Goal: Information Seeking & Learning: Compare options

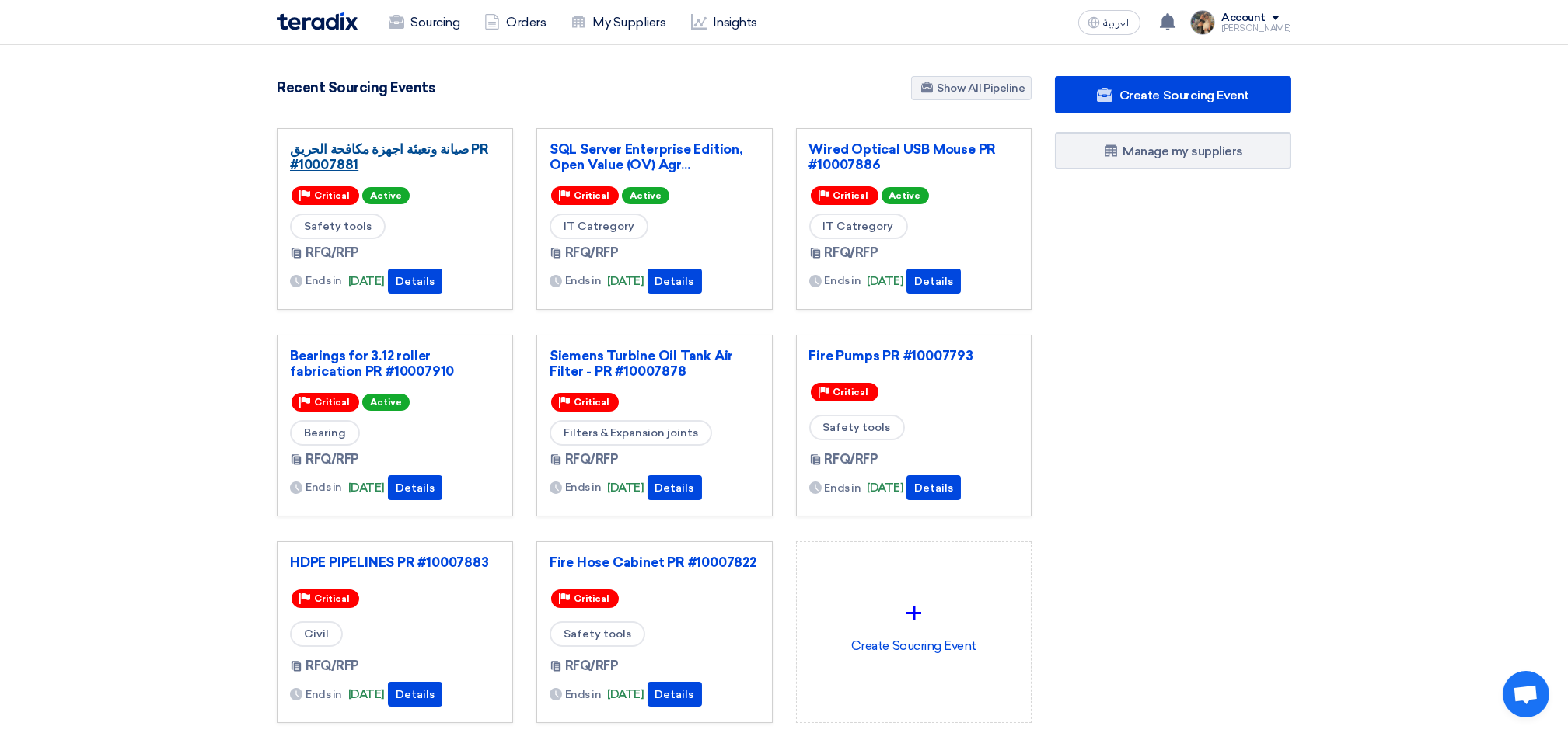
click at [356, 153] on link "صيانة وتعبئة اجهزة مكافحة الحريق PR #10007881" at bounding box center [394, 157] width 210 height 31
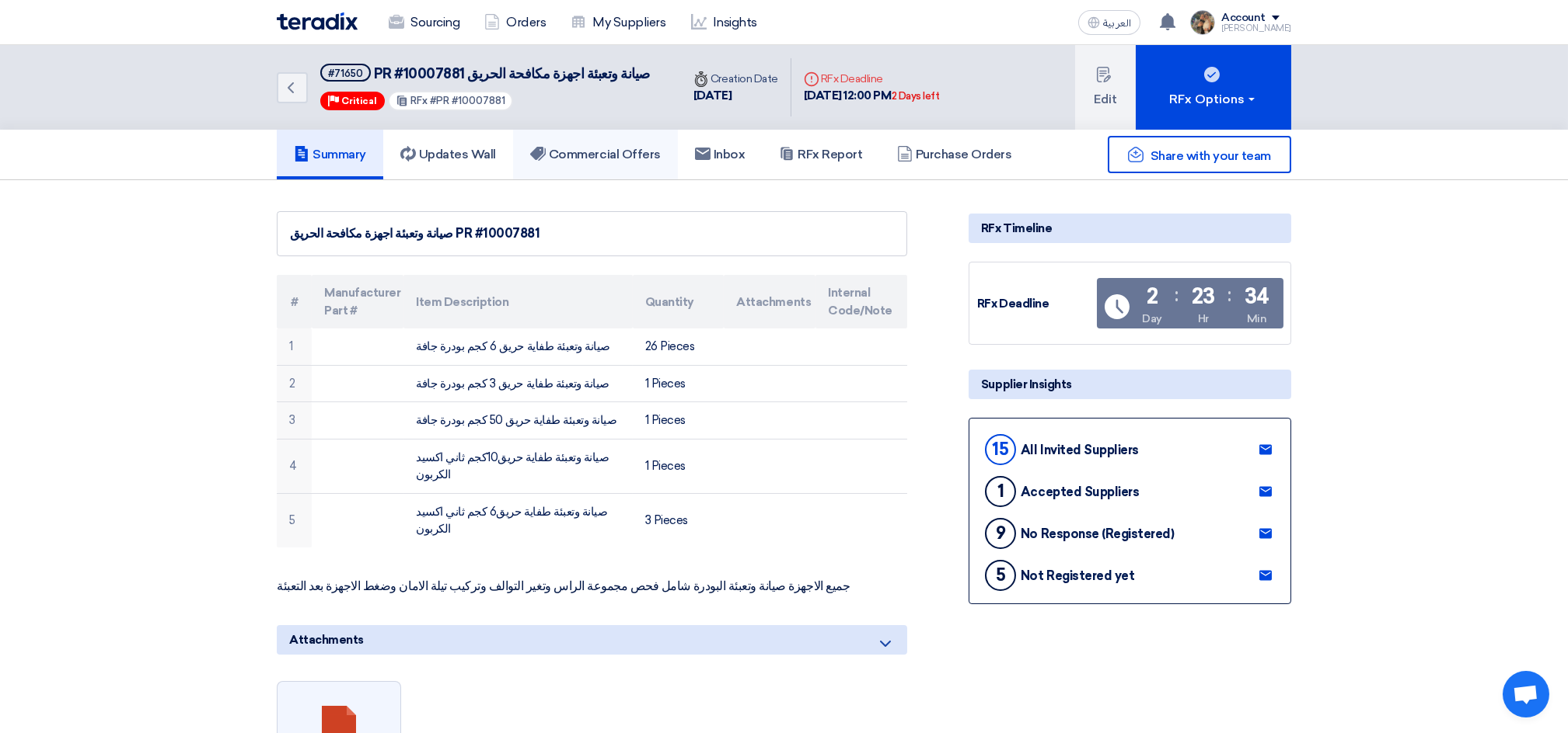
click at [581, 158] on h5 "Commercial Offers" at bounding box center [596, 154] width 130 height 16
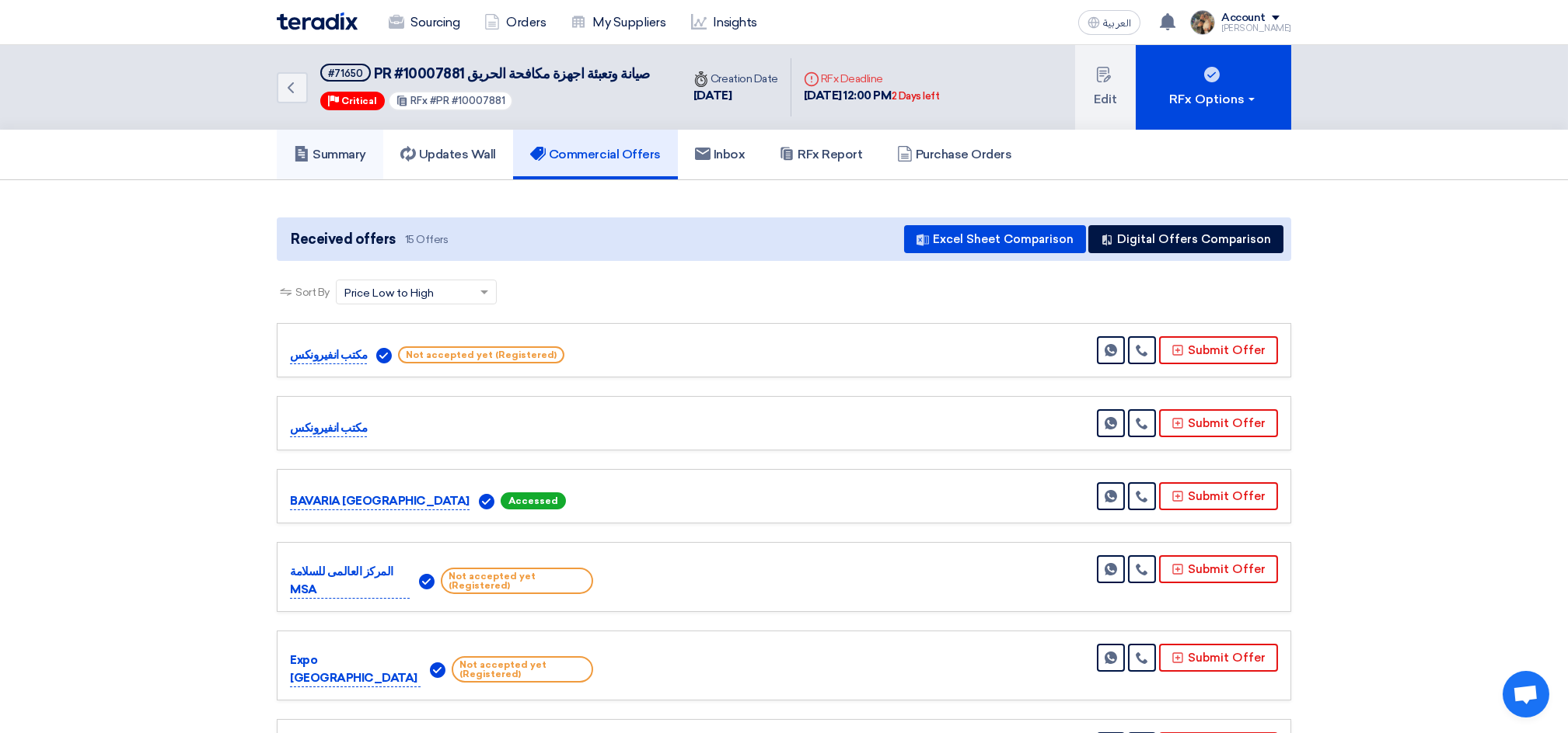
click at [316, 155] on h5 "Summary" at bounding box center [329, 154] width 72 height 16
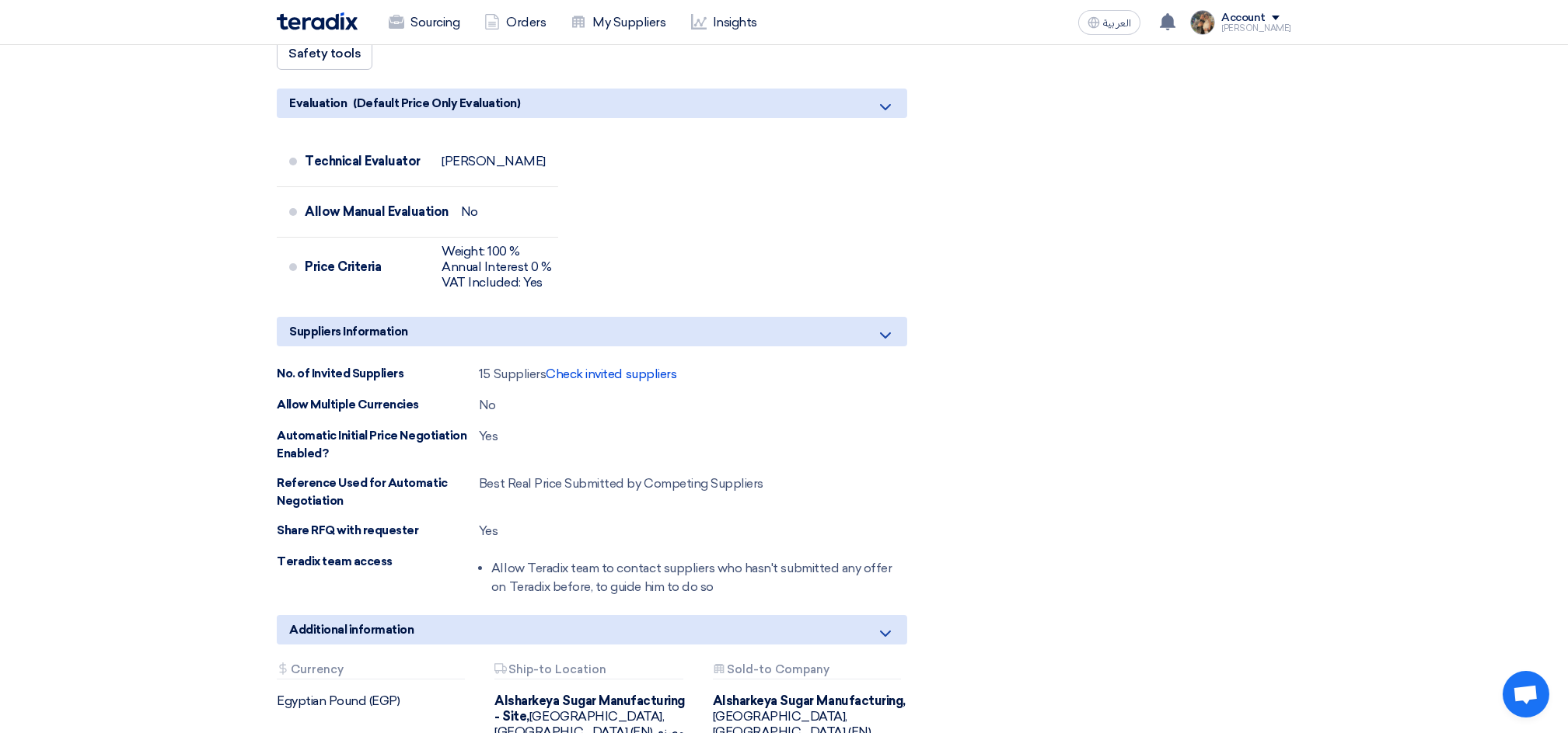
scroll to position [517, 0]
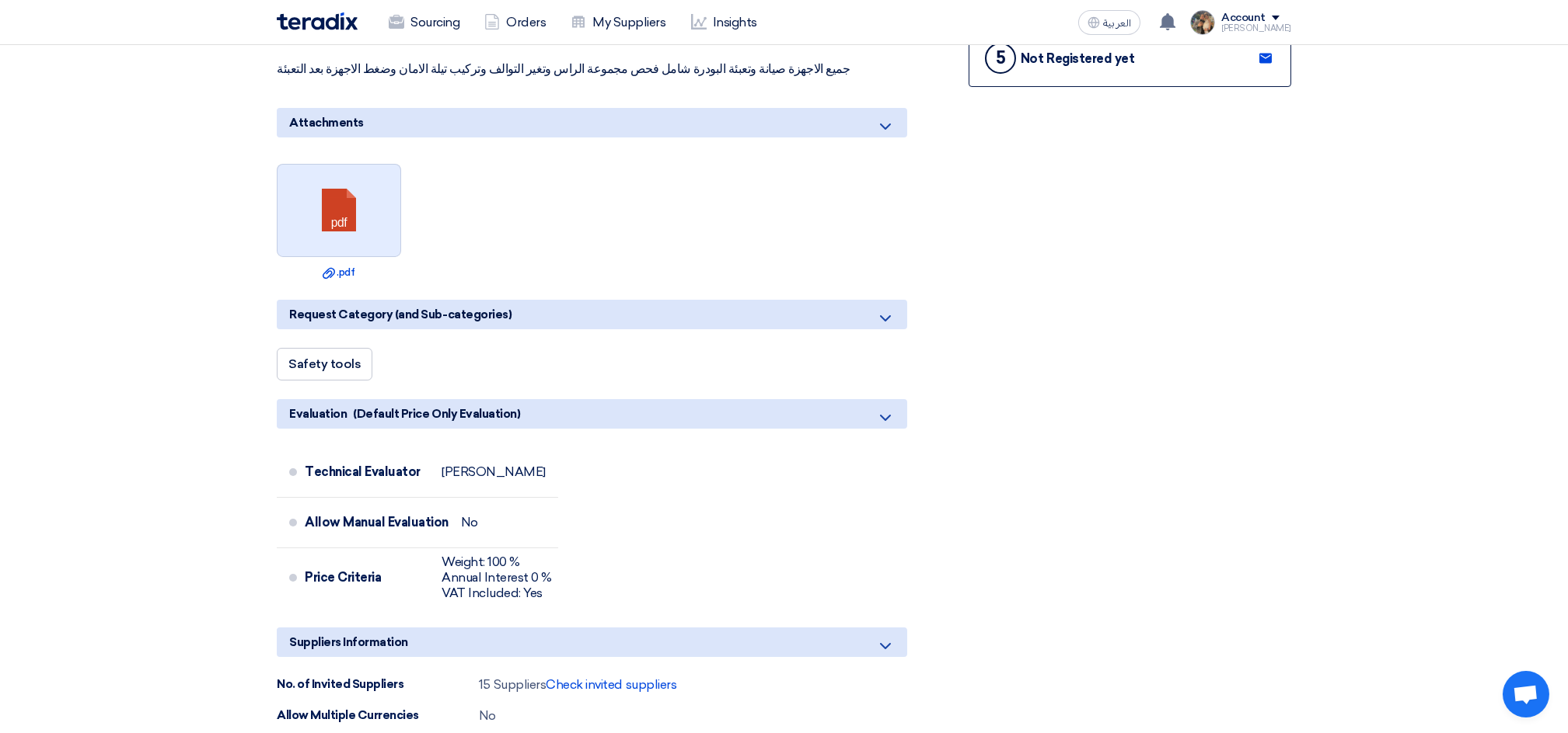
click at [328, 214] on link at bounding box center [340, 212] width 124 height 93
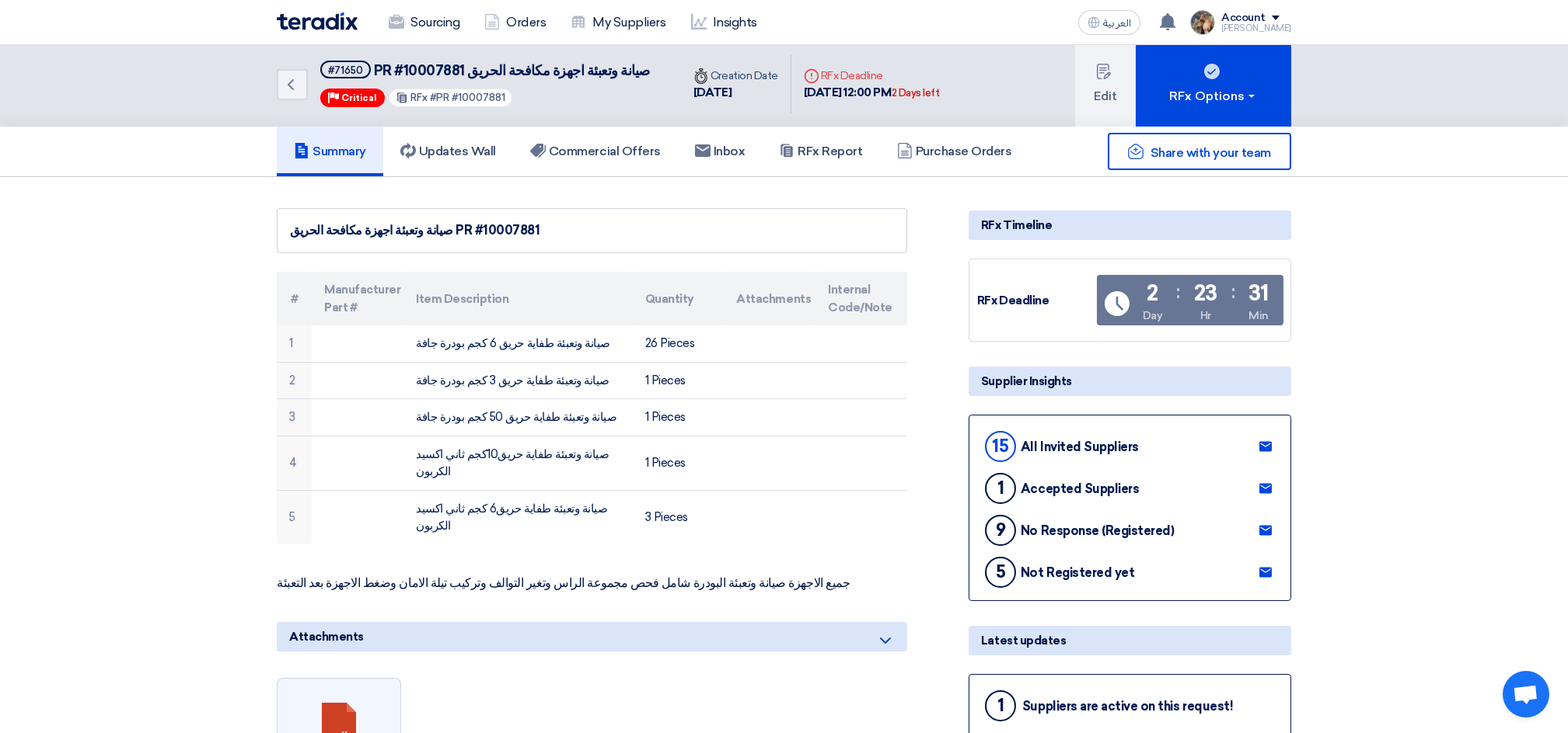
scroll to position [0, 0]
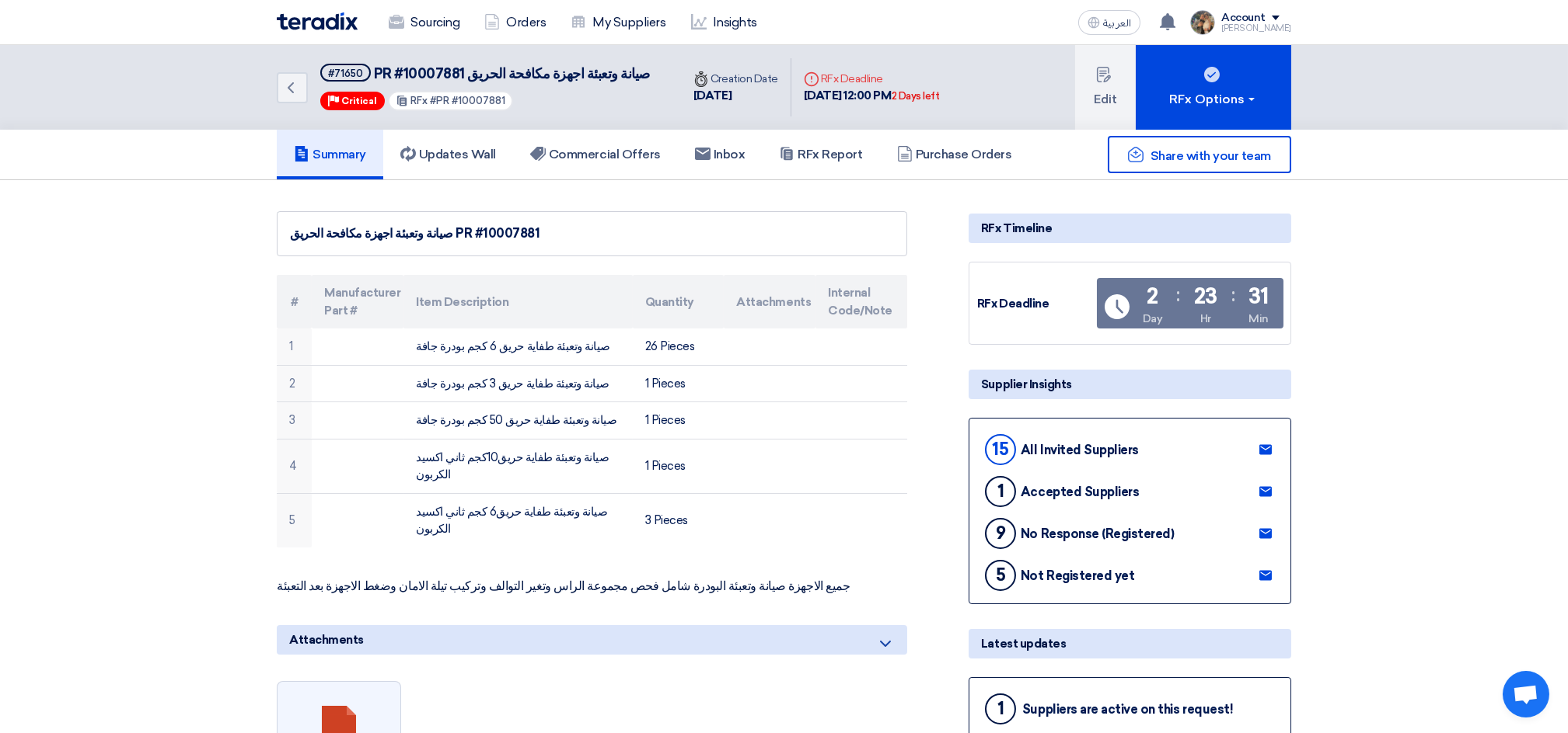
click at [472, 230] on div "صيانة وتعبئة اجهزة مكافحة الحريق PR #10007881" at bounding box center [592, 233] width 604 height 18
copy div "10007881"
click at [318, 20] on img at bounding box center [317, 21] width 81 height 17
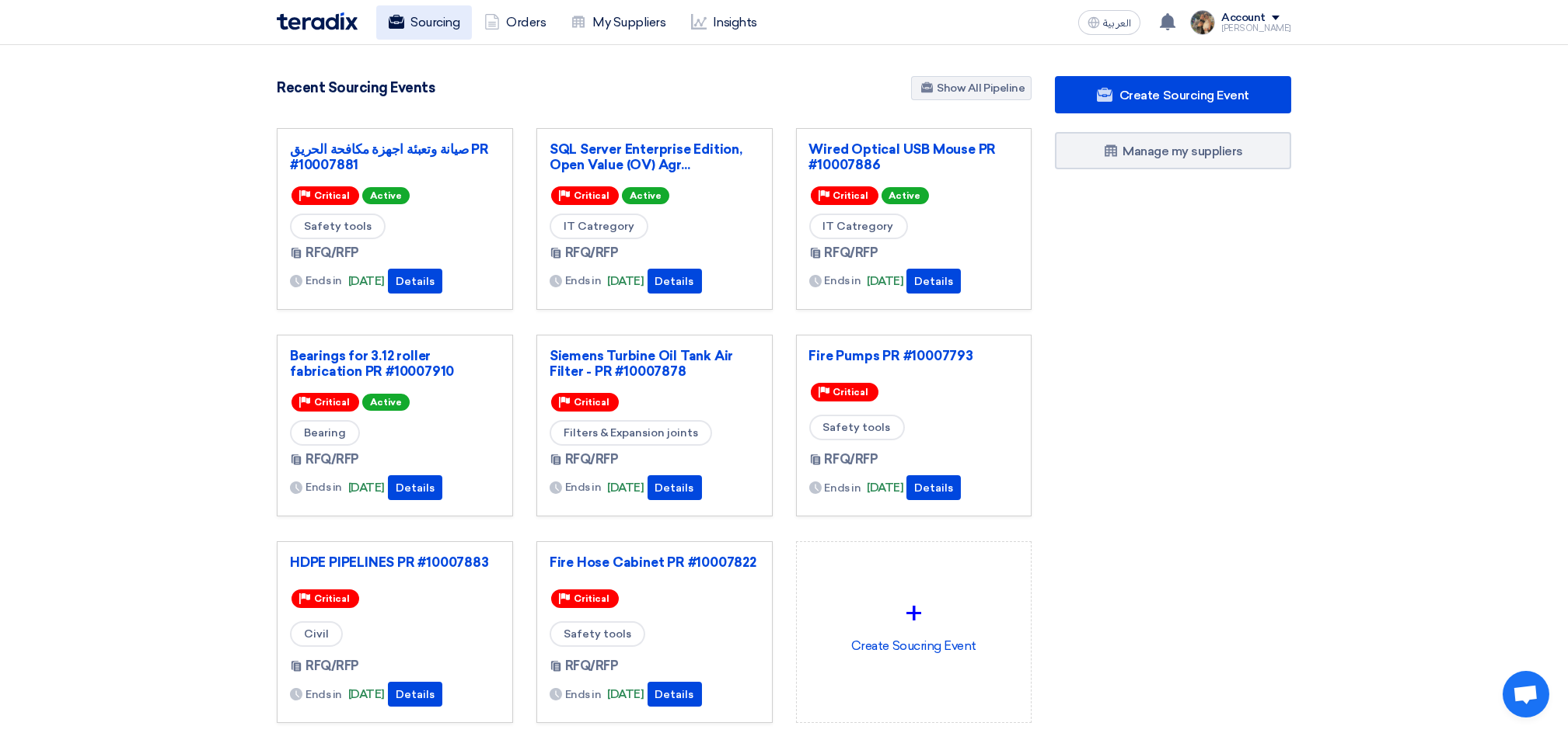
click at [429, 19] on link "Sourcing" at bounding box center [424, 22] width 95 height 34
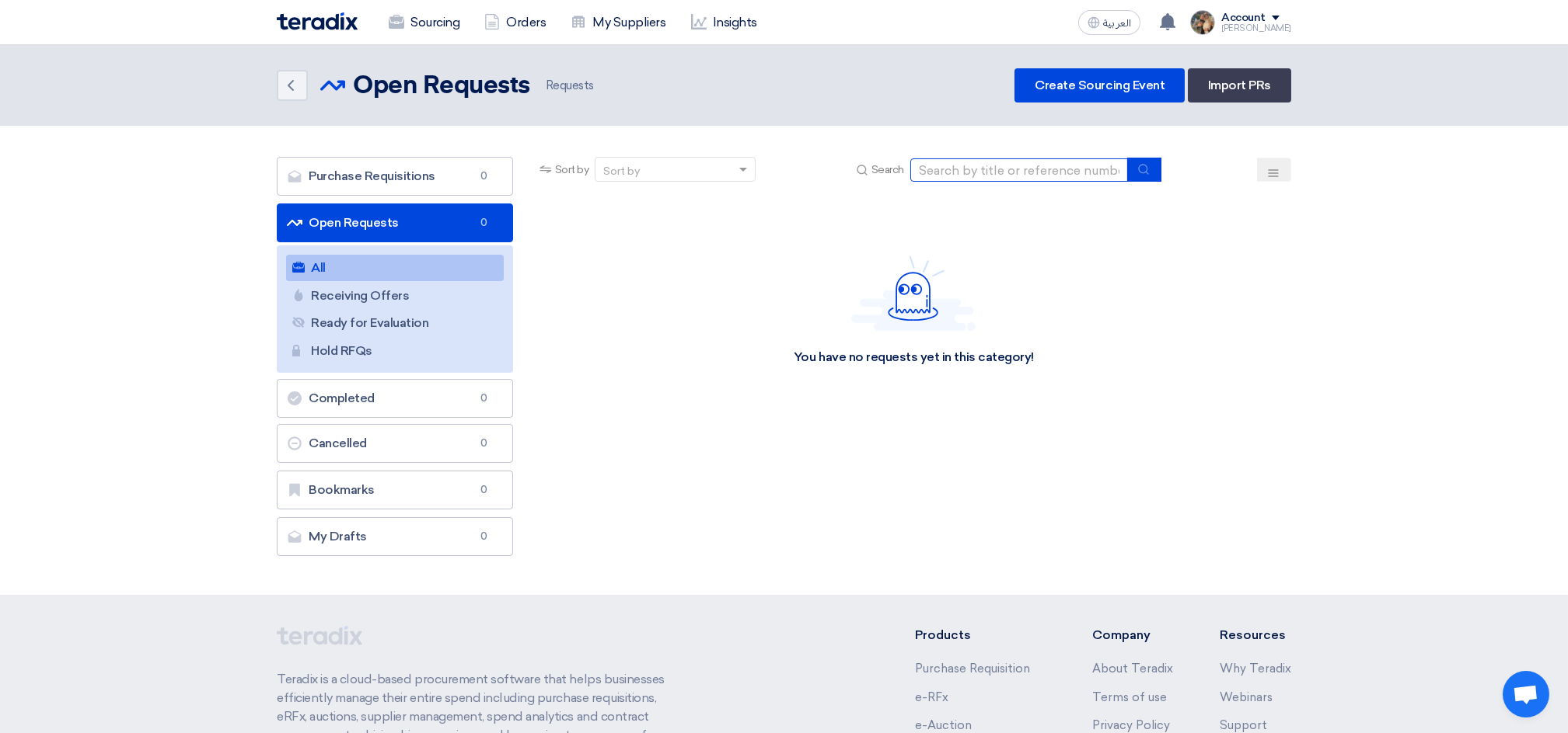
click at [1040, 180] on input at bounding box center [1019, 170] width 218 height 23
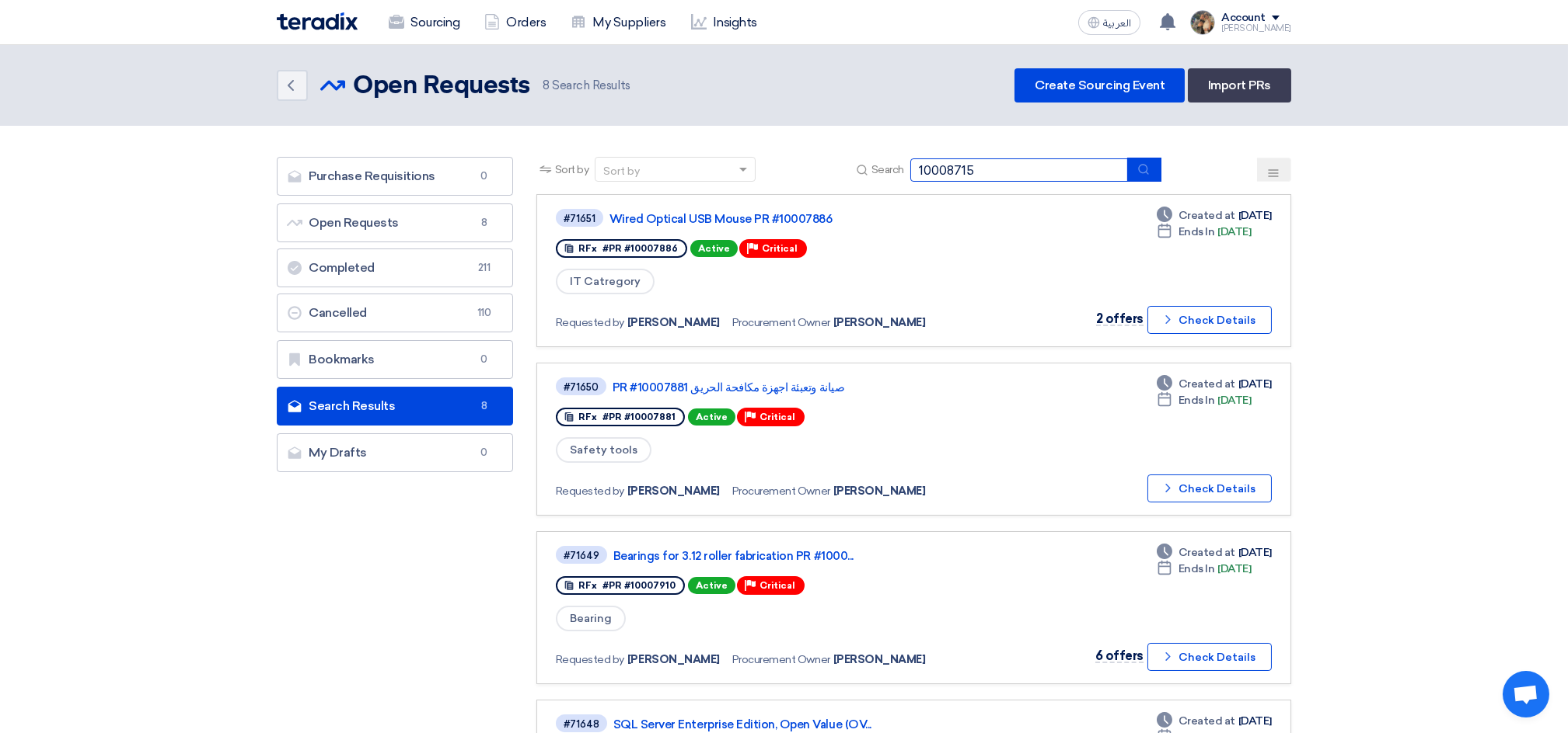
drag, startPoint x: 950, startPoint y: 168, endPoint x: 1040, endPoint y: 166, distance: 90.0
click at [1040, 166] on input "10008715" at bounding box center [1019, 170] width 218 height 23
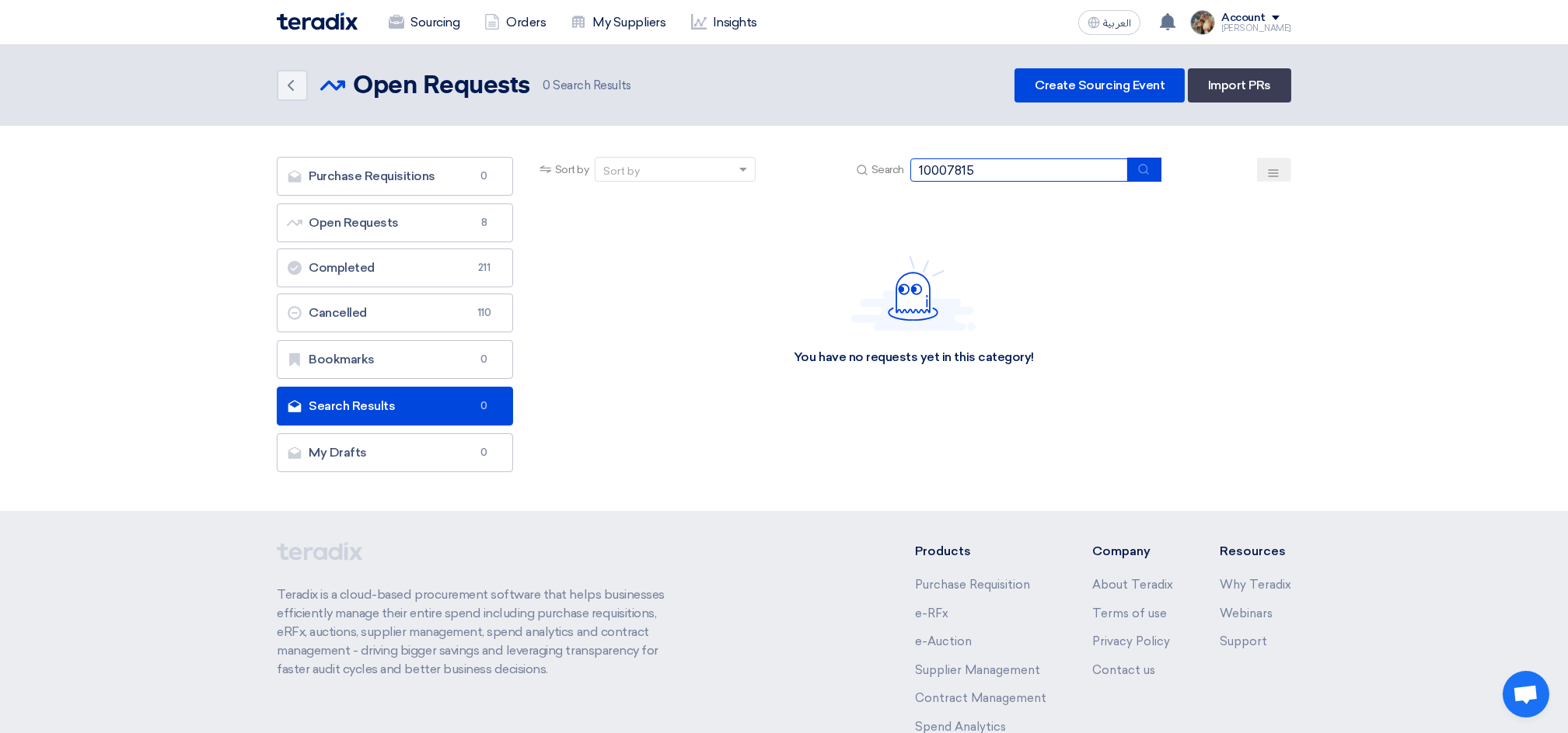
drag, startPoint x: 949, startPoint y: 168, endPoint x: 1008, endPoint y: 166, distance: 59.0
click at [1008, 166] on input "10007815" at bounding box center [1019, 170] width 218 height 23
type input "10007821"
click at [951, 171] on input "10007821" at bounding box center [1019, 170] width 218 height 23
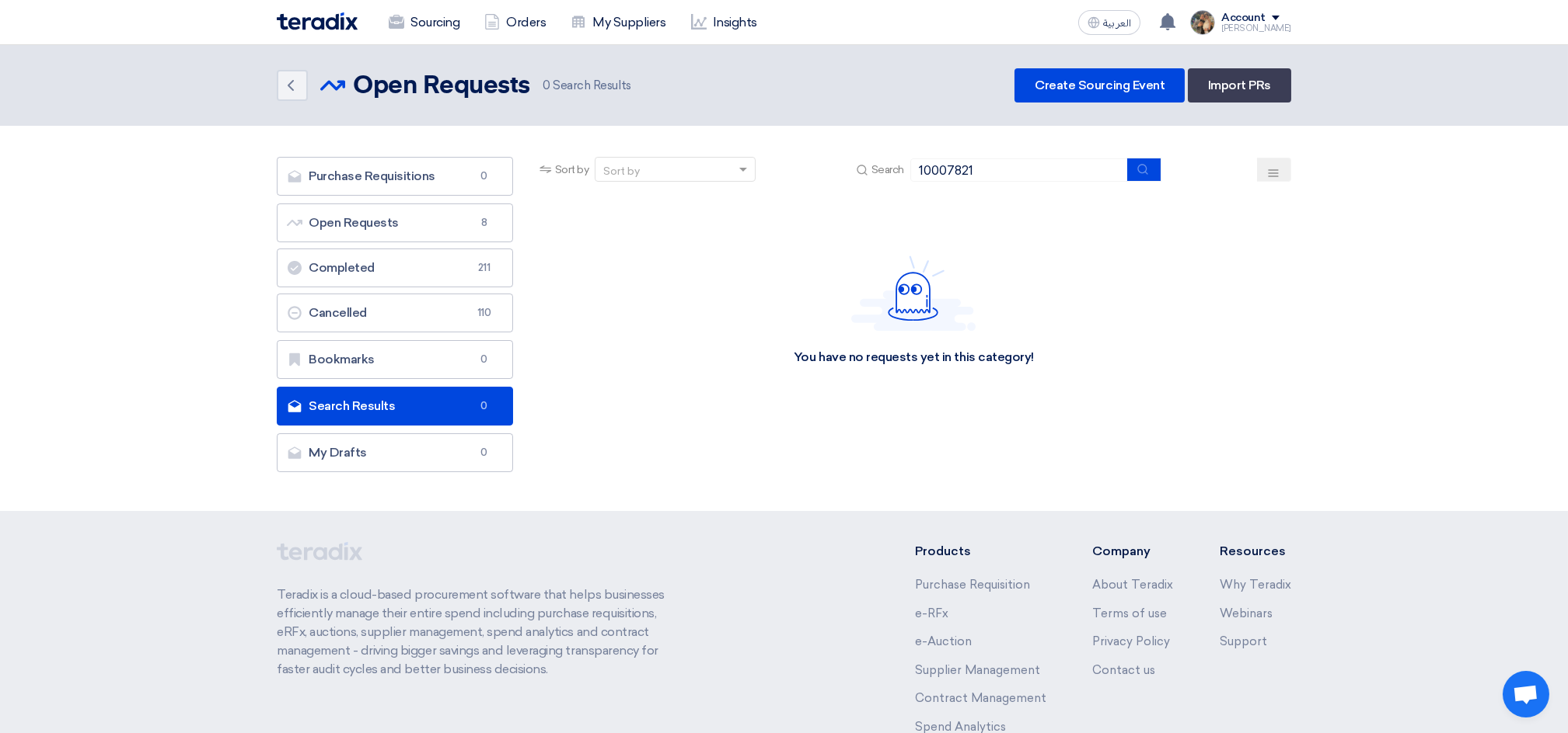
click at [303, 14] on img at bounding box center [317, 21] width 81 height 17
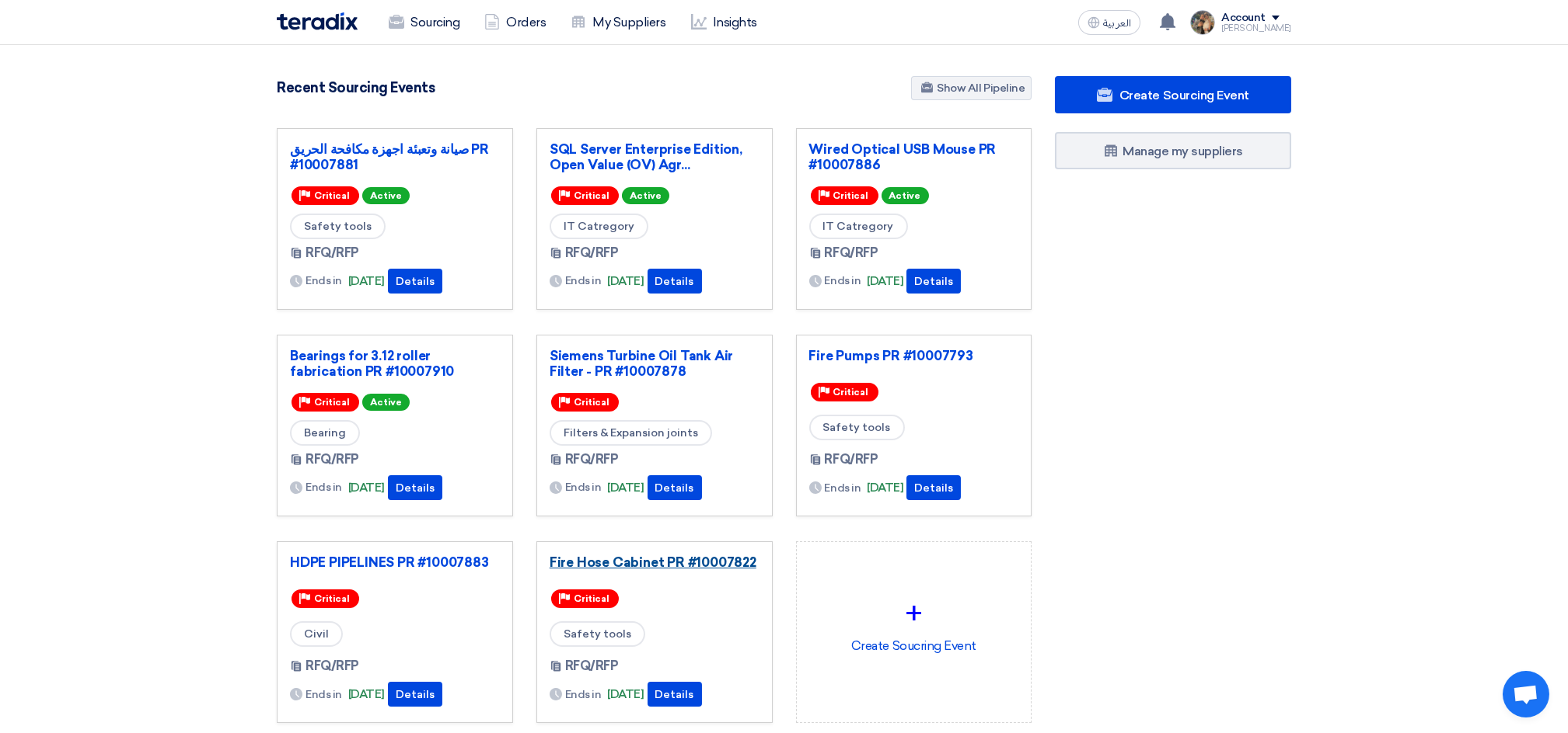
click at [663, 565] on link "Fire Hose Cabinet PR #10007822" at bounding box center [655, 562] width 210 height 16
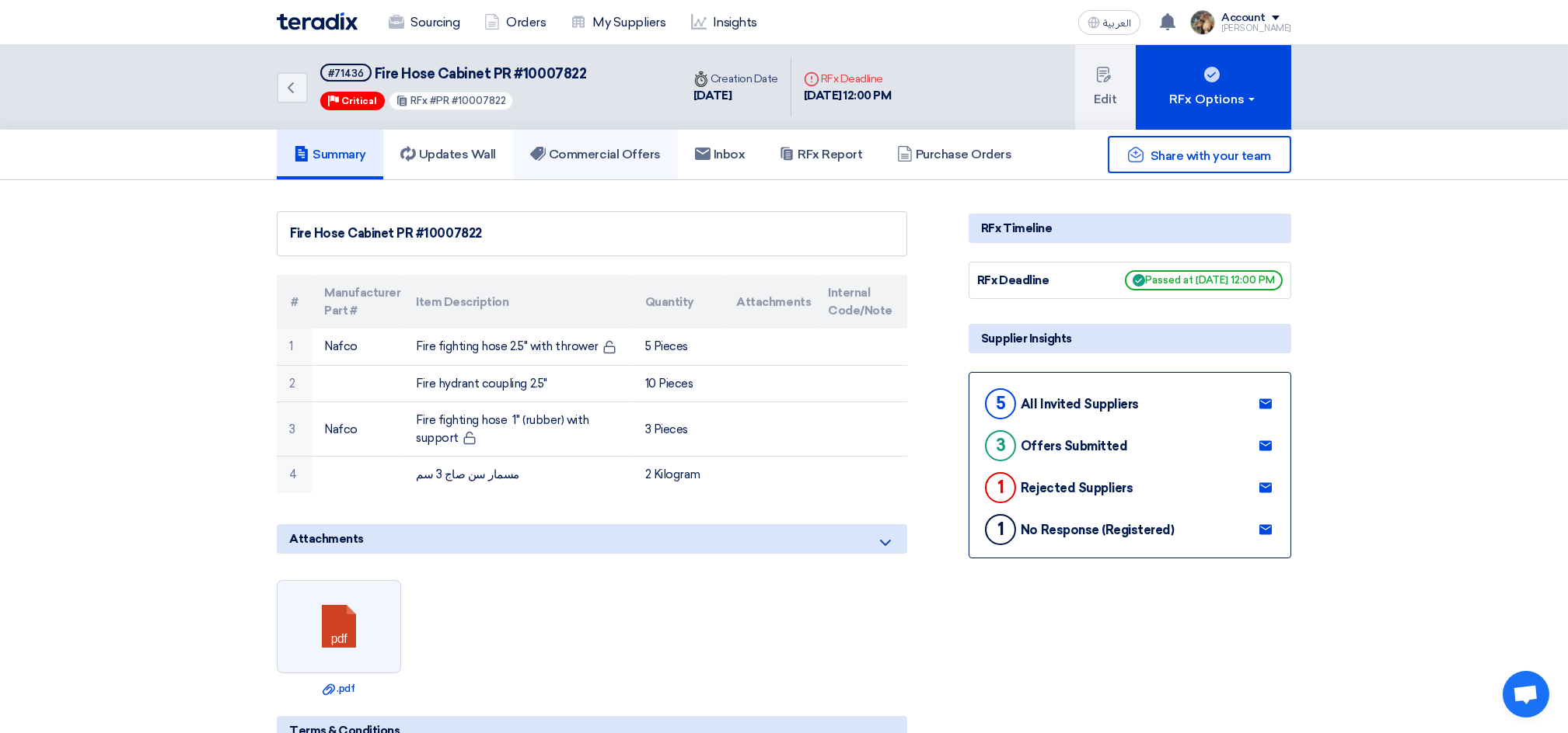
click at [617, 142] on link "Commercial Offers" at bounding box center [596, 154] width 165 height 50
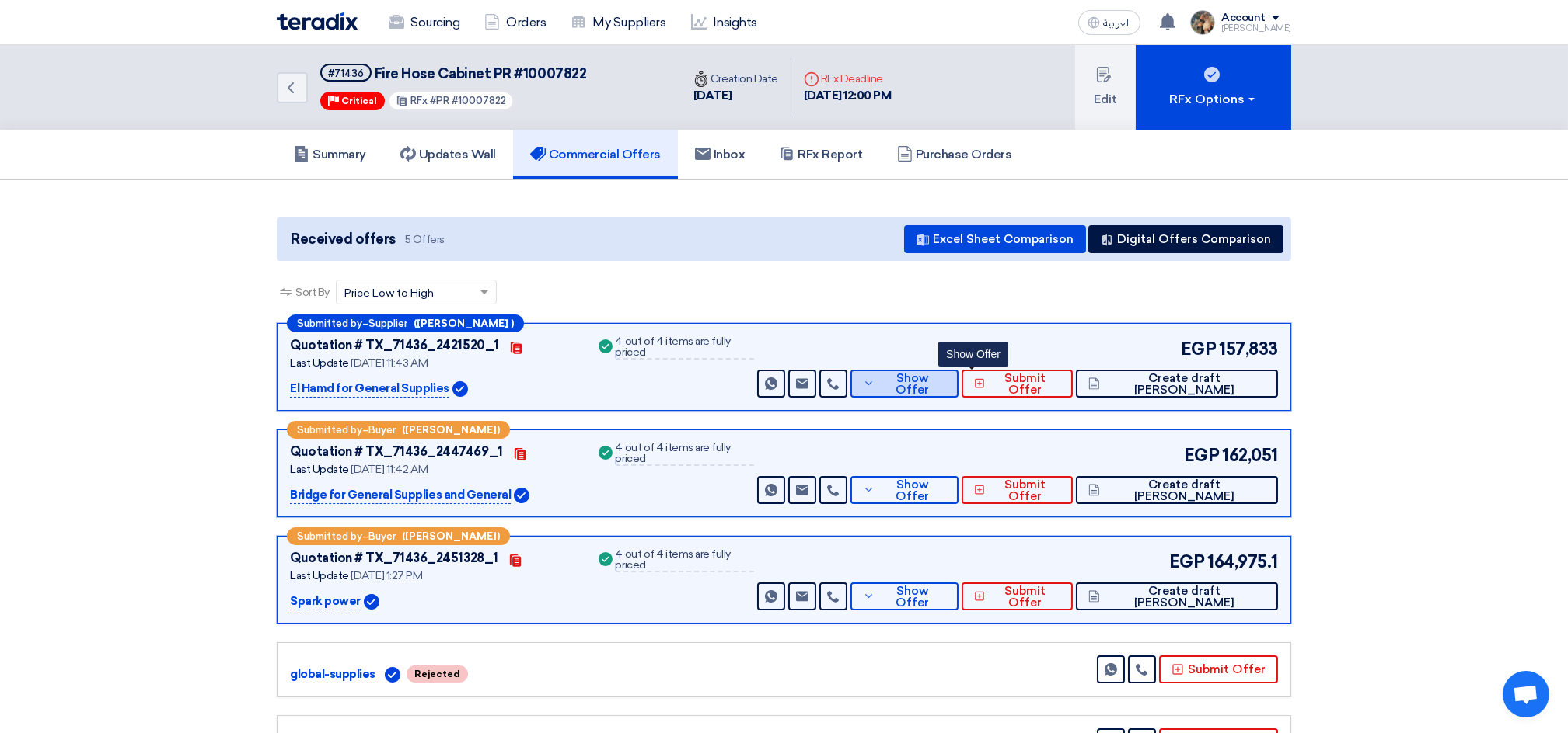
click at [945, 387] on span "Show Offer" at bounding box center [911, 384] width 67 height 23
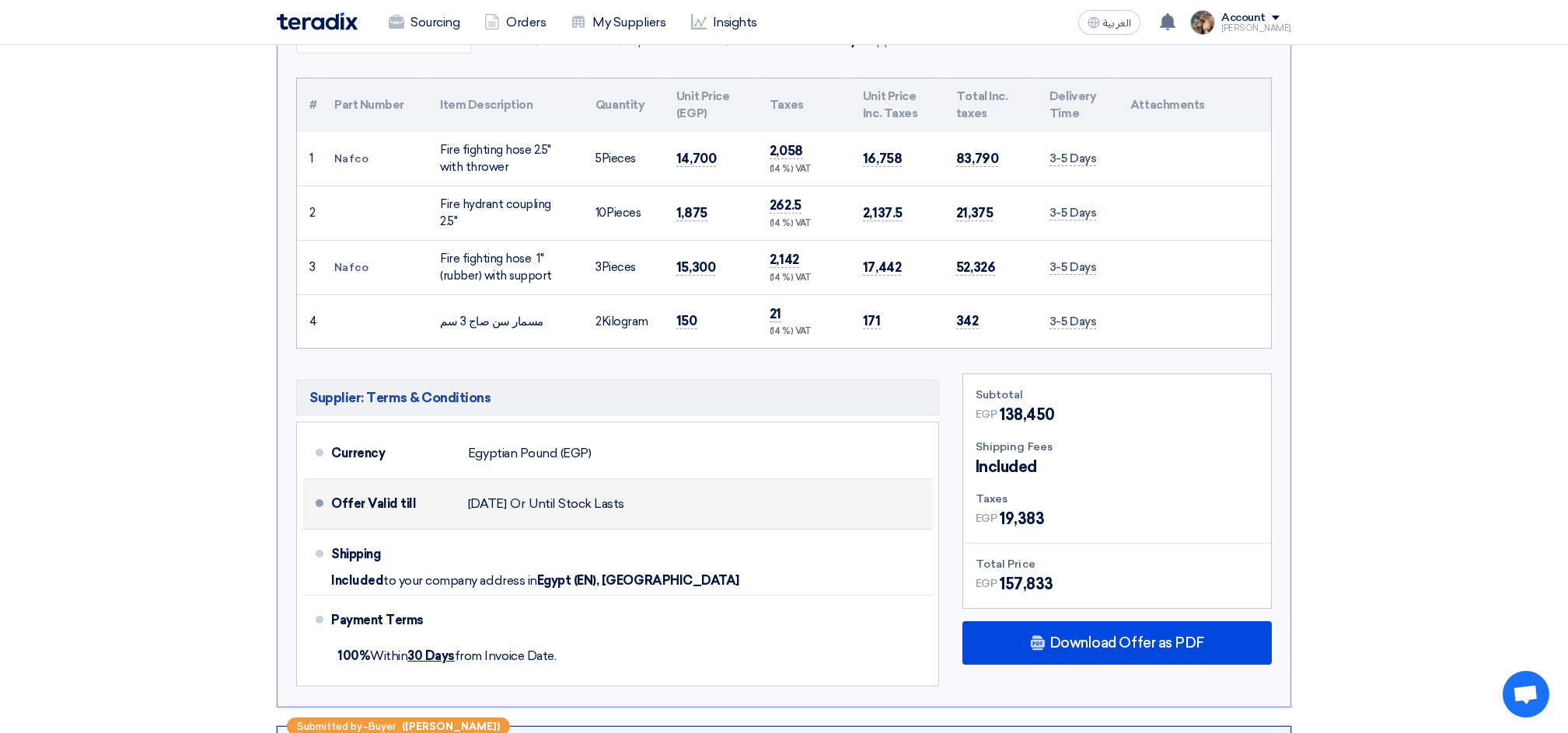
scroll to position [311, 0]
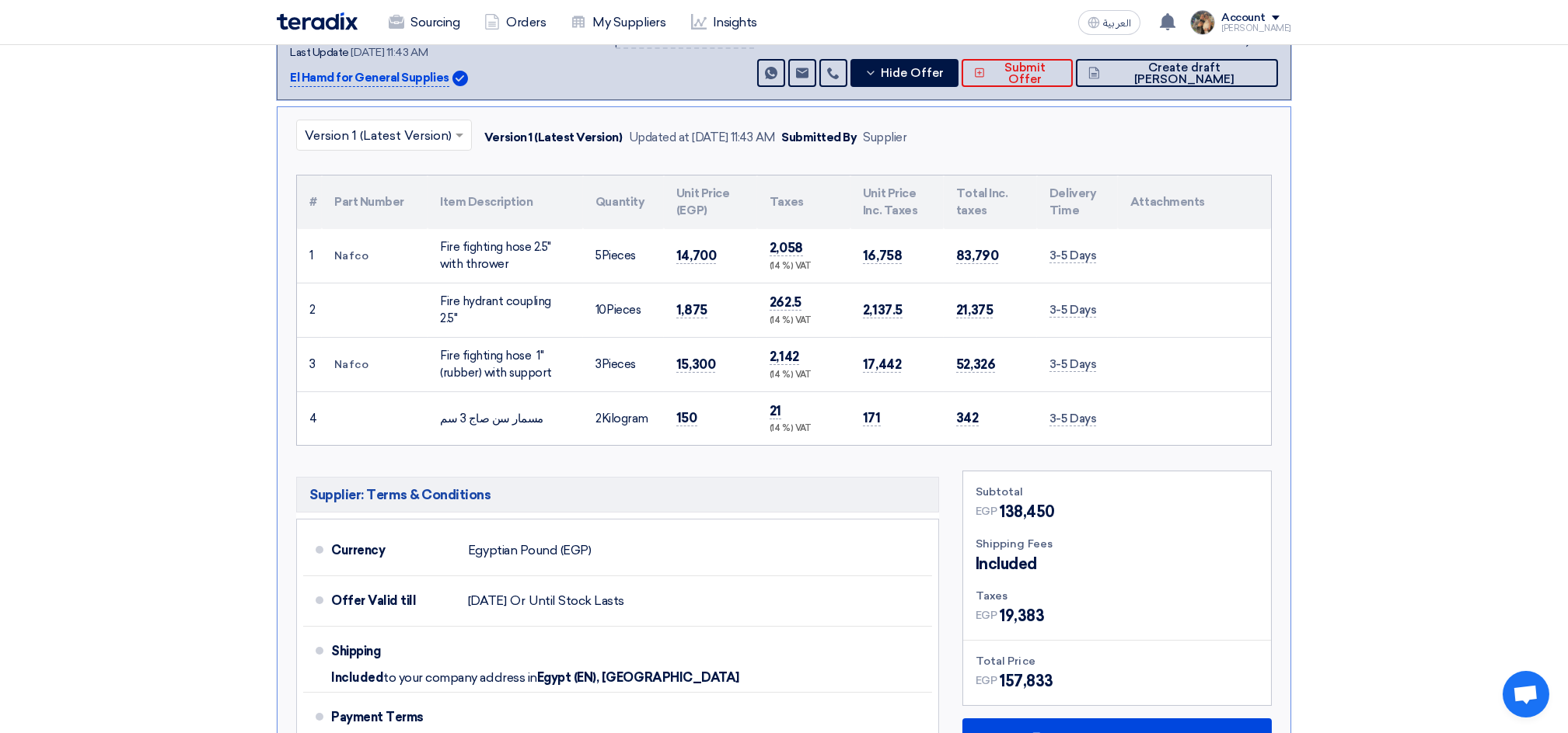
click at [354, 250] on td "Nafco" at bounding box center [374, 256] width 106 height 54
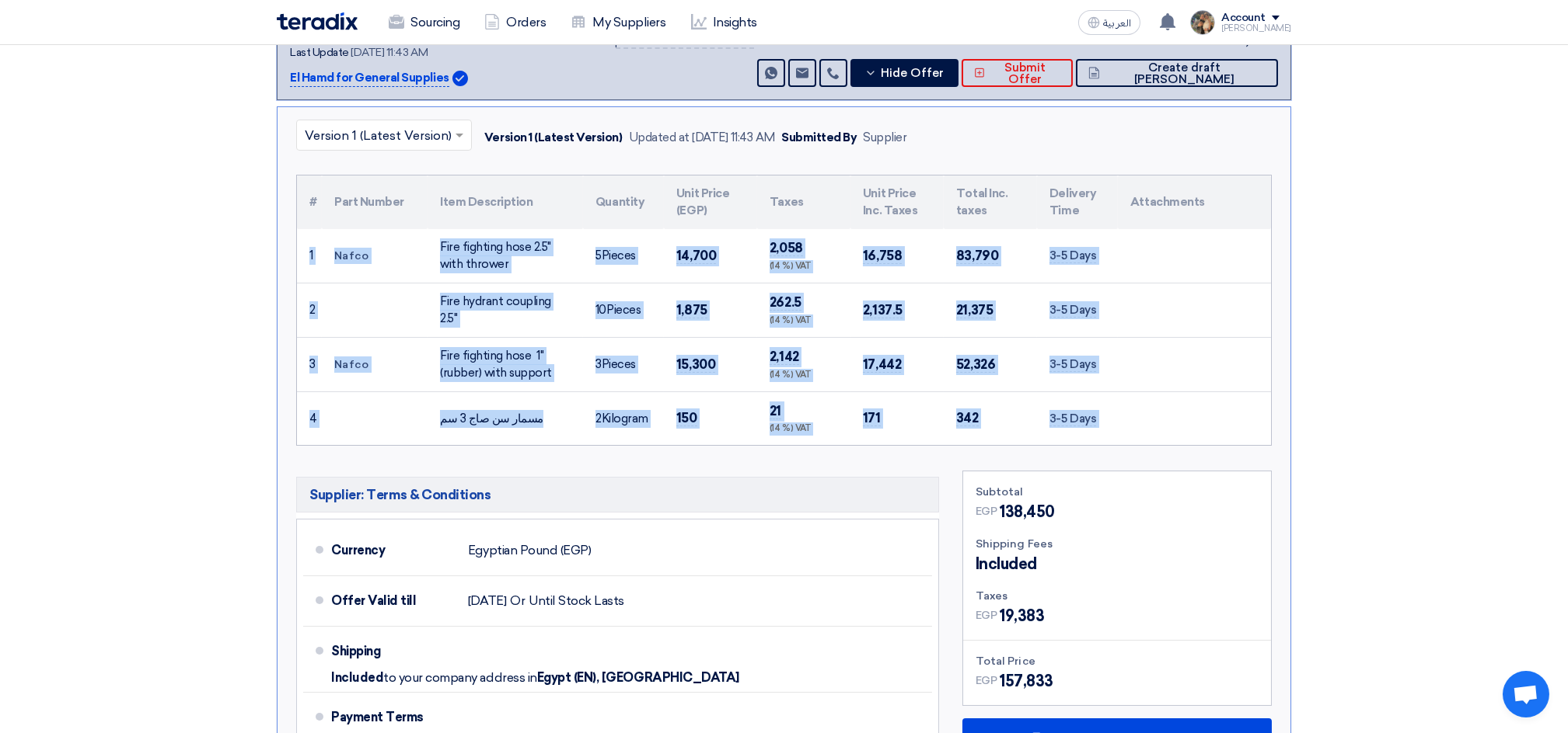
drag, startPoint x: 305, startPoint y: 251, endPoint x: 1121, endPoint y: 425, distance: 834.3
click at [1121, 425] on tbody "1 Nafco Fire fighting hose 2.5" with thrower 5 2 10 3 3" at bounding box center [784, 337] width 973 height 216
click at [903, 340] on td "17,442" at bounding box center [897, 364] width 93 height 54
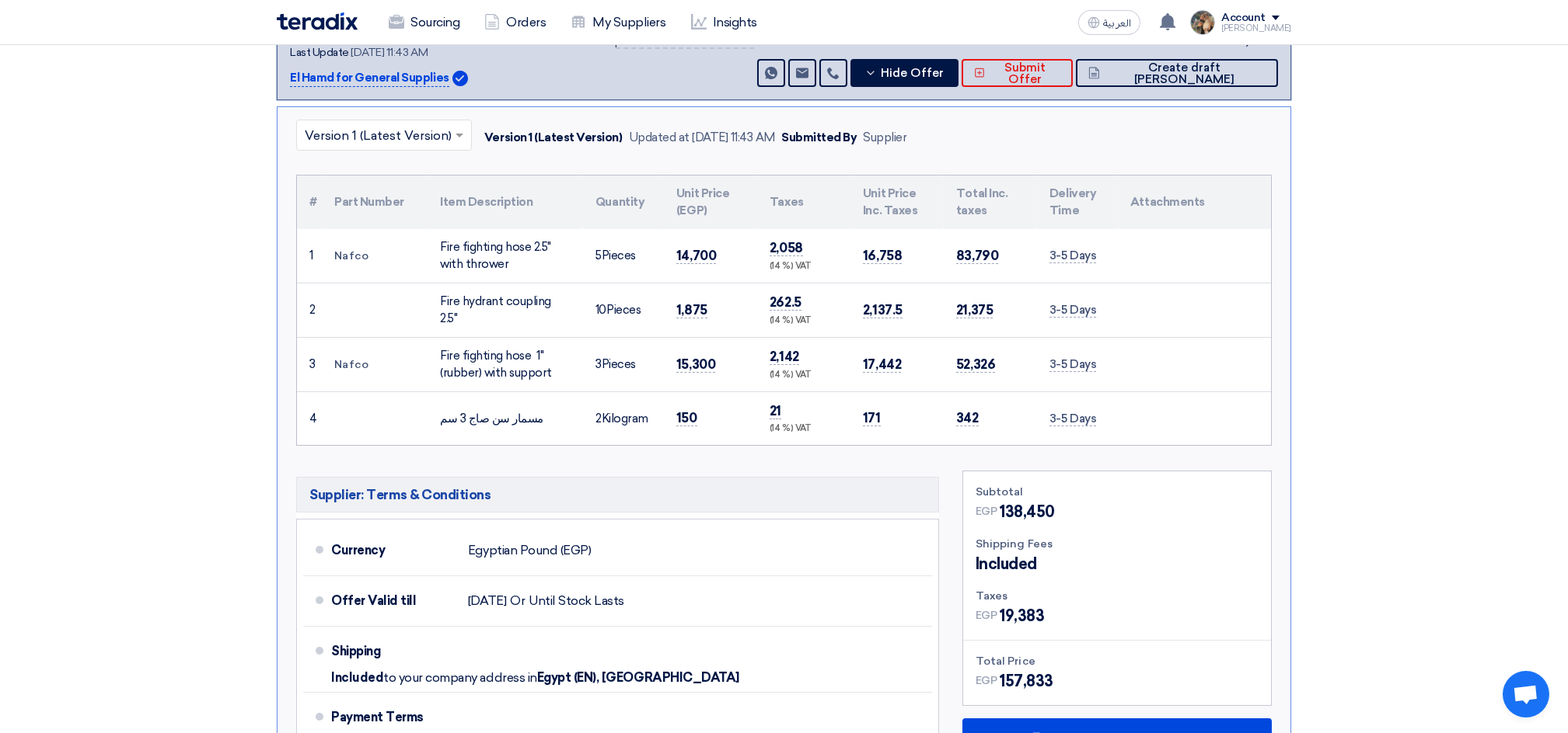
click at [348, 362] on td "Nafco" at bounding box center [374, 364] width 106 height 54
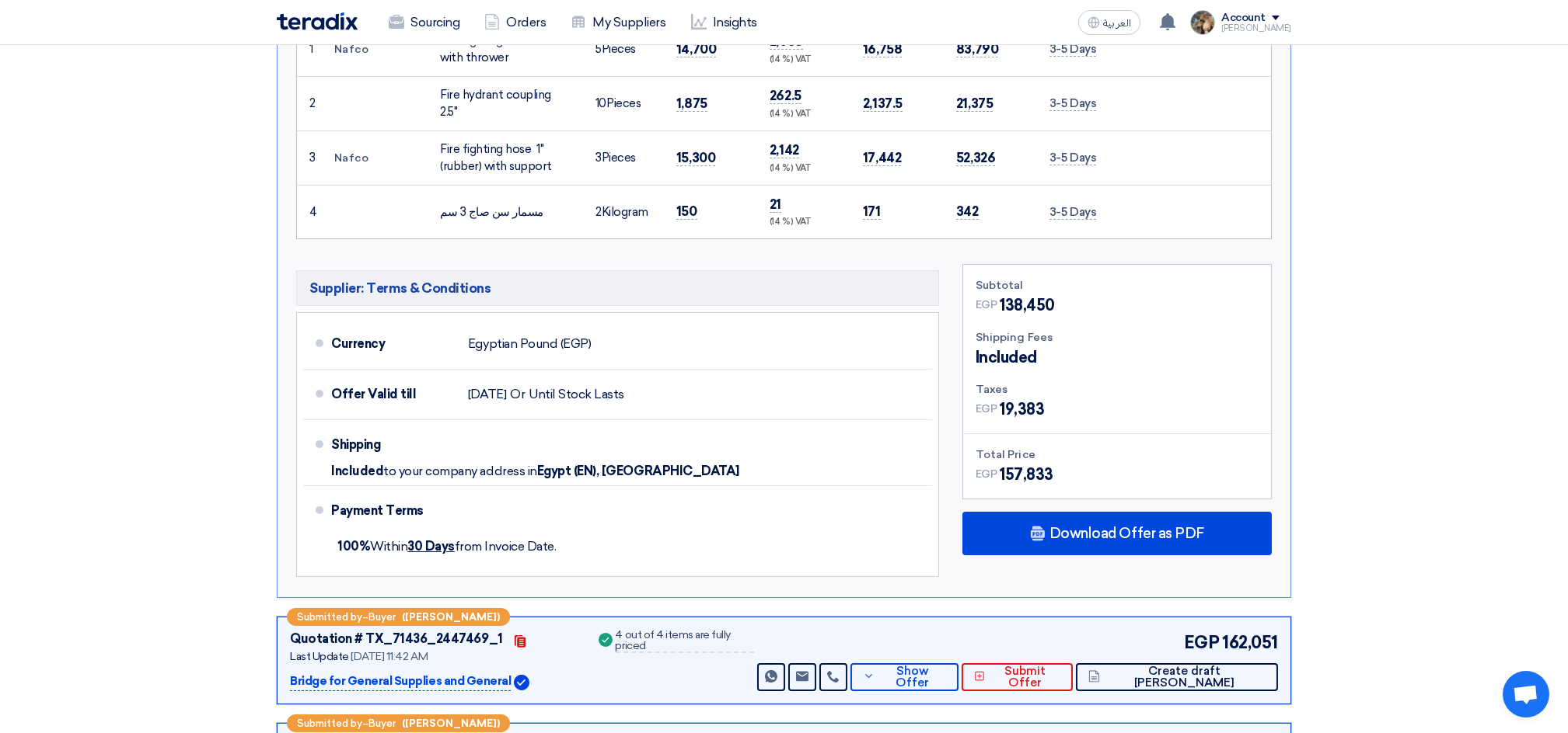
scroll to position [828, 0]
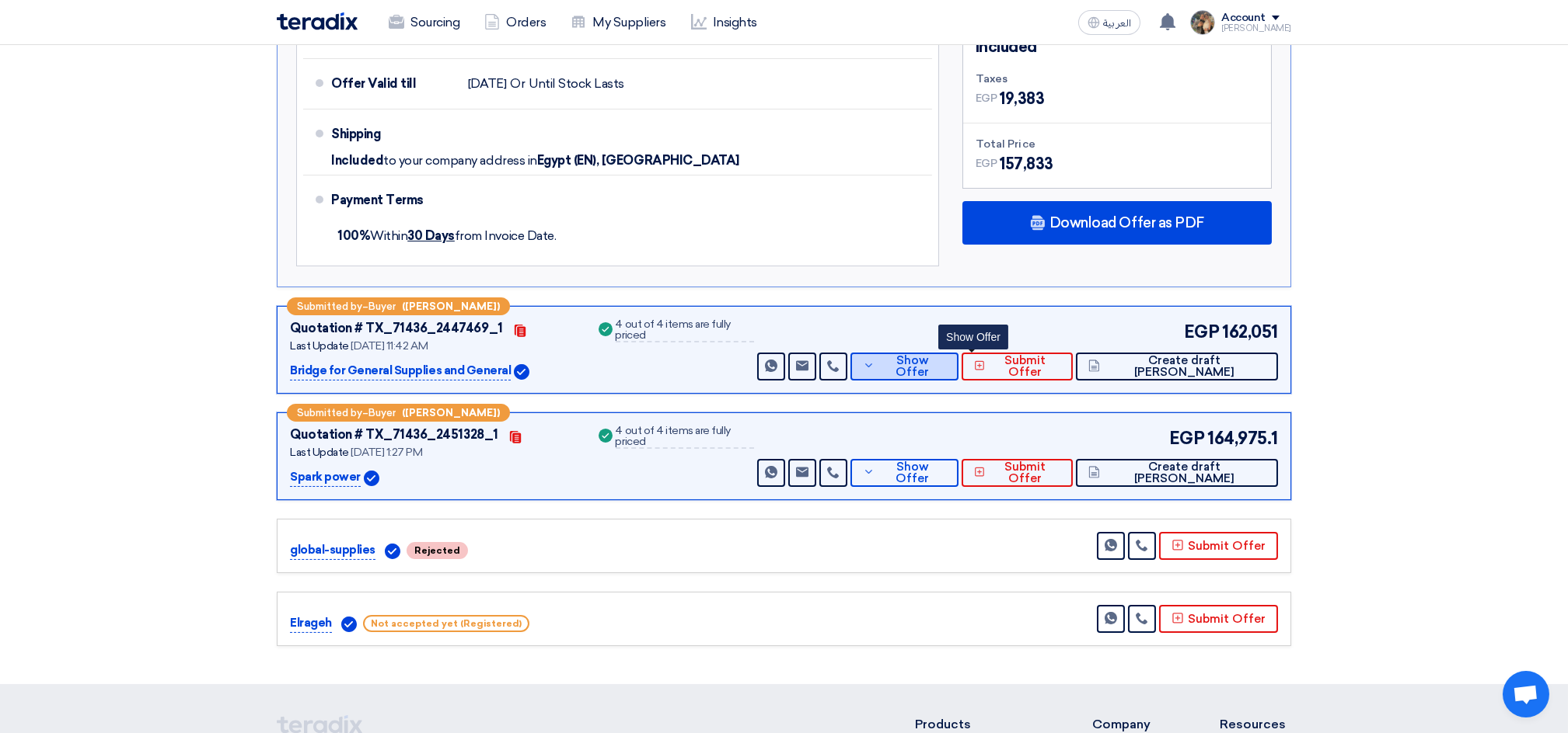
click at [945, 360] on span "Show Offer" at bounding box center [911, 367] width 67 height 23
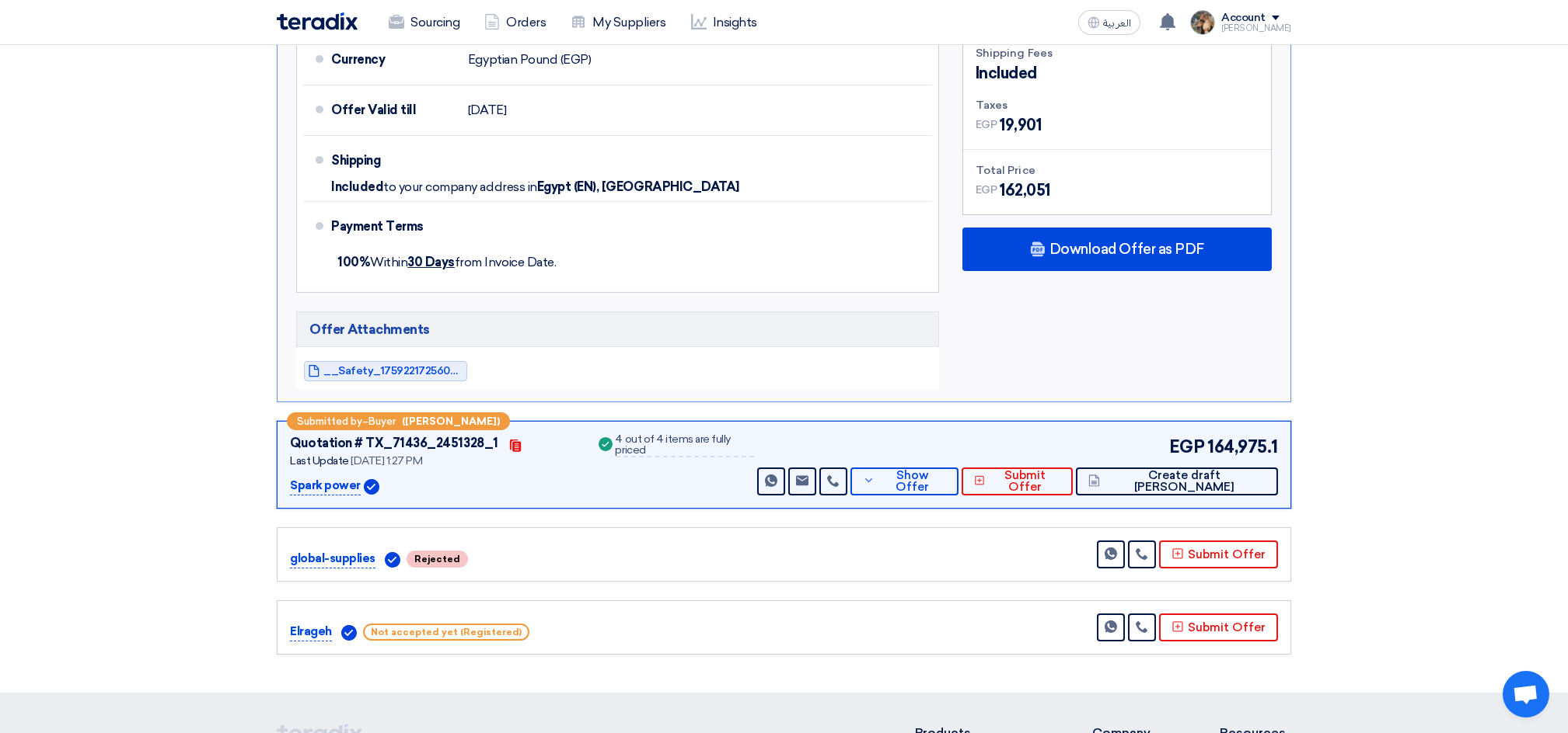
scroll to position [932, 0]
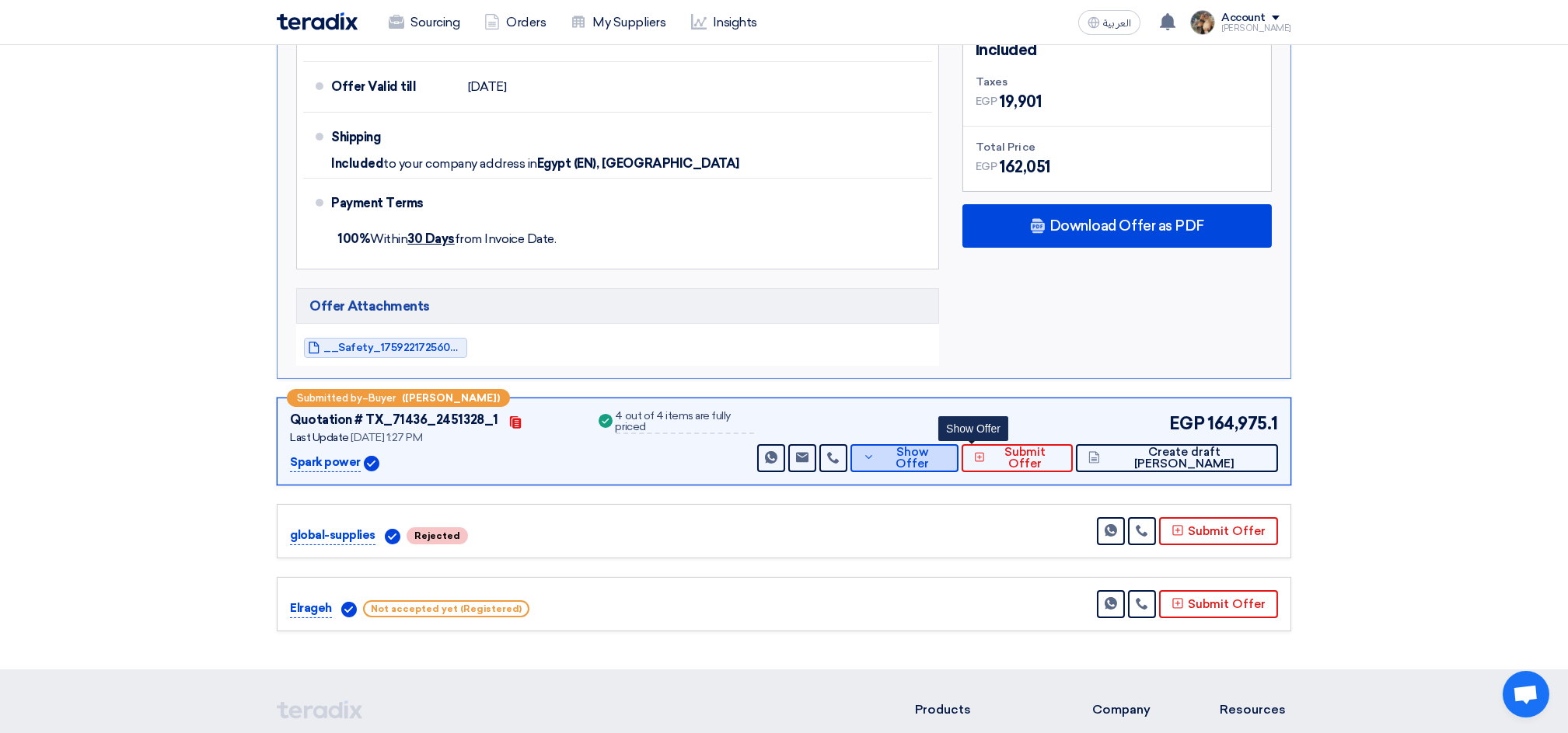
click at [958, 463] on button "Show Offer" at bounding box center [903, 458] width 108 height 28
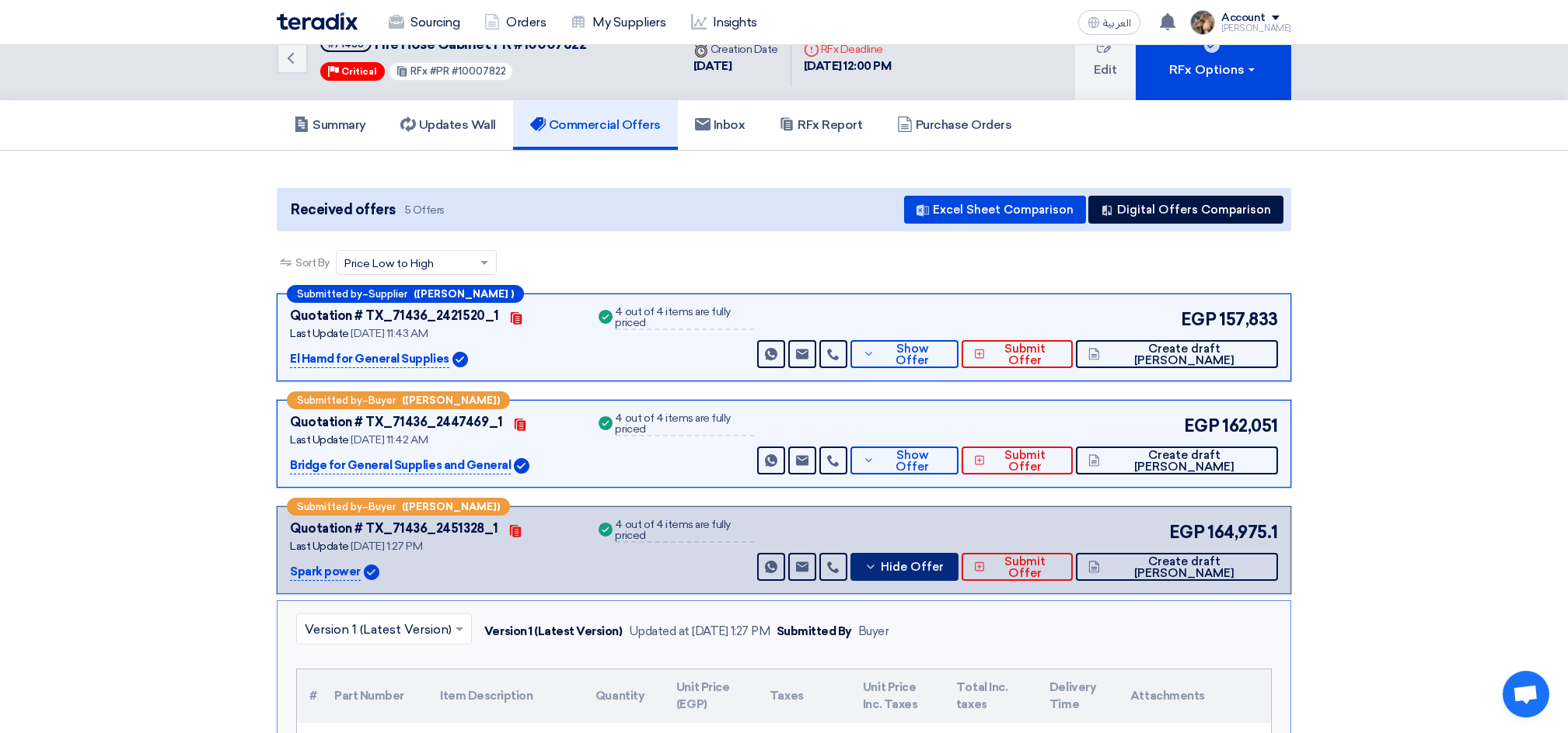
scroll to position [0, 0]
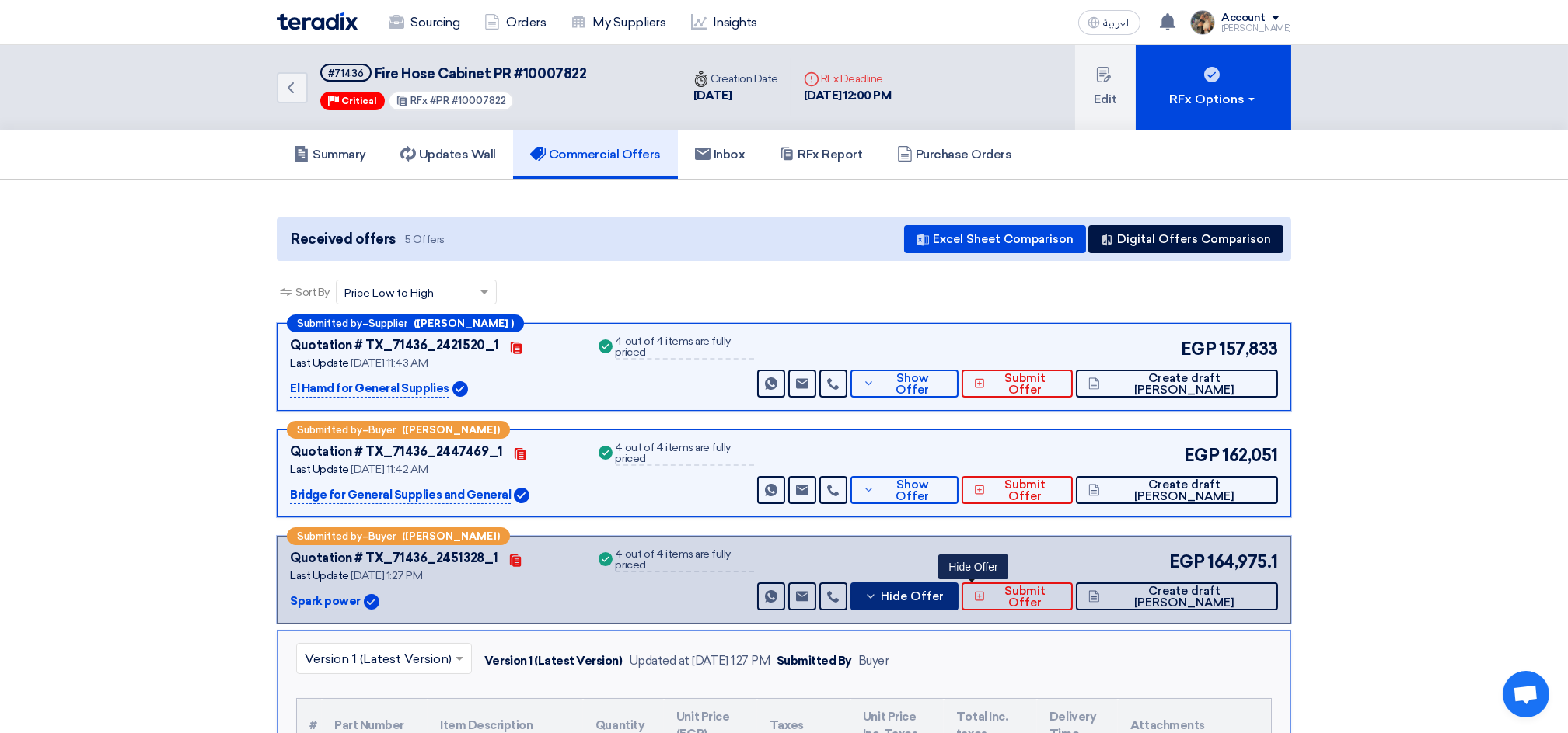
click at [958, 586] on button "Hide Offer" at bounding box center [903, 596] width 108 height 28
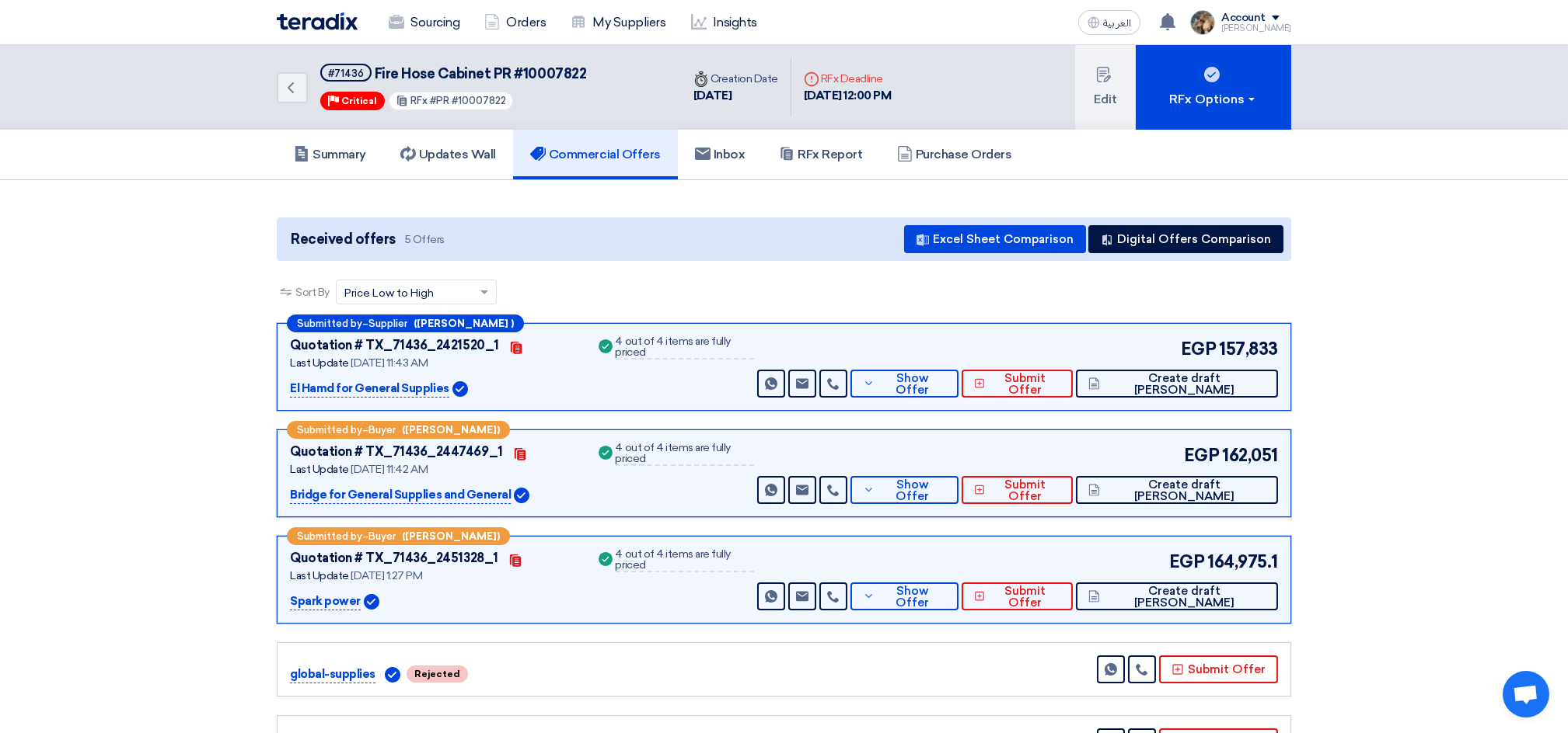
click at [299, 25] on img at bounding box center [317, 21] width 81 height 17
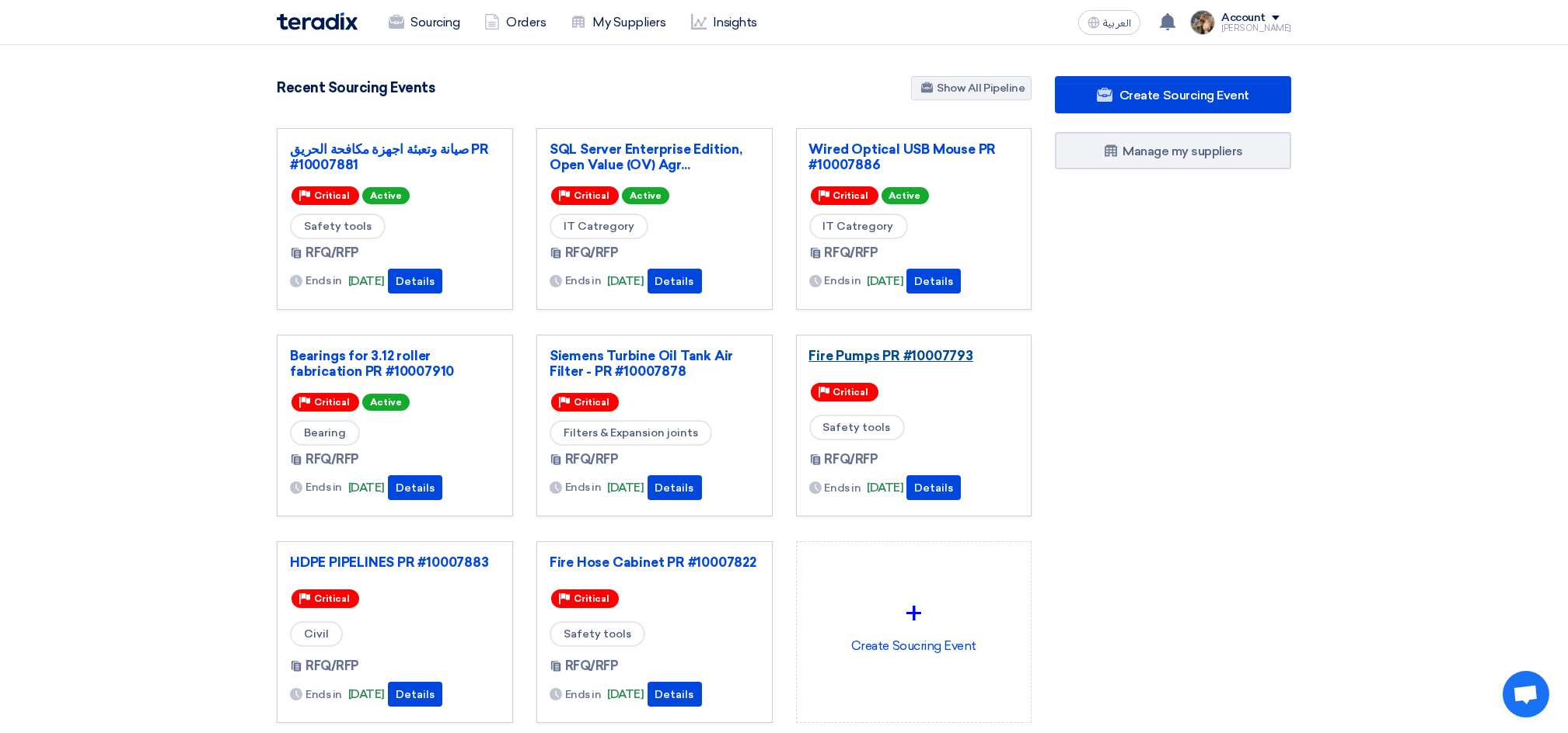
click at [851, 355] on link "Fire Pumps PR #10007793" at bounding box center [914, 355] width 210 height 16
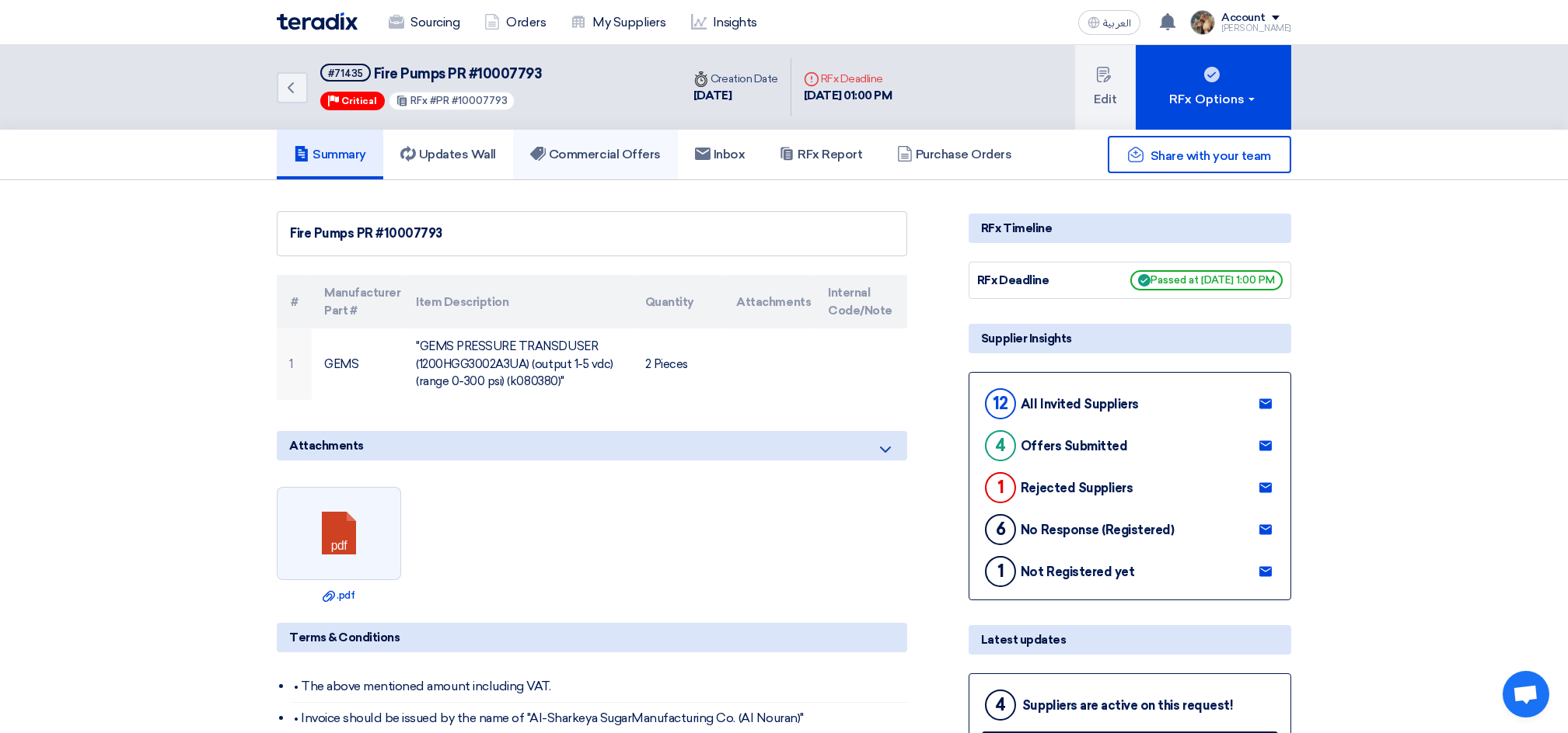
click at [596, 159] on h5 "Commercial Offers" at bounding box center [596, 154] width 130 height 16
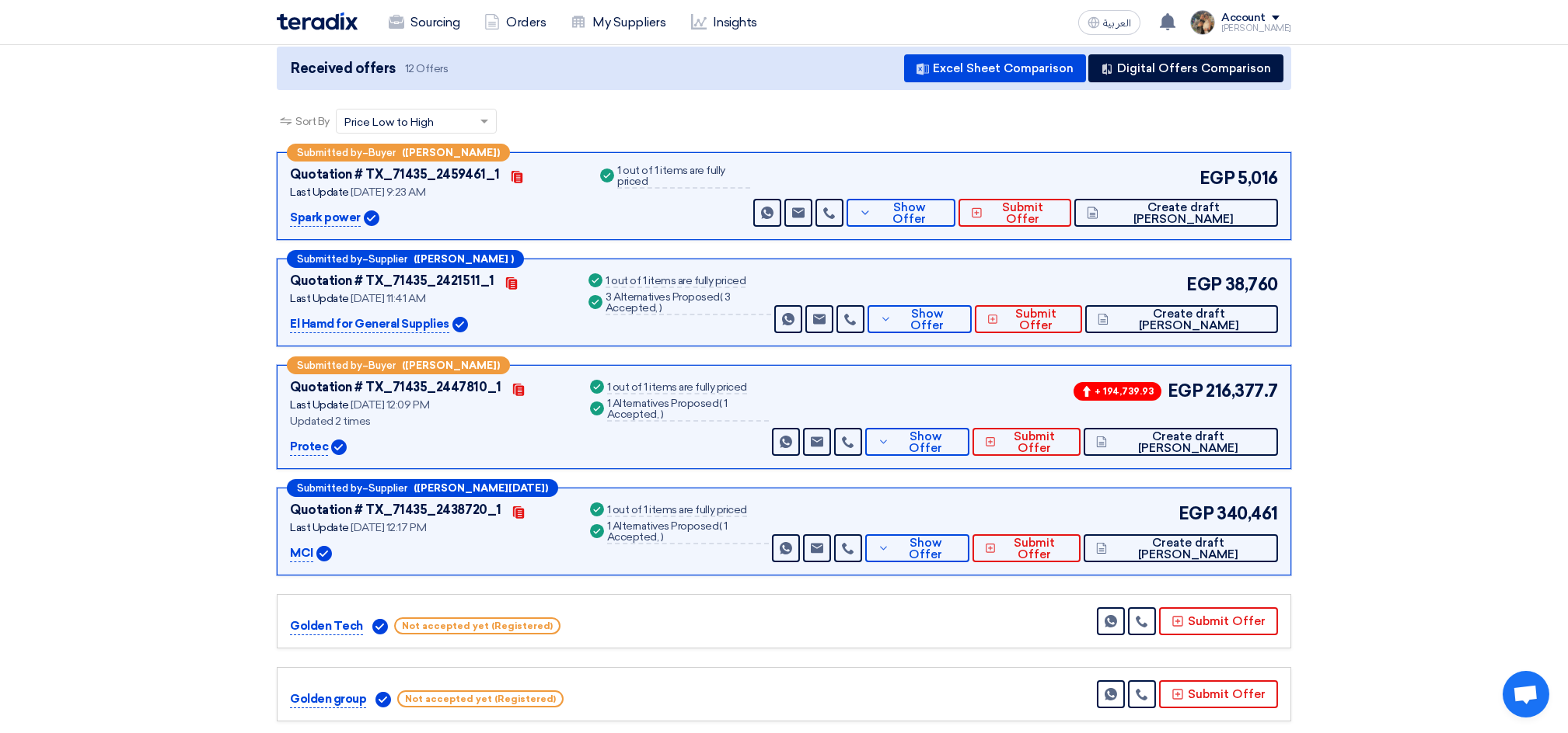
scroll to position [207, 0]
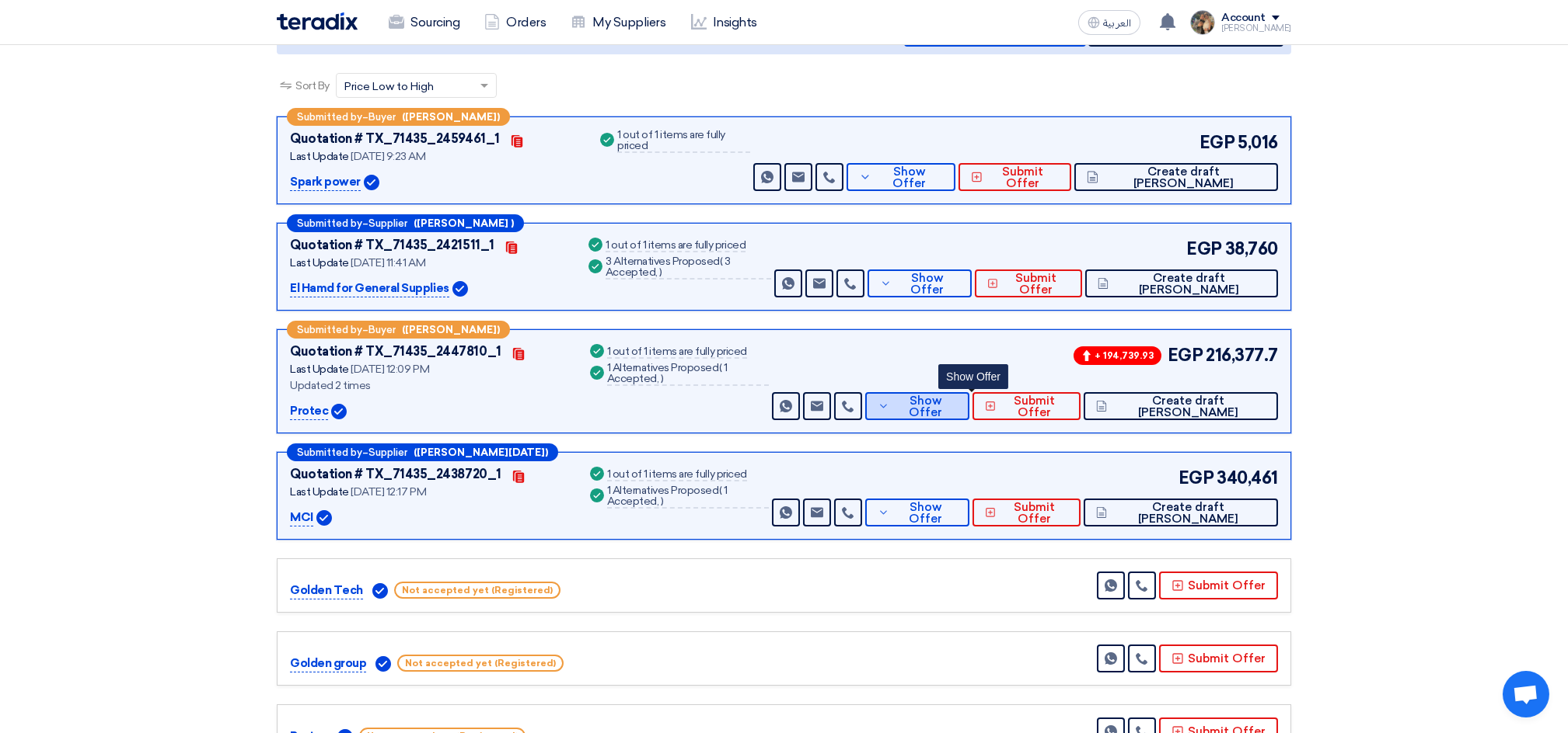
click at [967, 416] on button "Show Offer" at bounding box center [916, 406] width 104 height 28
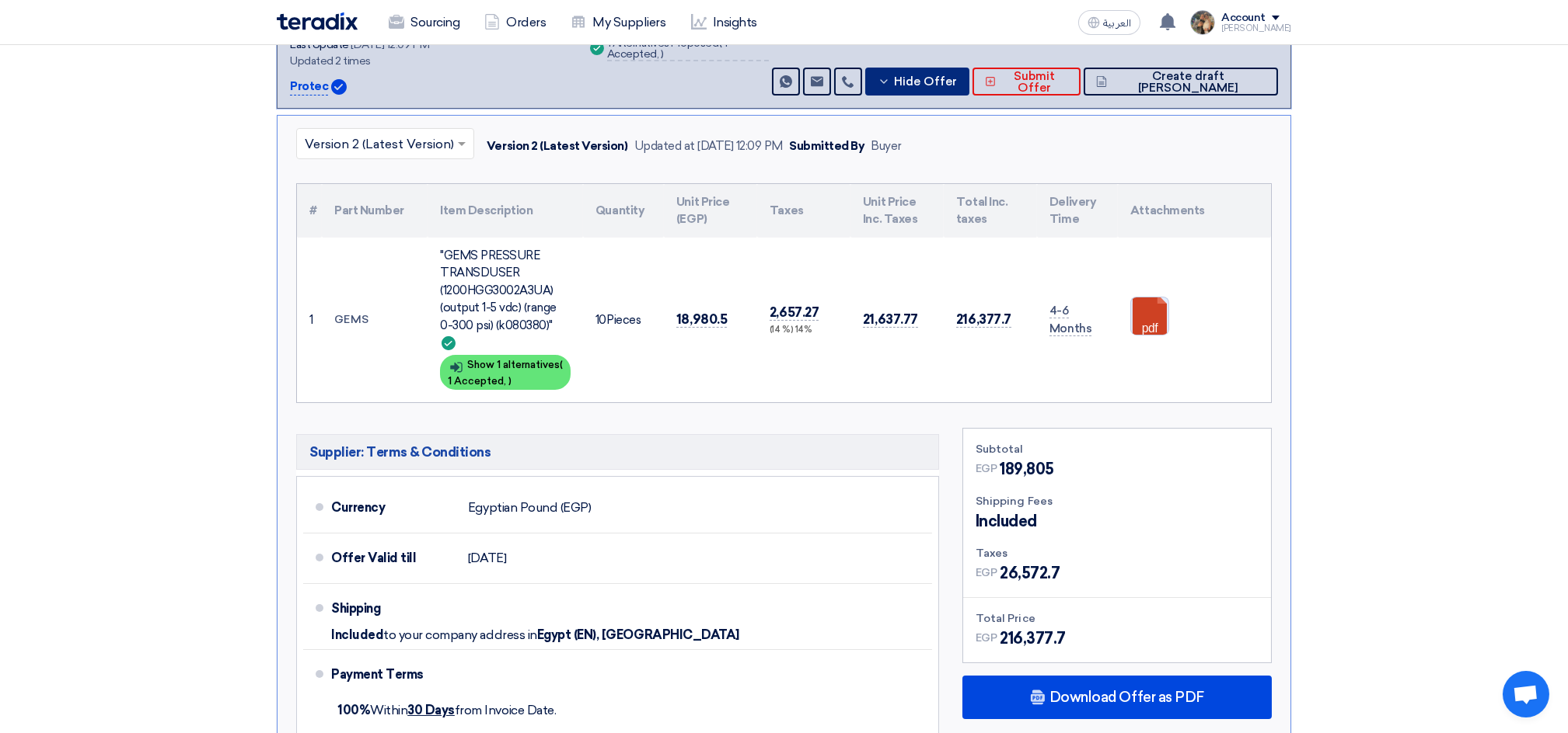
scroll to position [724, 0]
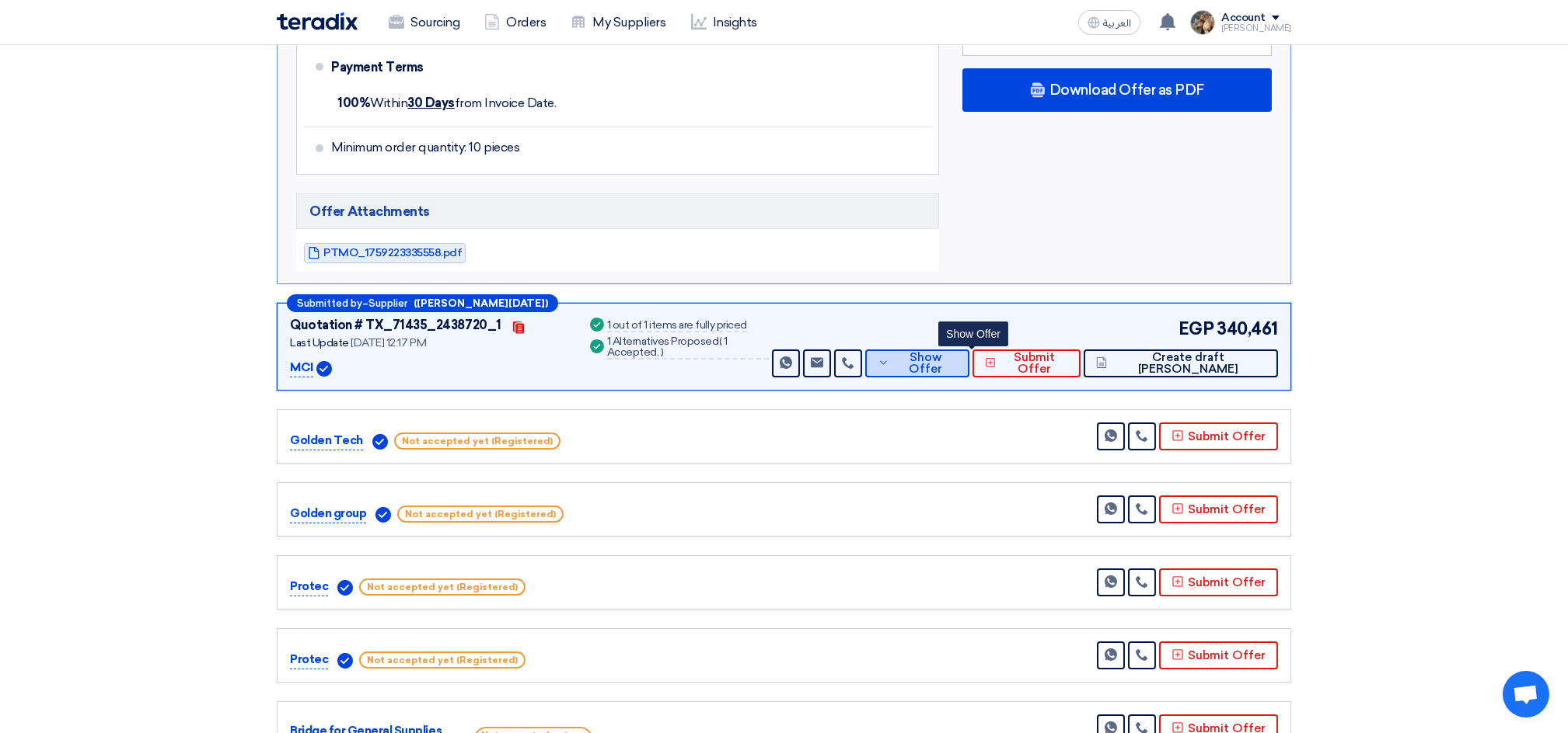
click at [957, 351] on span "Show Offer" at bounding box center [925, 363] width 64 height 23
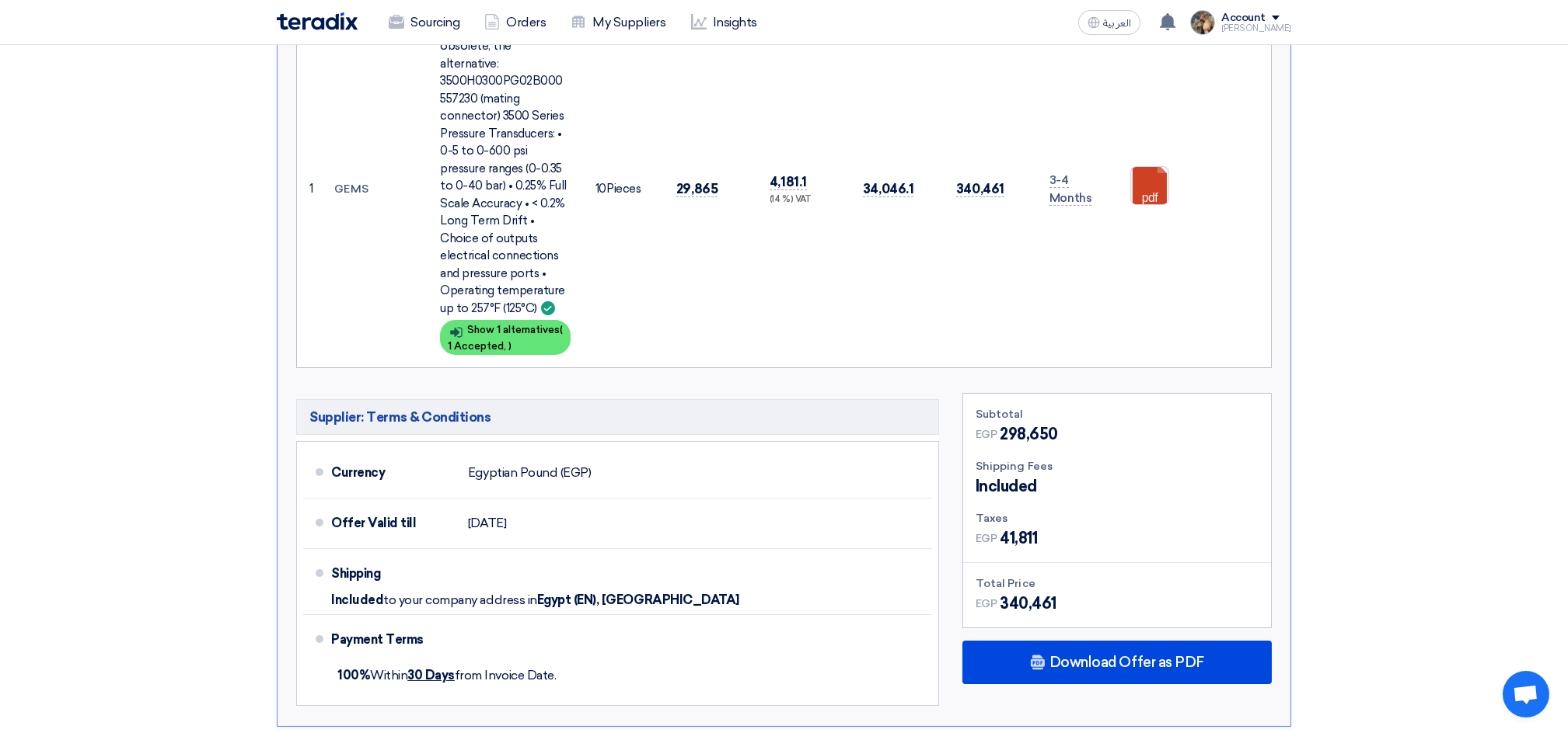
scroll to position [828, 0]
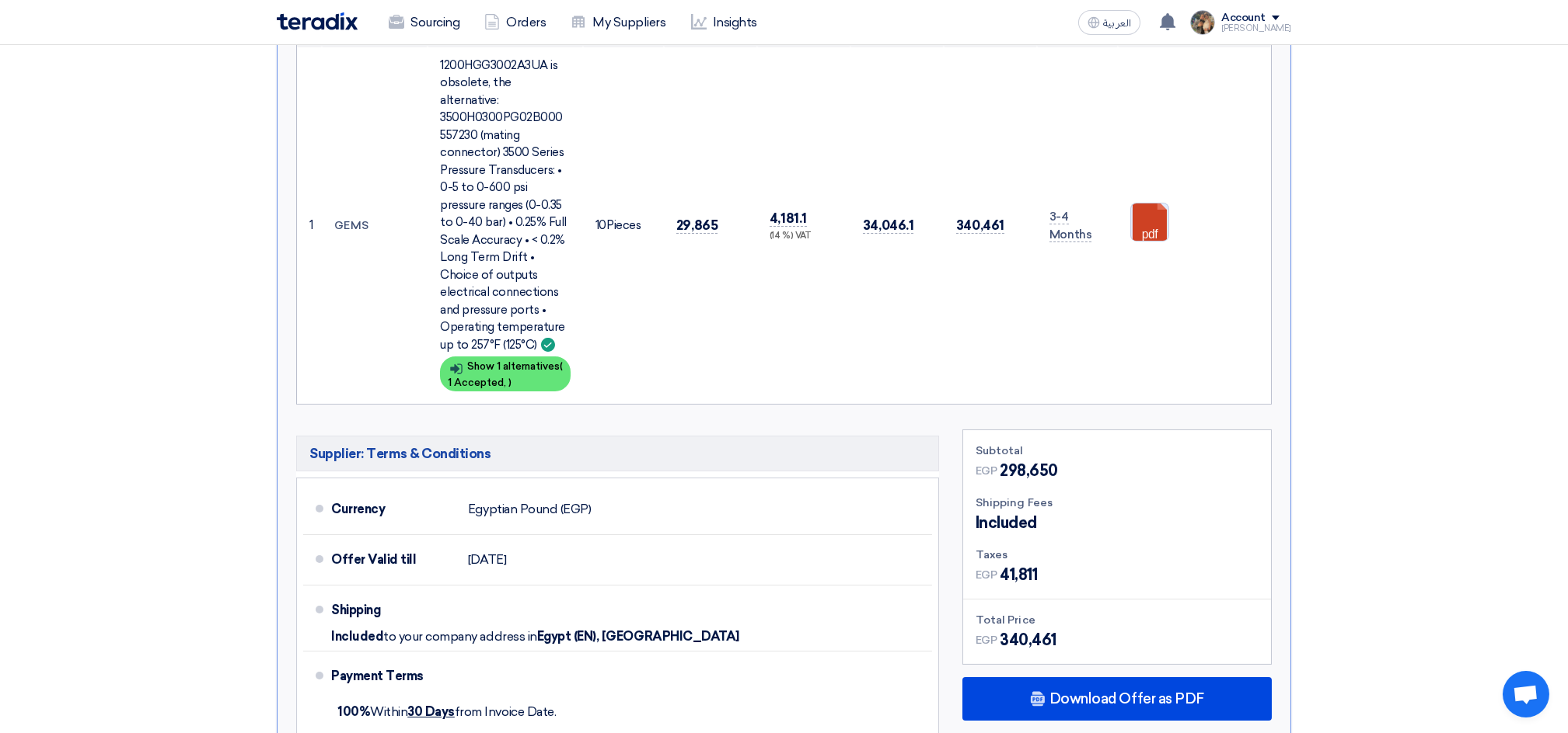
click at [1142, 205] on link at bounding box center [1193, 250] width 124 height 93
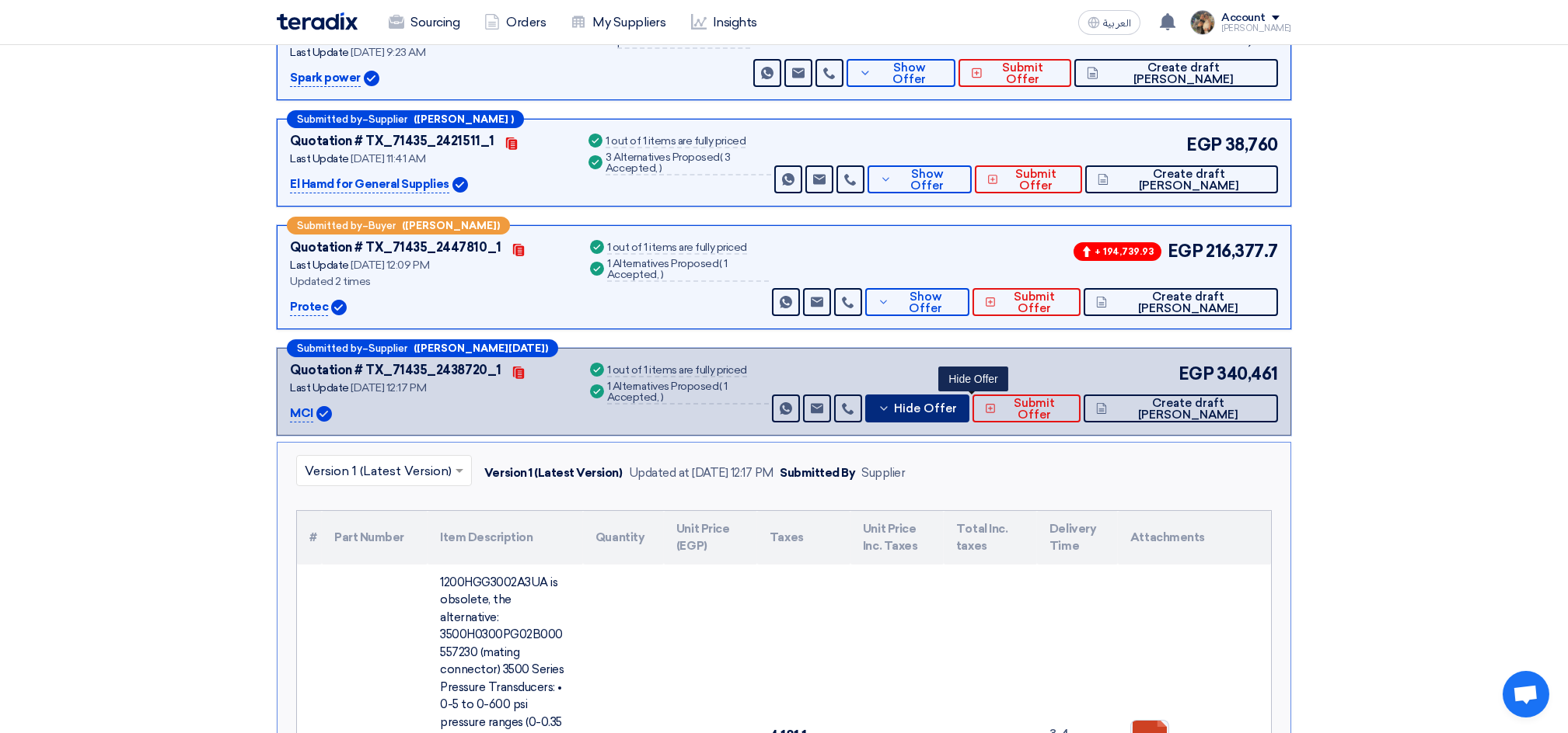
click at [970, 415] on button "Hide Offer" at bounding box center [916, 408] width 104 height 28
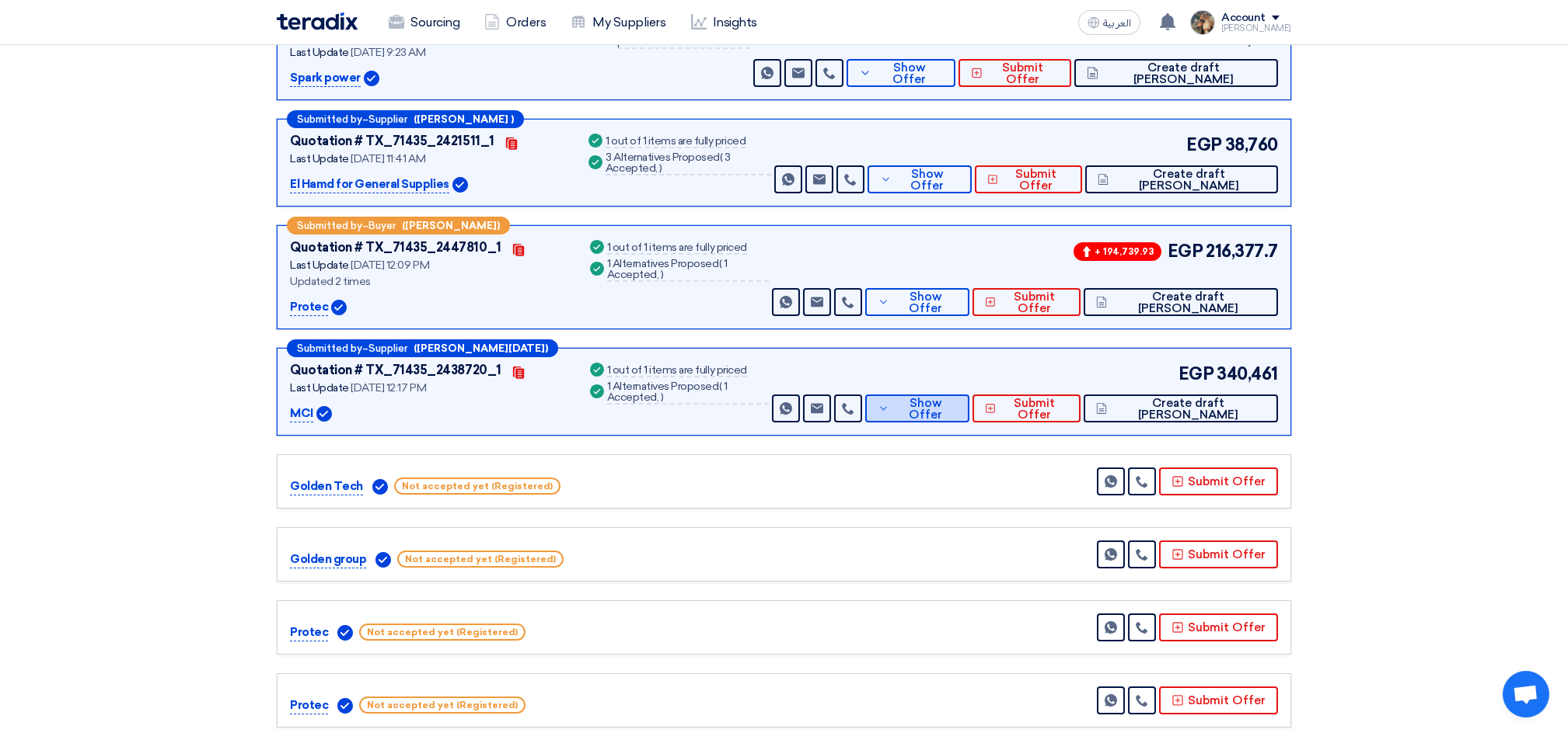
scroll to position [103, 0]
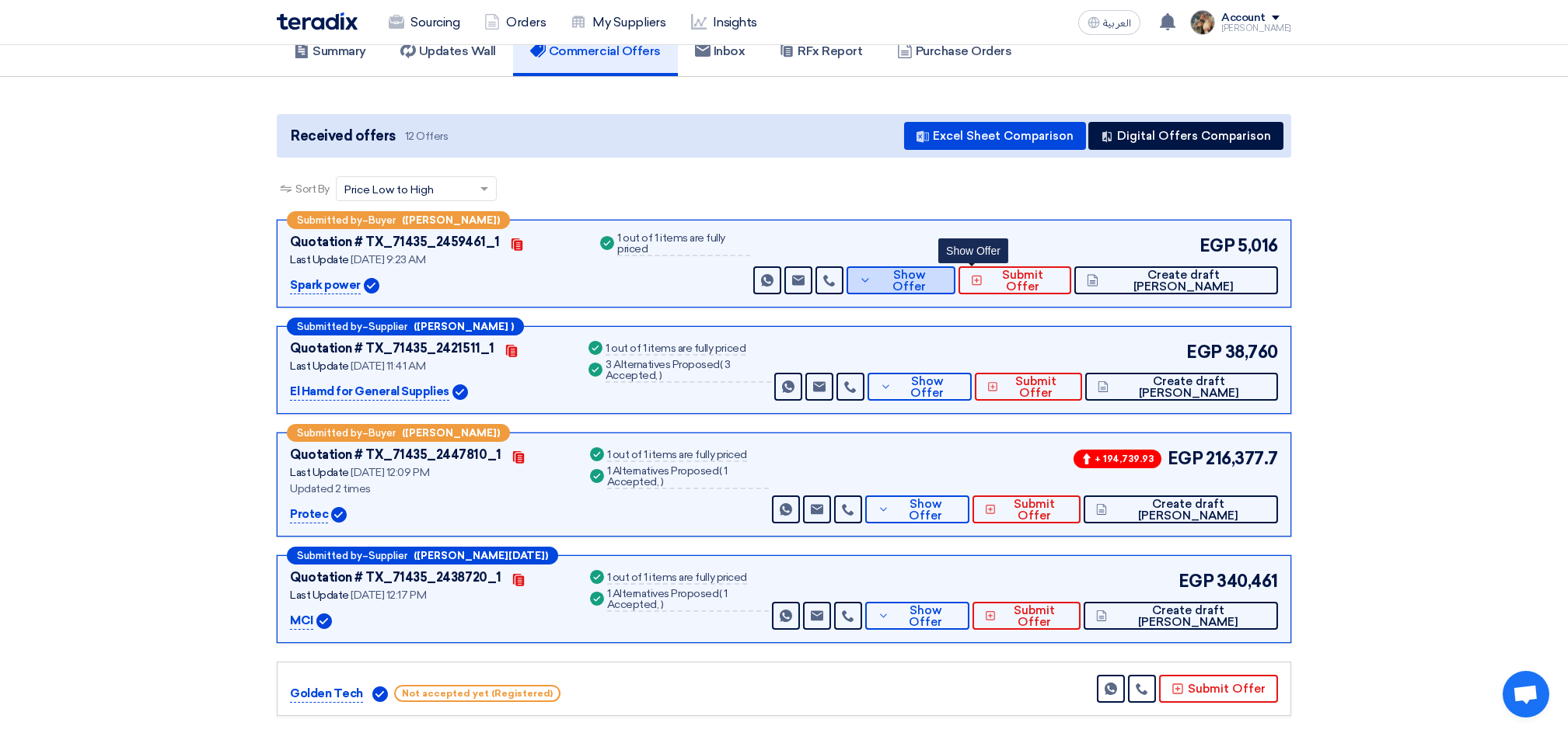
click at [942, 282] on span "Show Offer" at bounding box center [909, 282] width 68 height 23
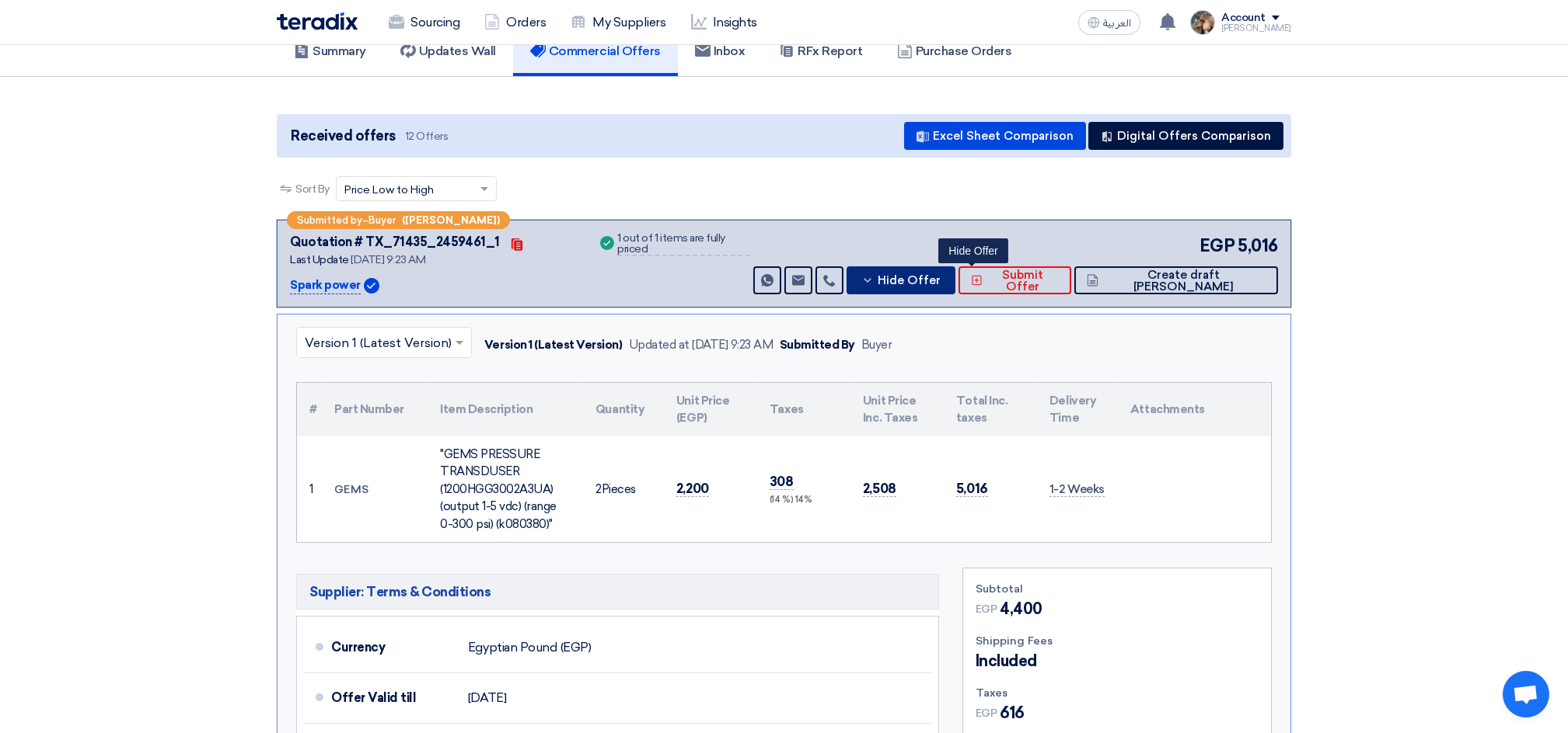
click at [940, 282] on span "Hide Offer" at bounding box center [908, 281] width 63 height 12
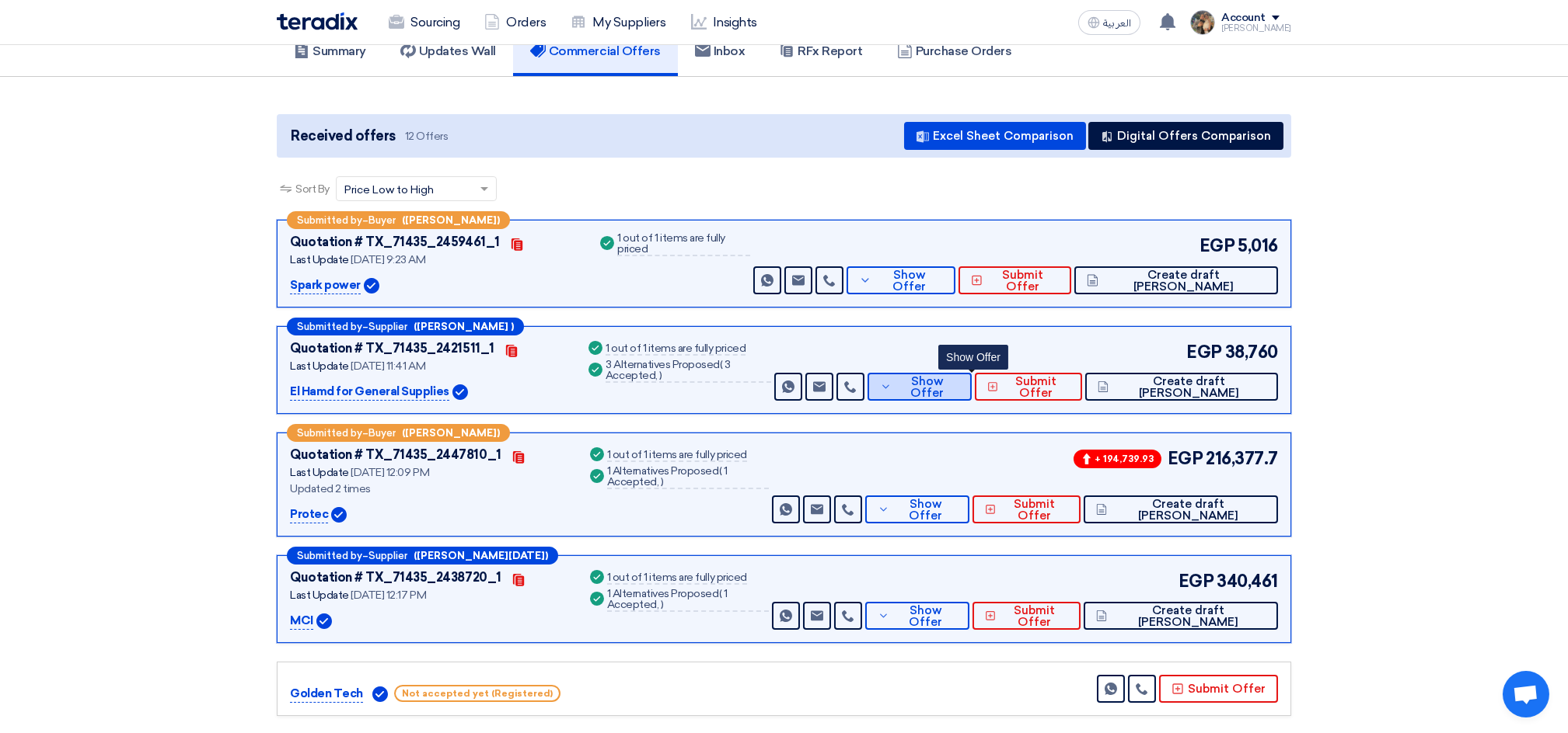
click at [971, 398] on button "Show Offer" at bounding box center [919, 386] width 104 height 28
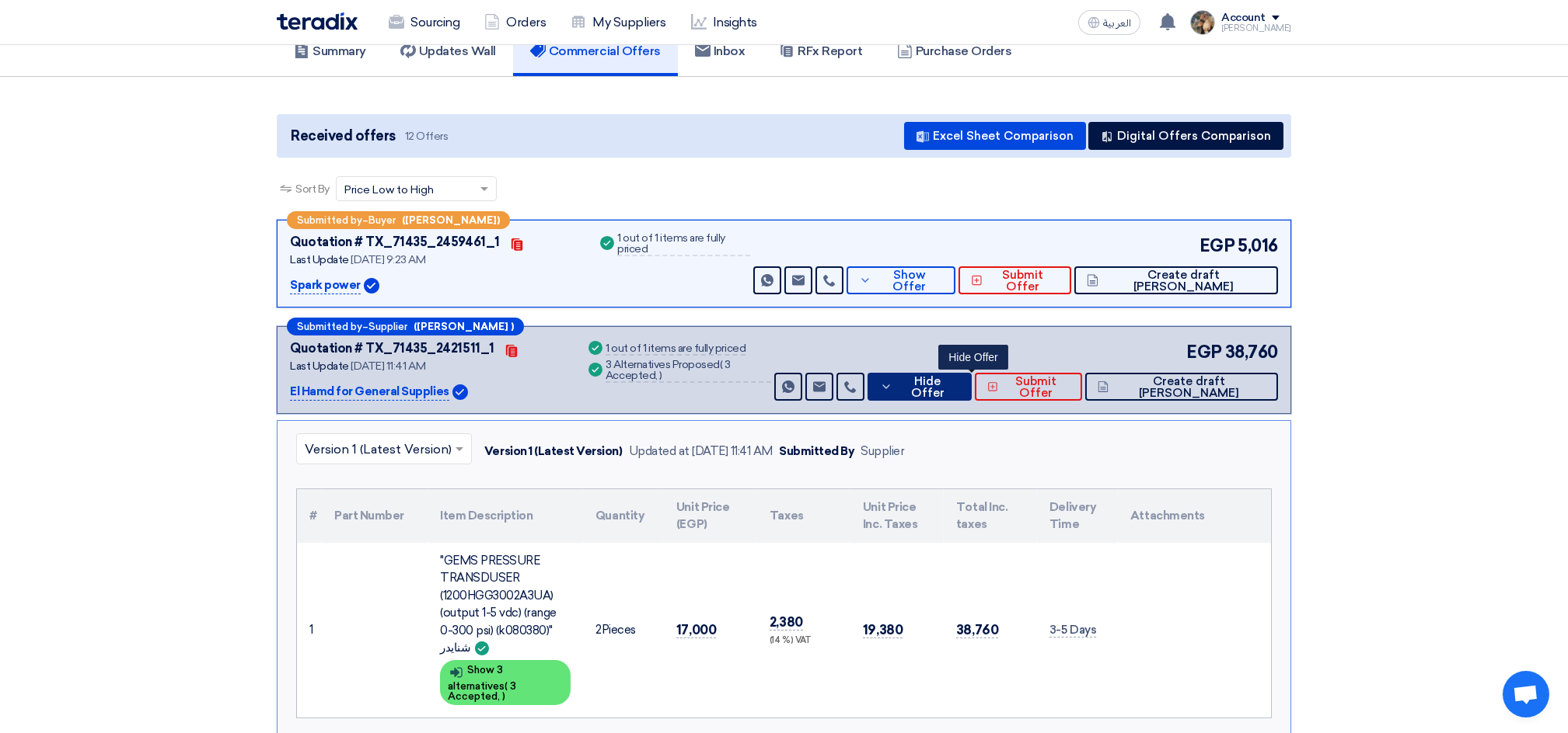
click at [959, 386] on span "Hide Offer" at bounding box center [927, 387] width 63 height 23
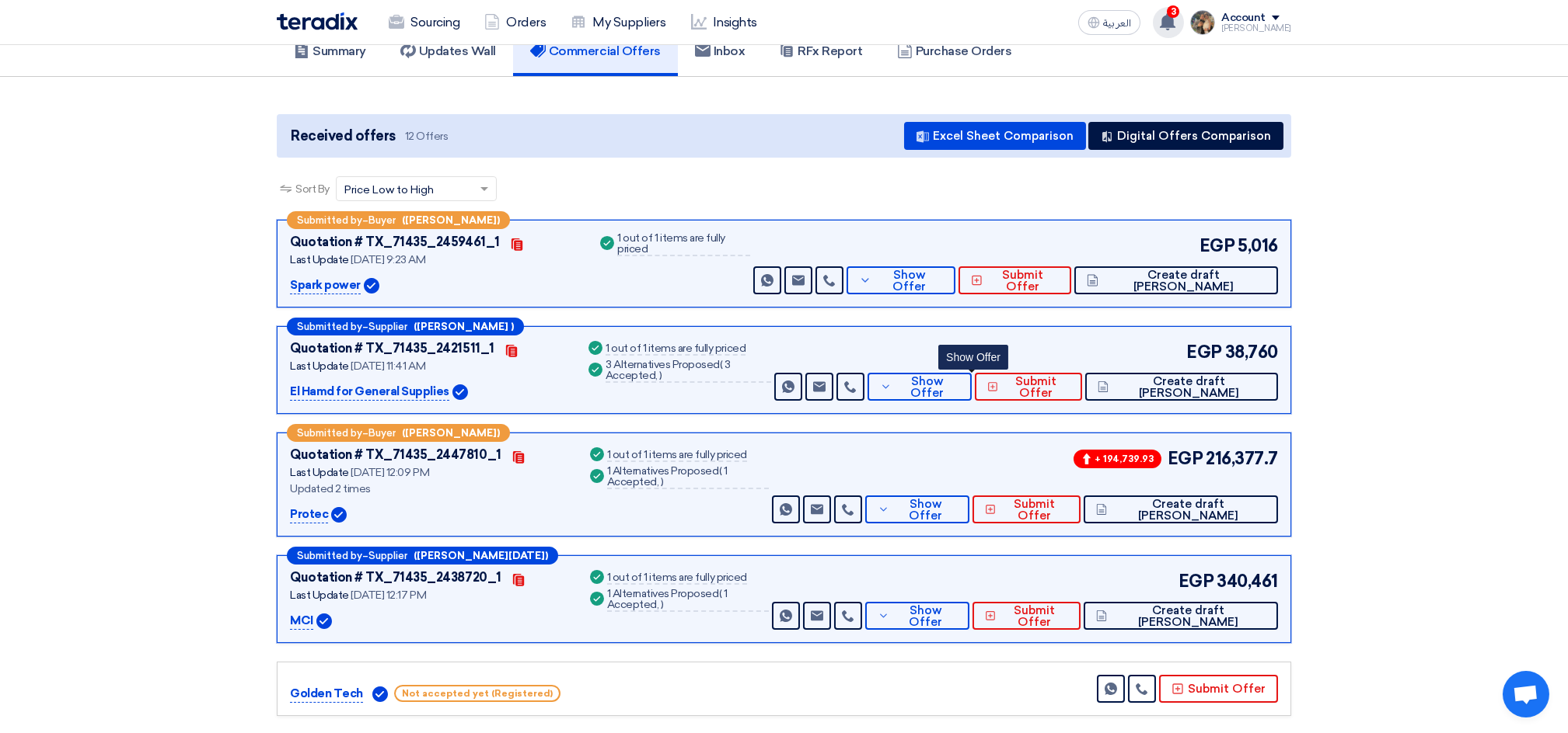
click at [1176, 17] on use at bounding box center [1168, 22] width 16 height 17
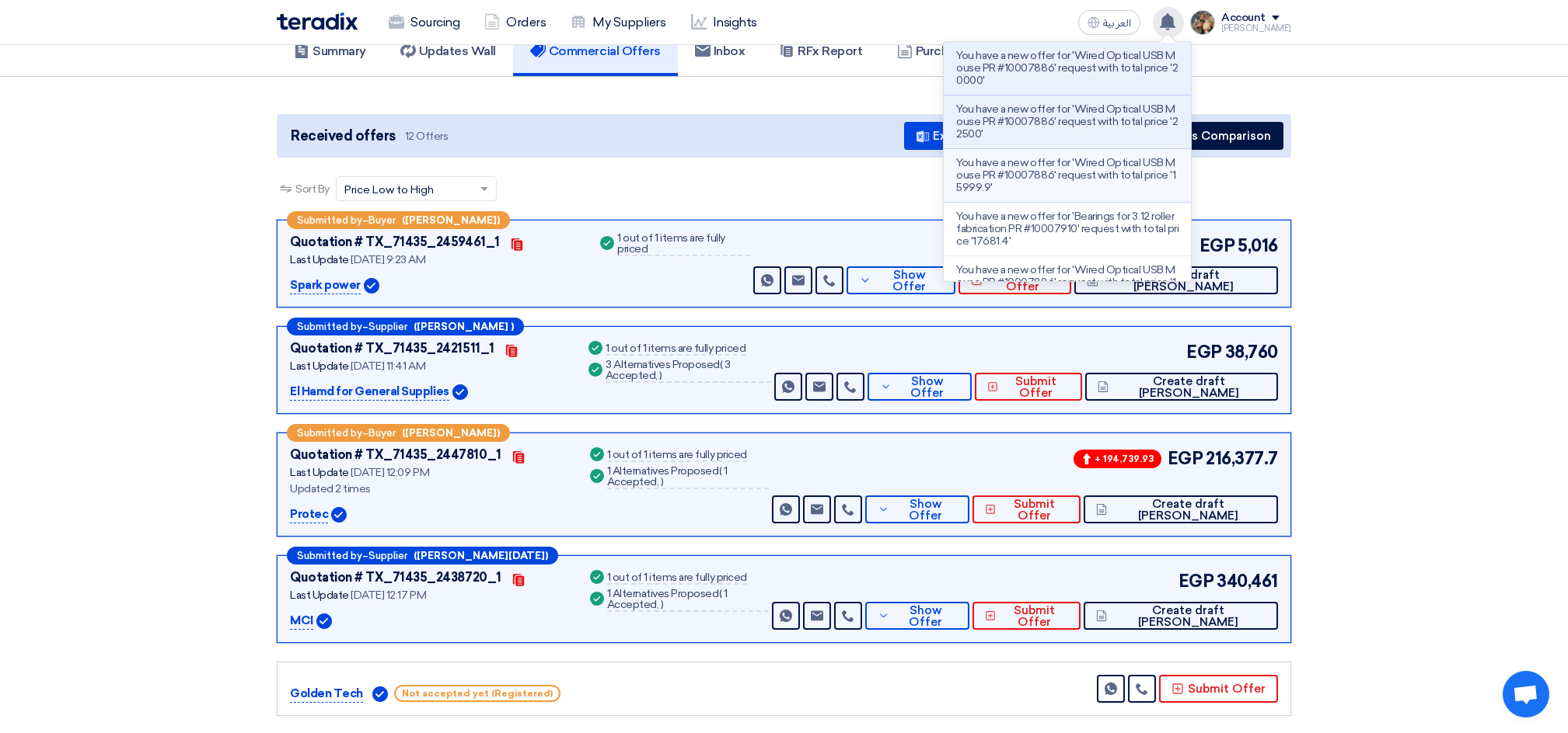
click at [1053, 187] on p "You have a new offer for 'Wired Optical USB Mouse PR #10007886' request with to…" at bounding box center [1067, 176] width 222 height 37
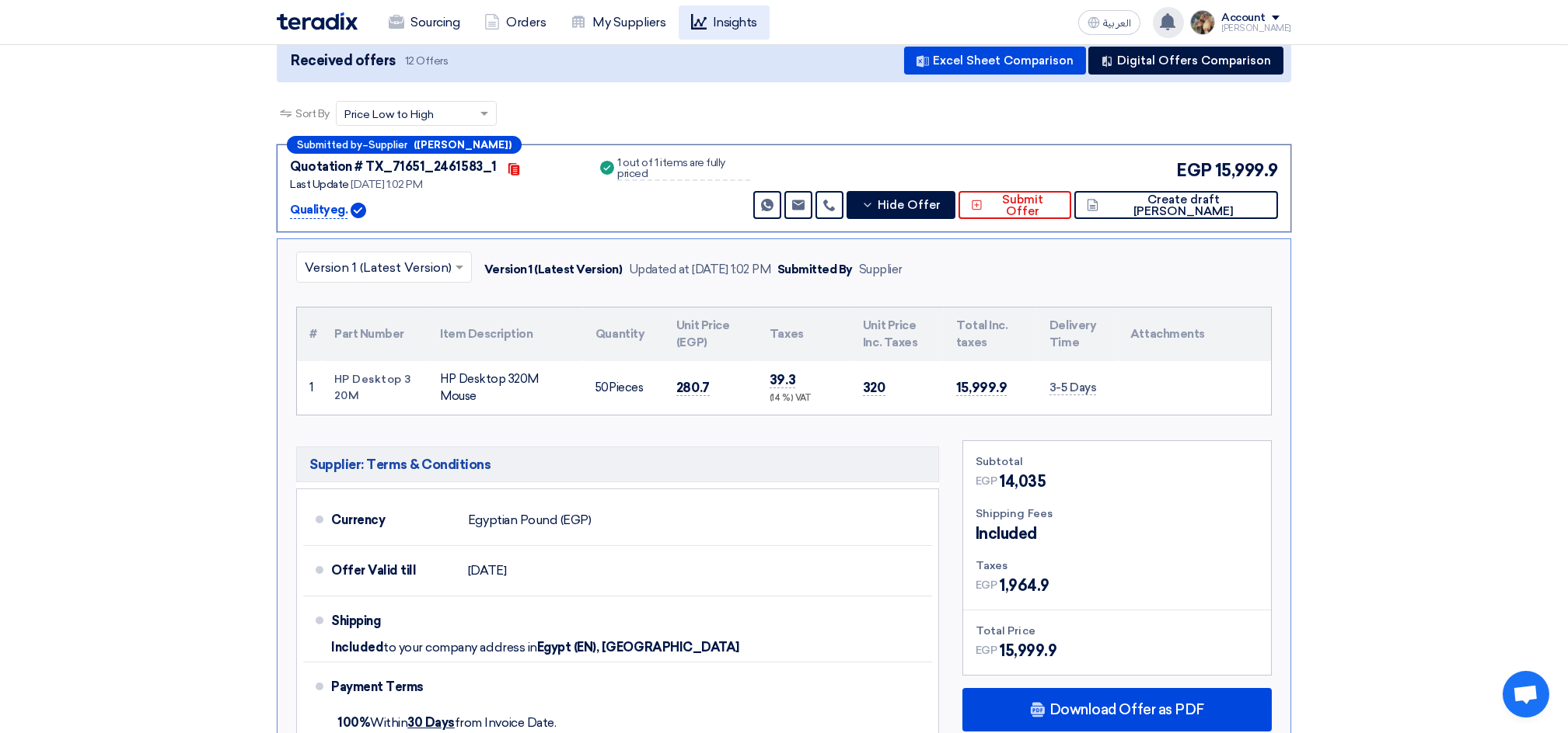
scroll to position [218, 0]
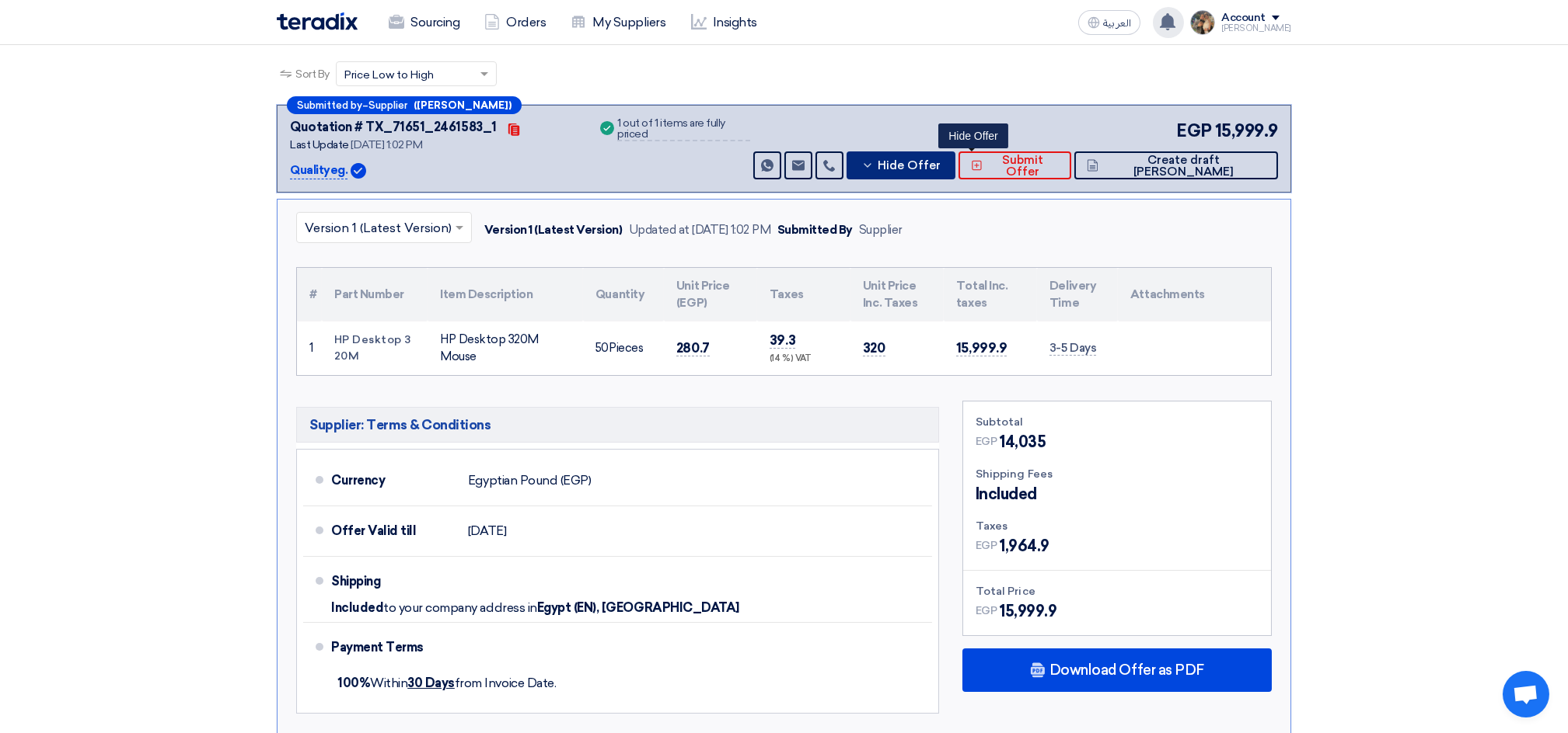
click at [948, 158] on button "Hide Offer" at bounding box center [901, 165] width 109 height 28
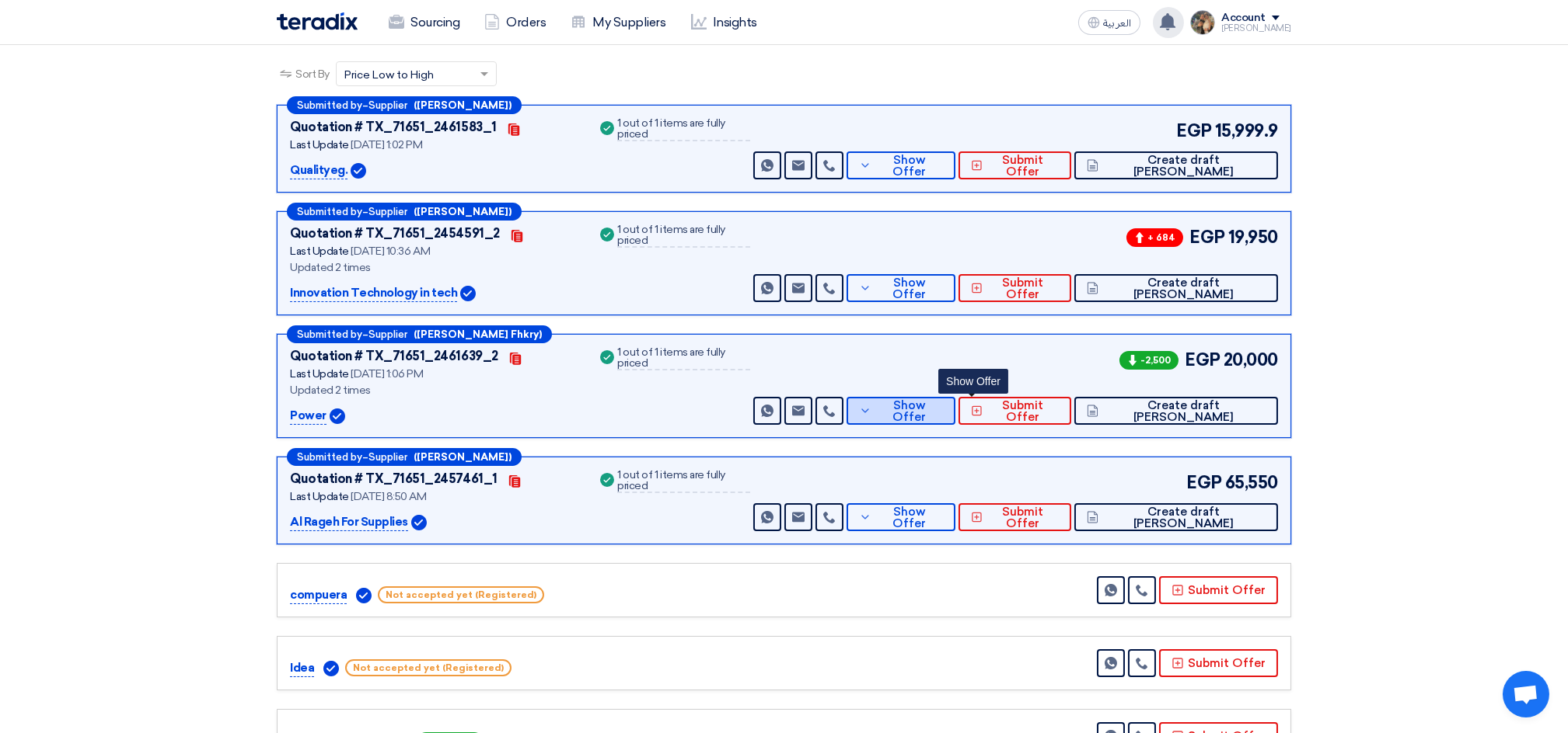
click at [946, 406] on button "Show Offer" at bounding box center [901, 411] width 109 height 28
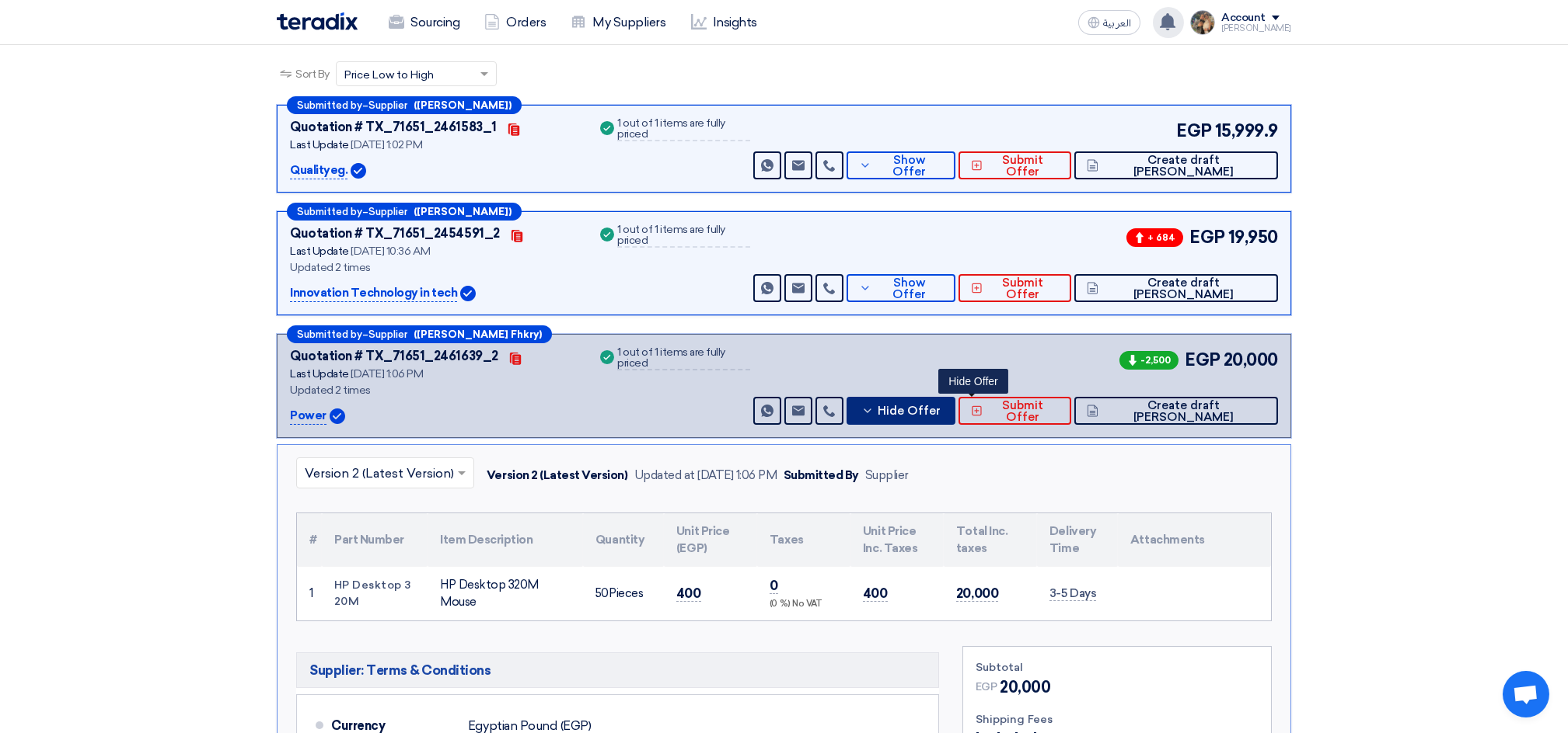
click at [873, 406] on icon at bounding box center [867, 411] width 13 height 13
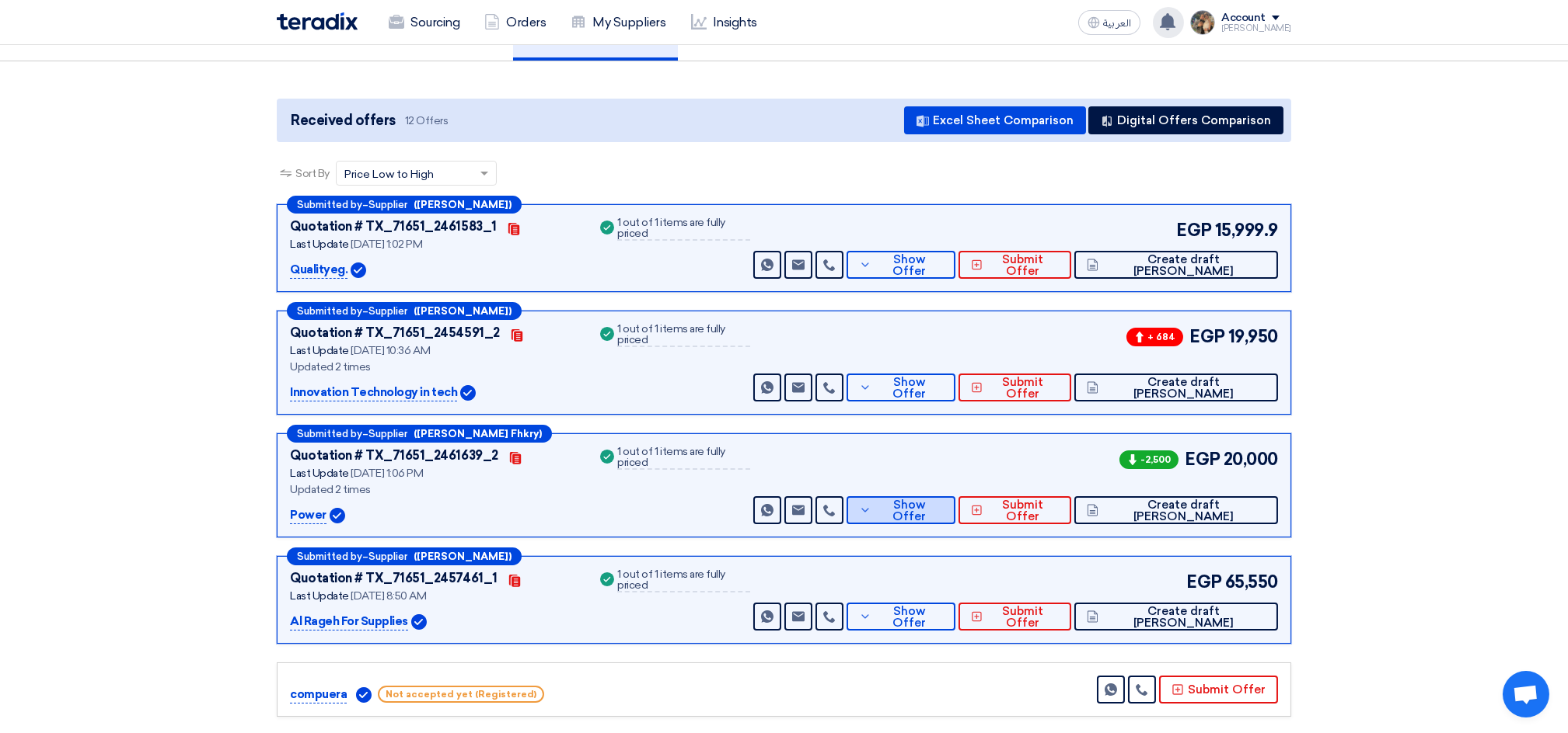
scroll to position [0, 0]
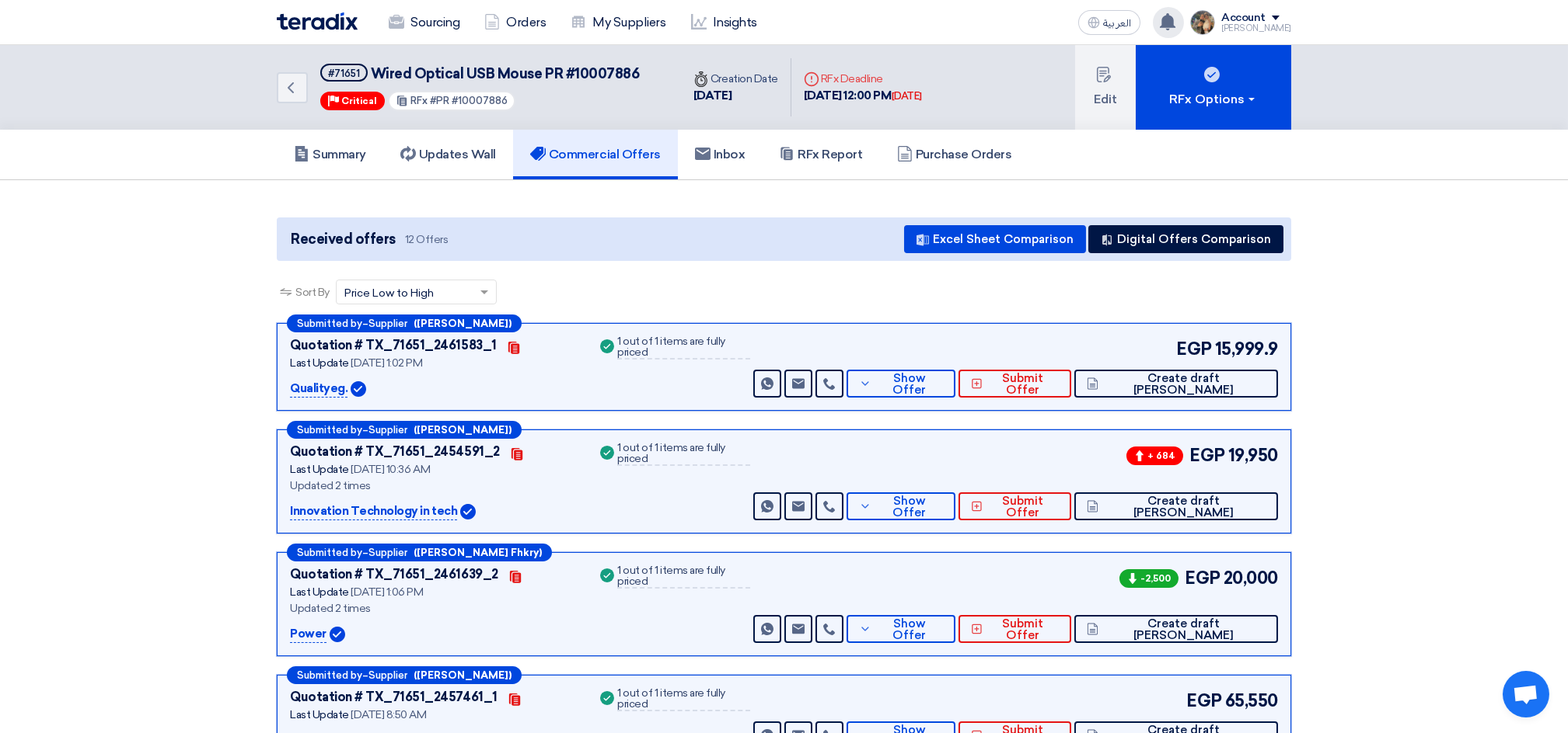
click at [315, 29] on img at bounding box center [317, 21] width 81 height 17
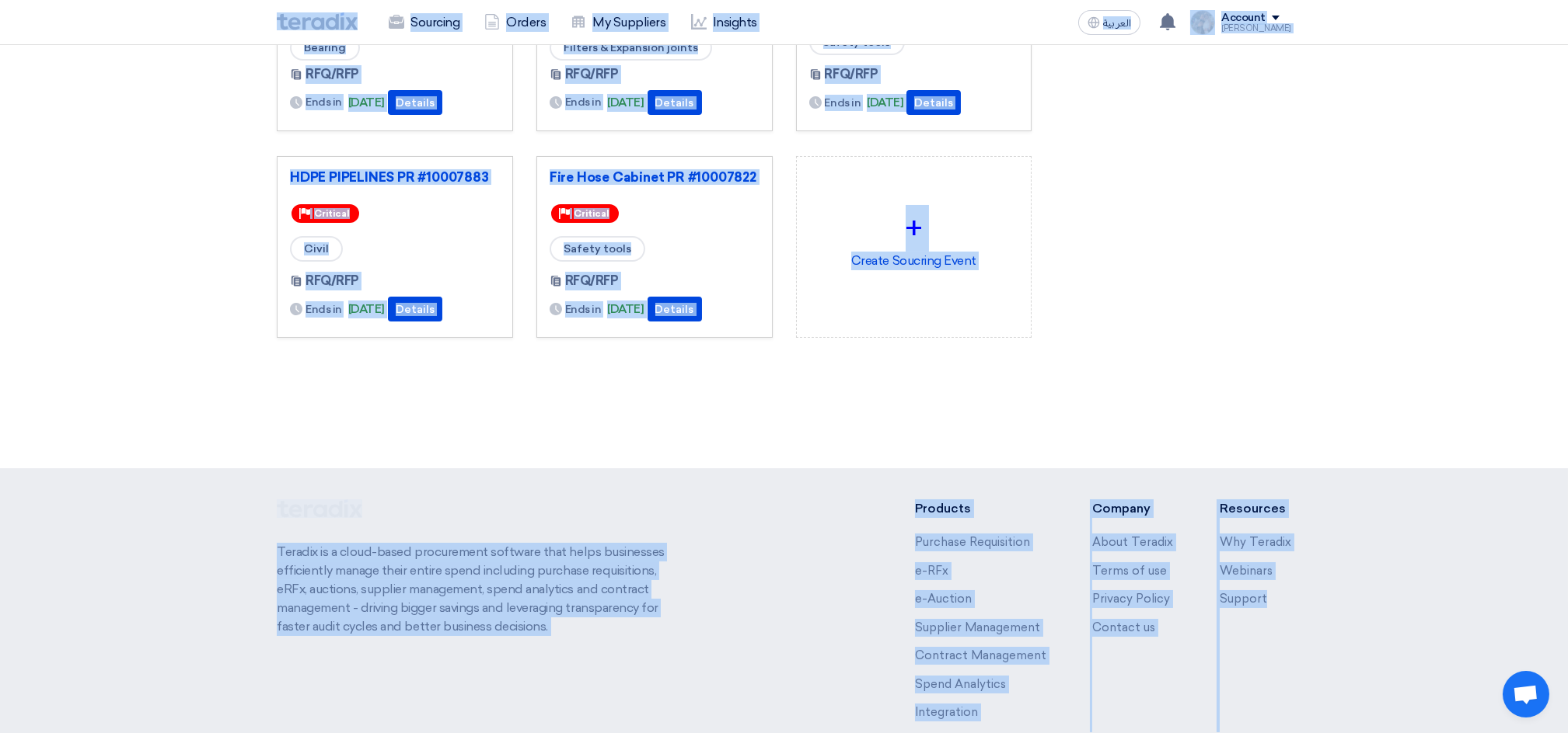
scroll to position [473, 0]
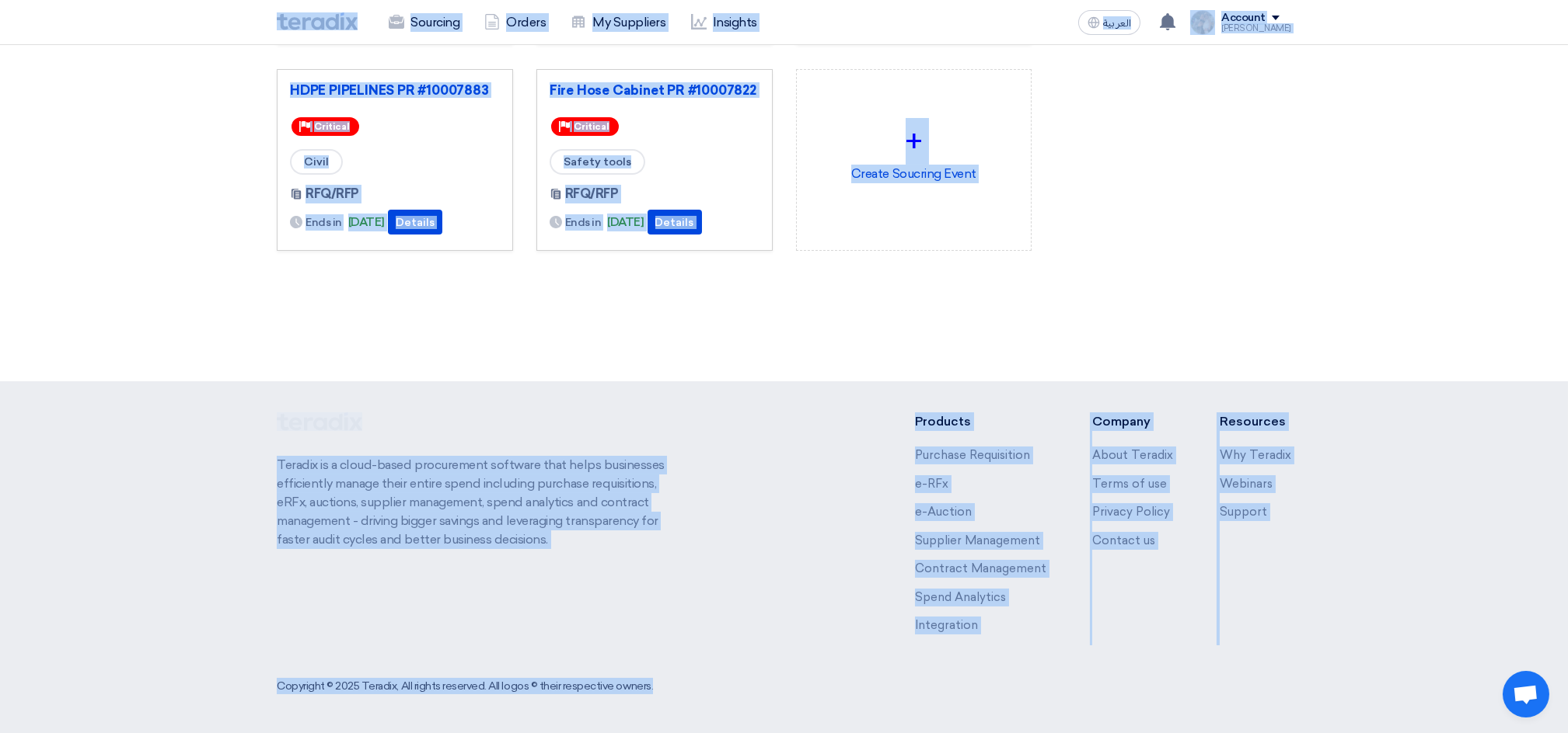
drag, startPoint x: 265, startPoint y: 23, endPoint x: 1332, endPoint y: 786, distance: 1311.7
click at [1332, 732] on html "Sourcing Orders My Suppliers Insights العربية ع You have a new offer for 'Wired…" at bounding box center [784, 131] width 1568 height 1206
drag, startPoint x: 255, startPoint y: 16, endPoint x: 1104, endPoint y: 360, distance: 916.0
click at [1148, 732] on html "Sourcing Orders My Suppliers Insights العربية ع You have a new offer for 'Wired…" at bounding box center [784, 131] width 1568 height 1206
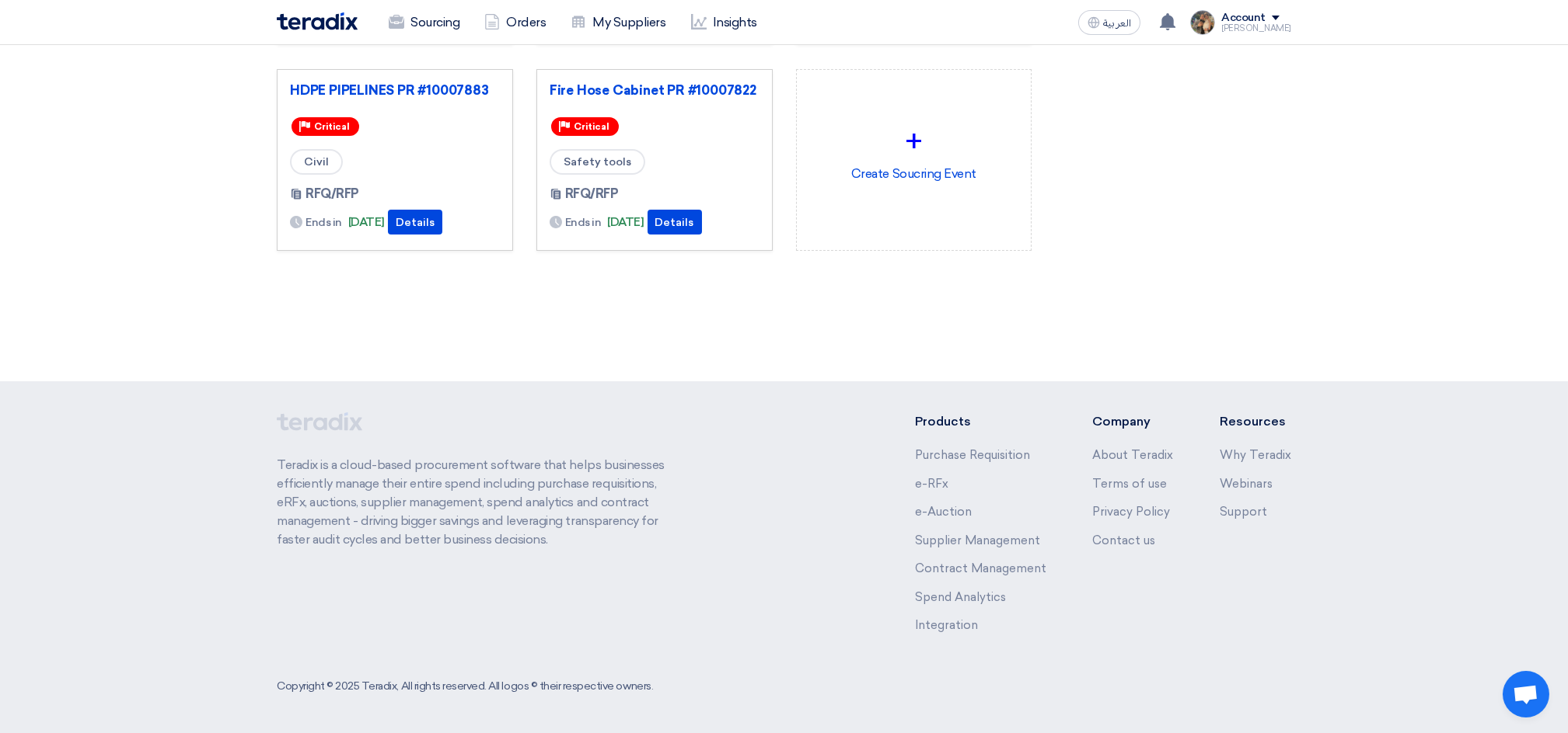
scroll to position [0, 0]
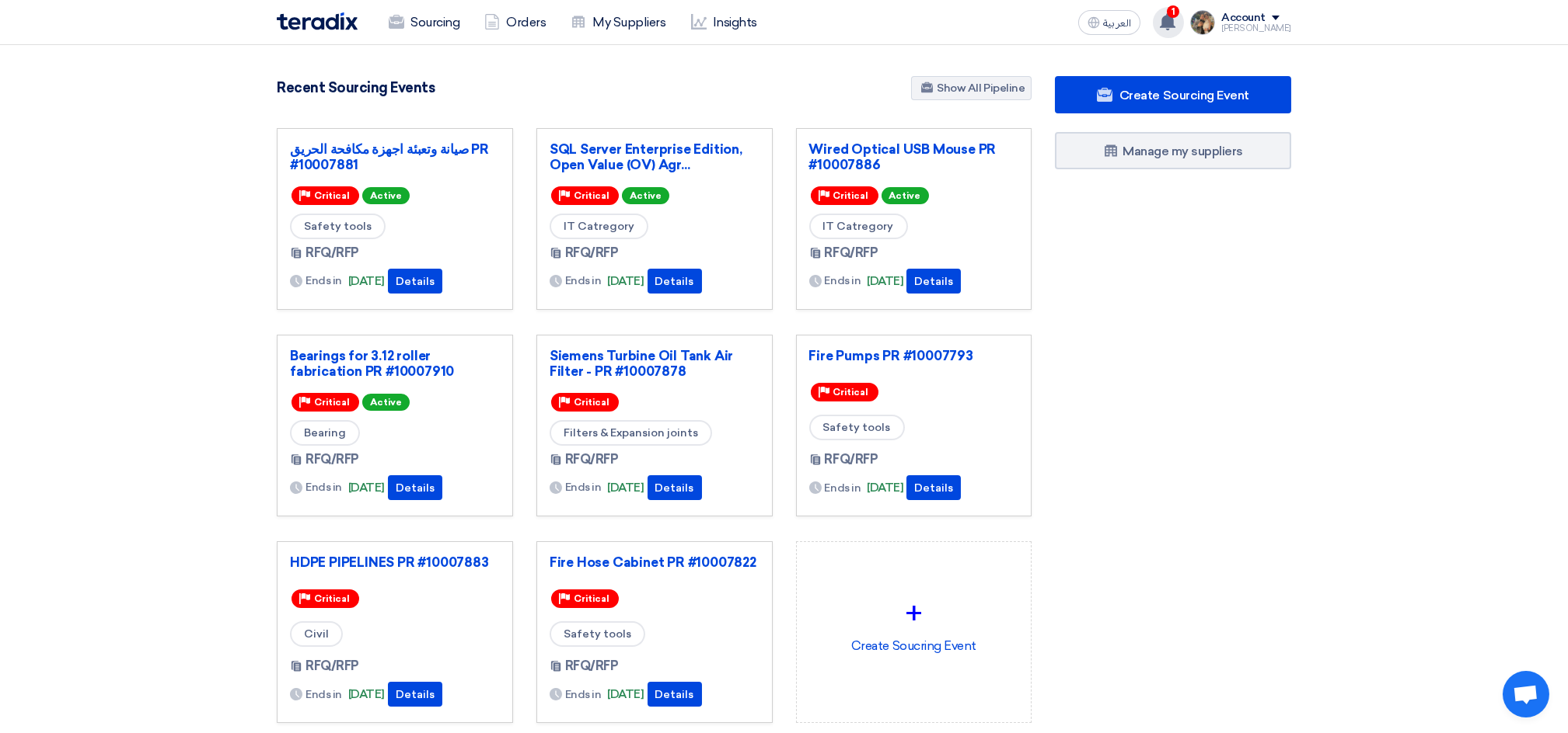
click at [1177, 31] on div "1 You have a new offer for 'Wired Optical USB Mouse PR #10007886' request with …" at bounding box center [1168, 22] width 31 height 31
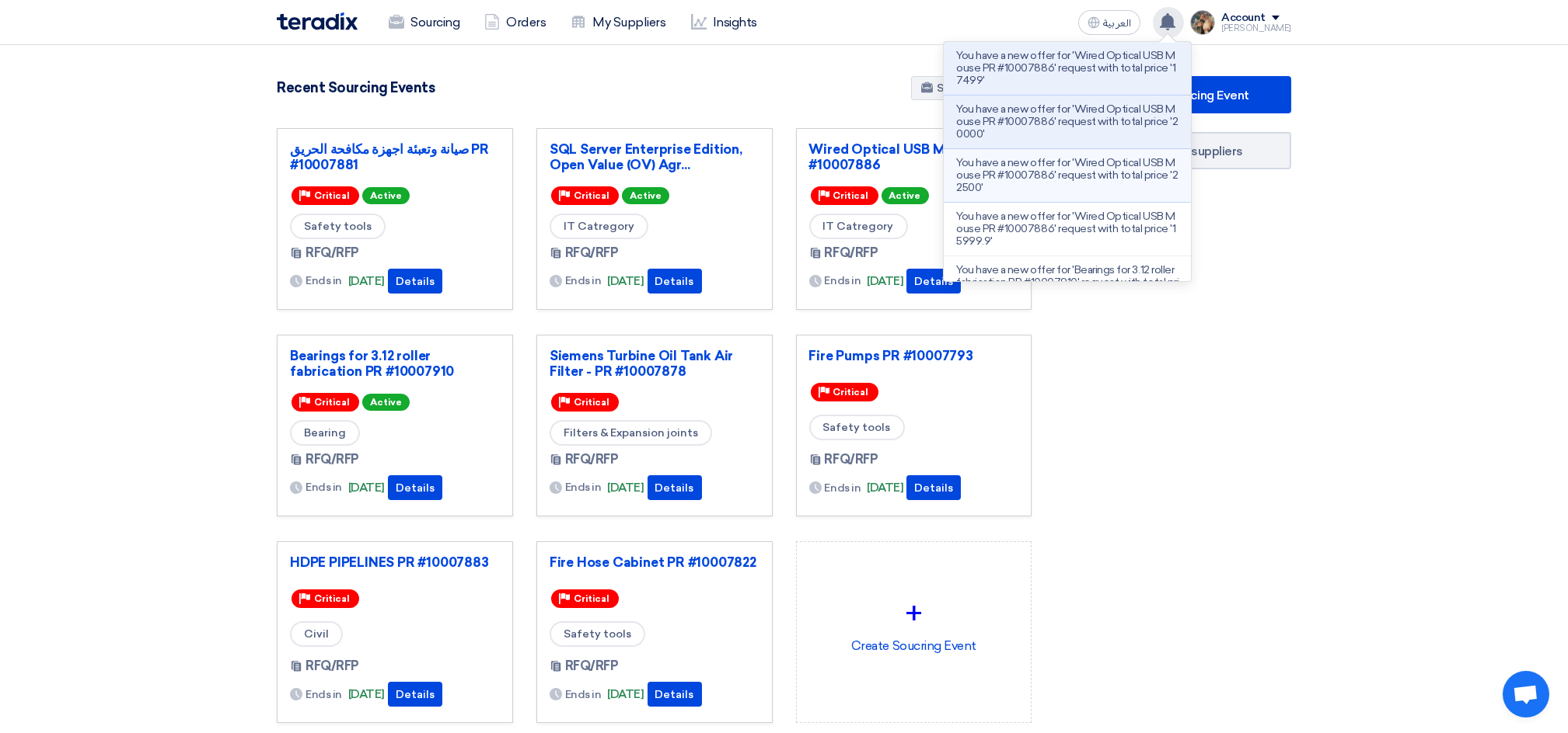
click at [1037, 190] on p "You have a new offer for 'Wired Optical USB Mouse PR #10007886' request with to…" at bounding box center [1067, 176] width 222 height 37
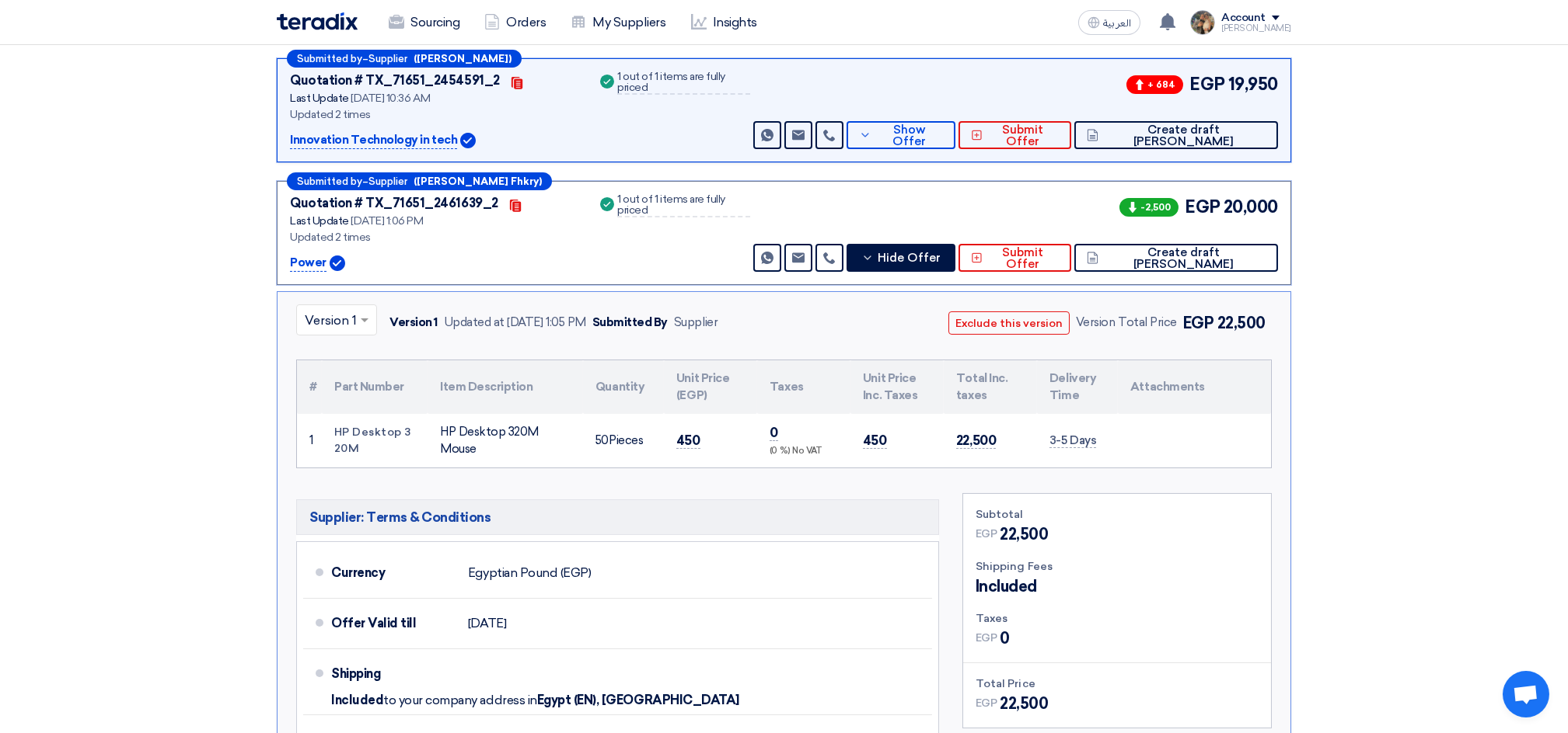
scroll to position [570, 0]
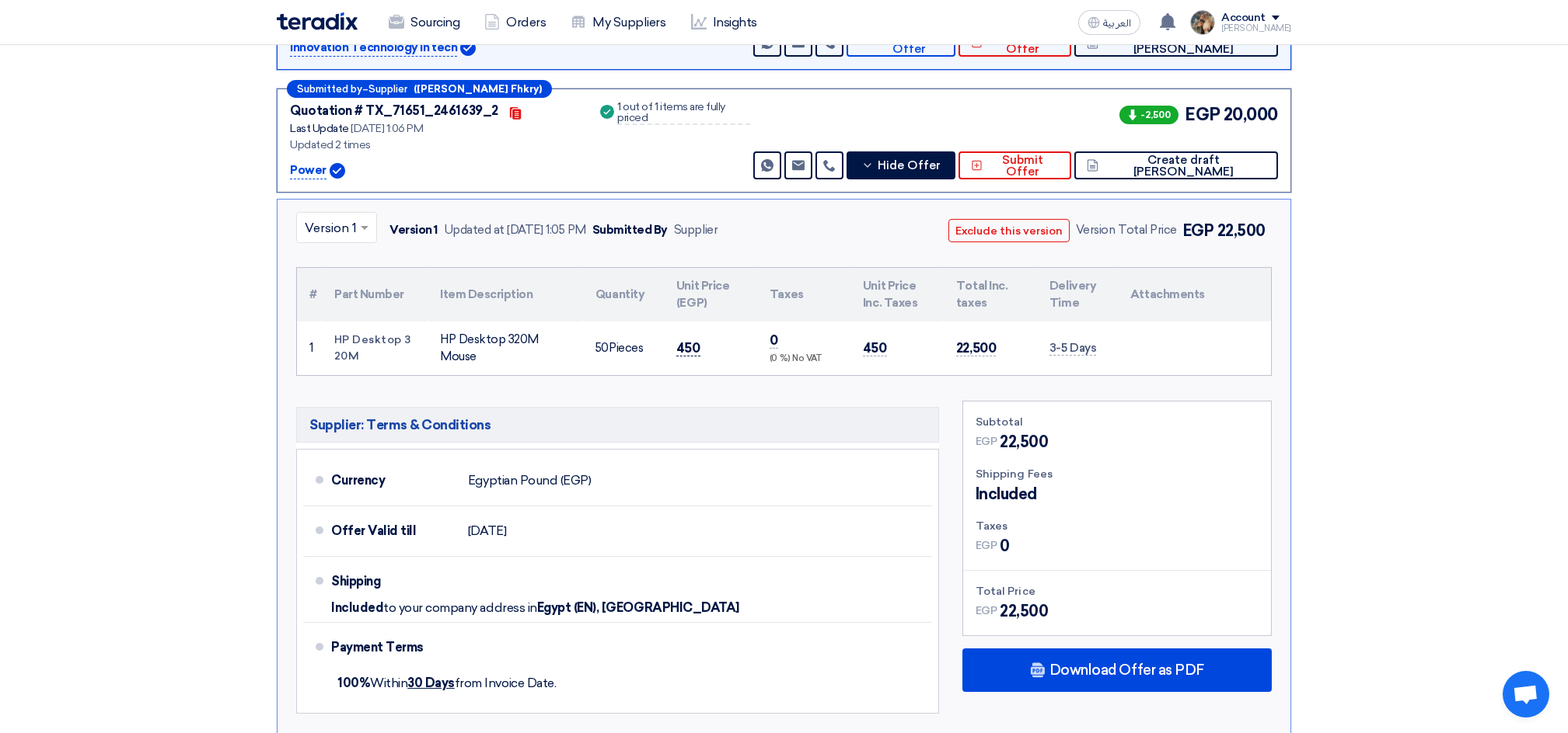
click at [684, 347] on span "450" at bounding box center [688, 348] width 24 height 17
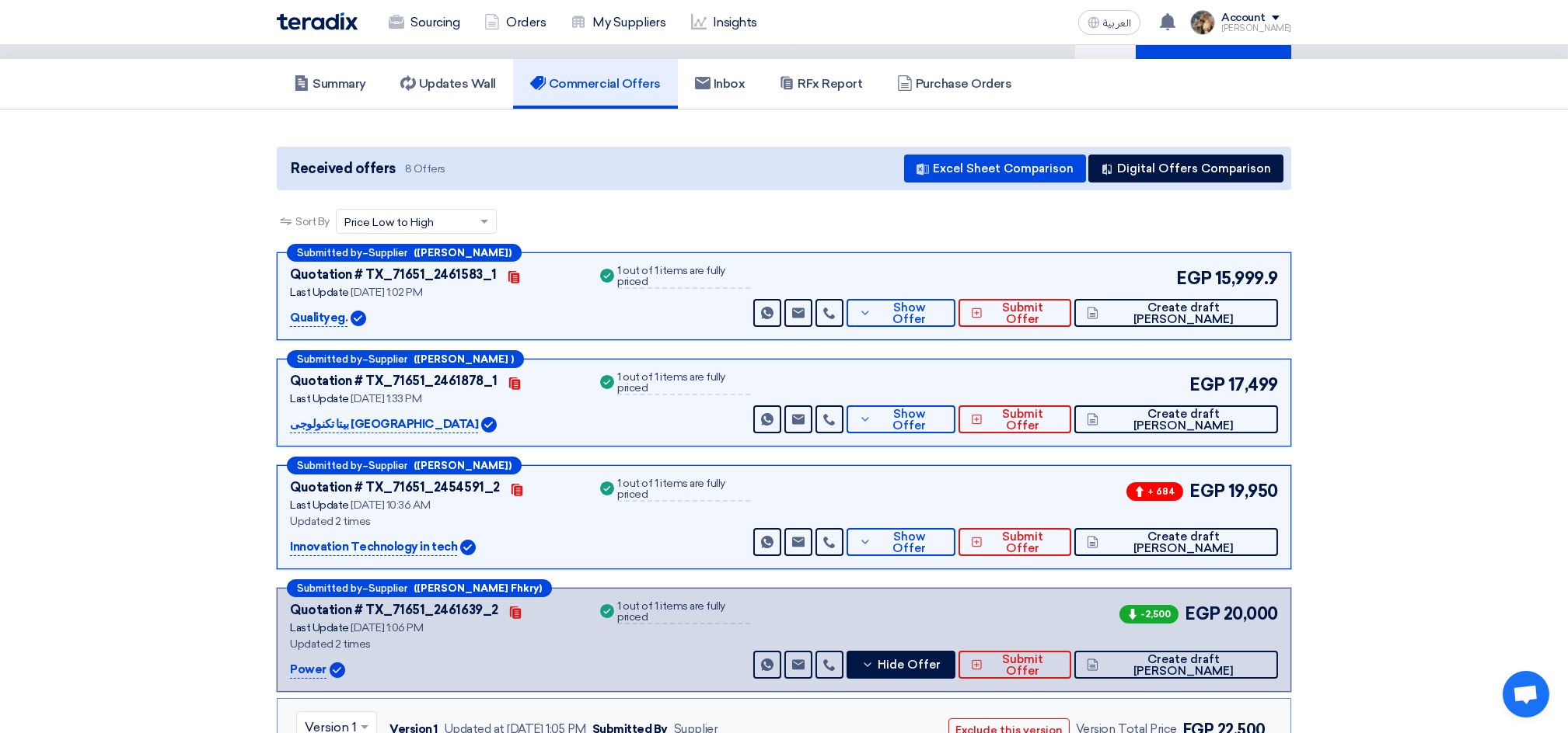
scroll to position [103, 0]
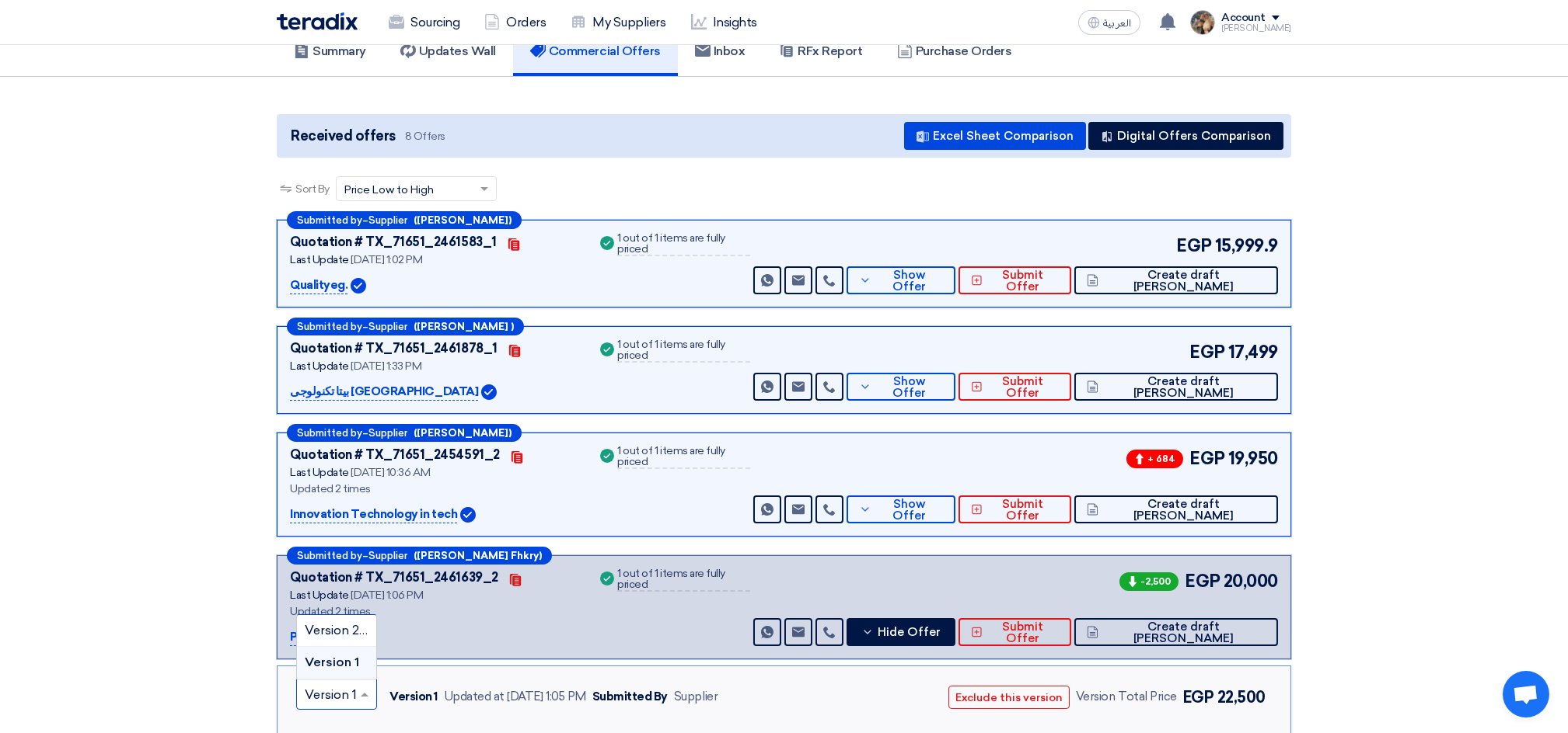
click at [369, 689] on span at bounding box center [366, 694] width 19 height 18
click at [352, 639] on div "Version 2 (Latest Version)" at bounding box center [337, 631] width 80 height 32
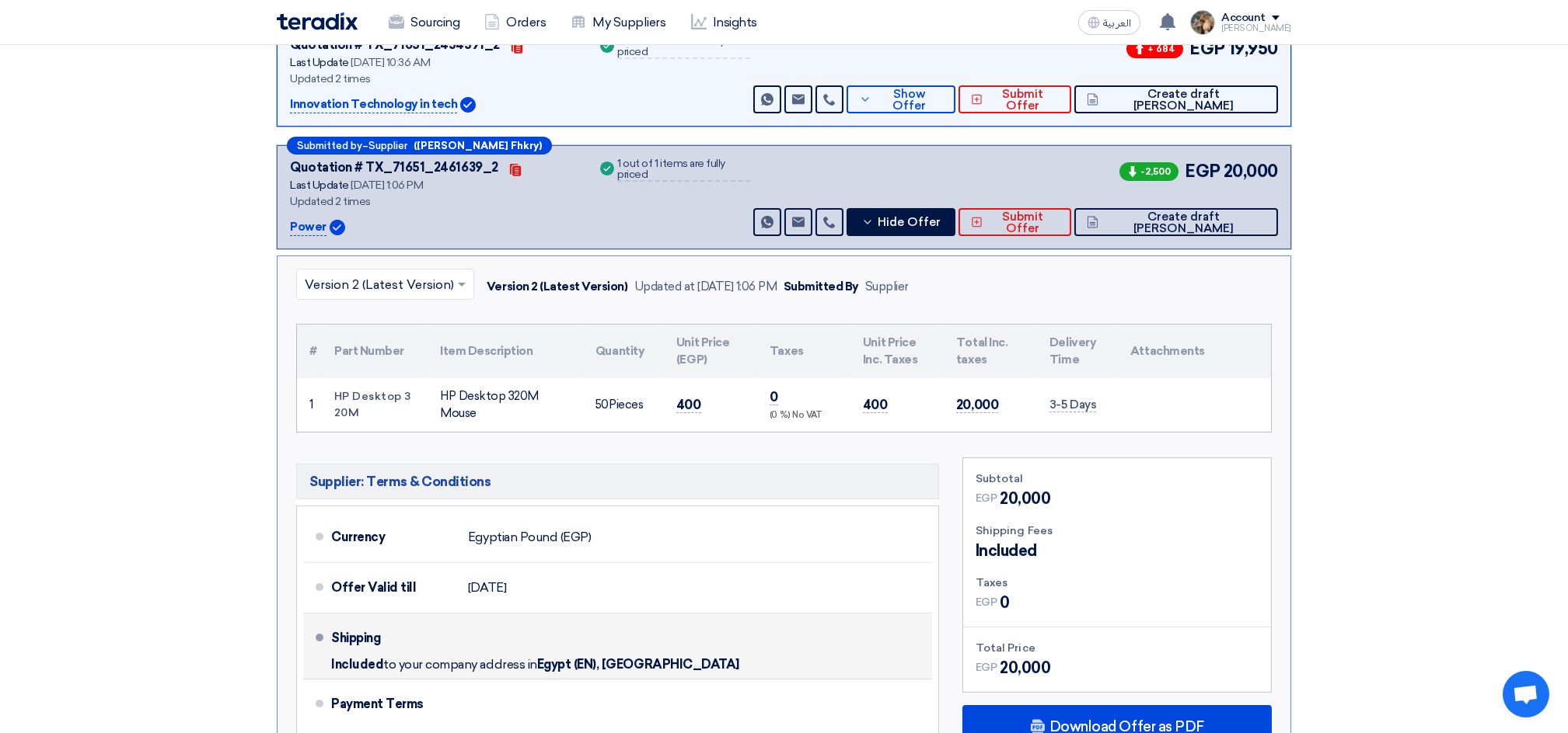
scroll to position [517, 0]
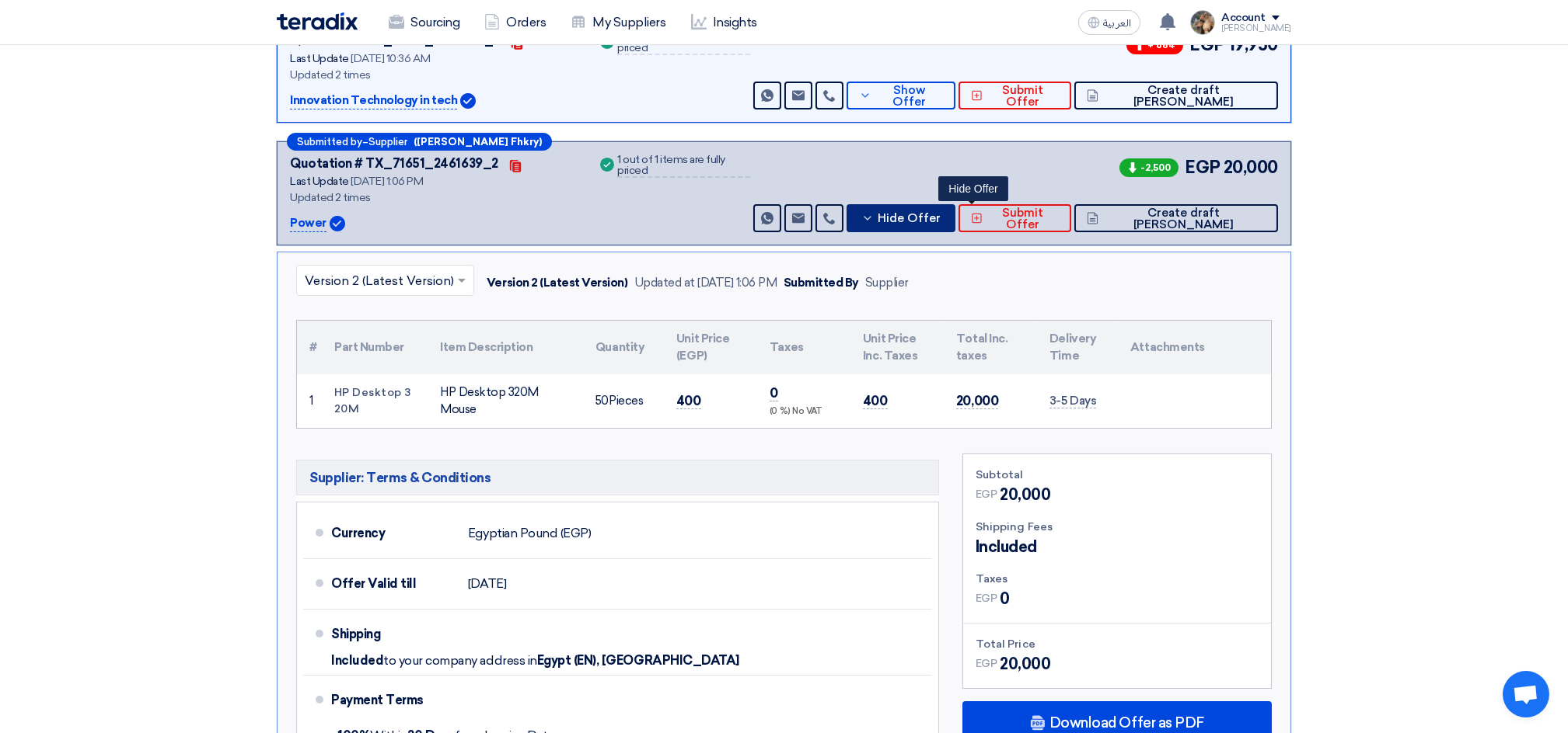
click at [954, 224] on button "Hide Offer" at bounding box center [901, 217] width 109 height 28
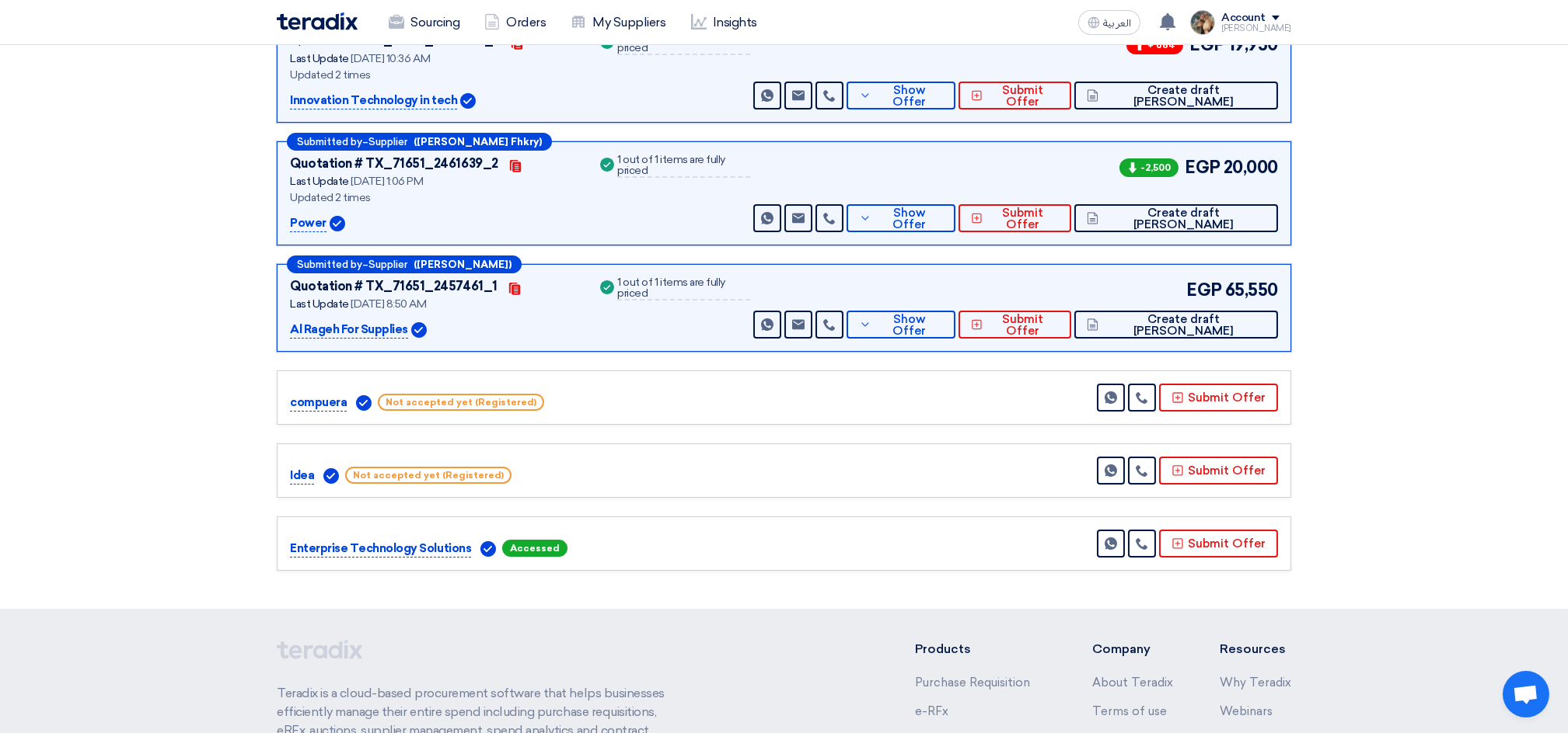
click at [226, 437] on section "Received offers 8 Offers Excel Sheet Comparison Digital Offers Comparison Sort …" at bounding box center [784, 136] width 1568 height 946
